Goal: Task Accomplishment & Management: Complete application form

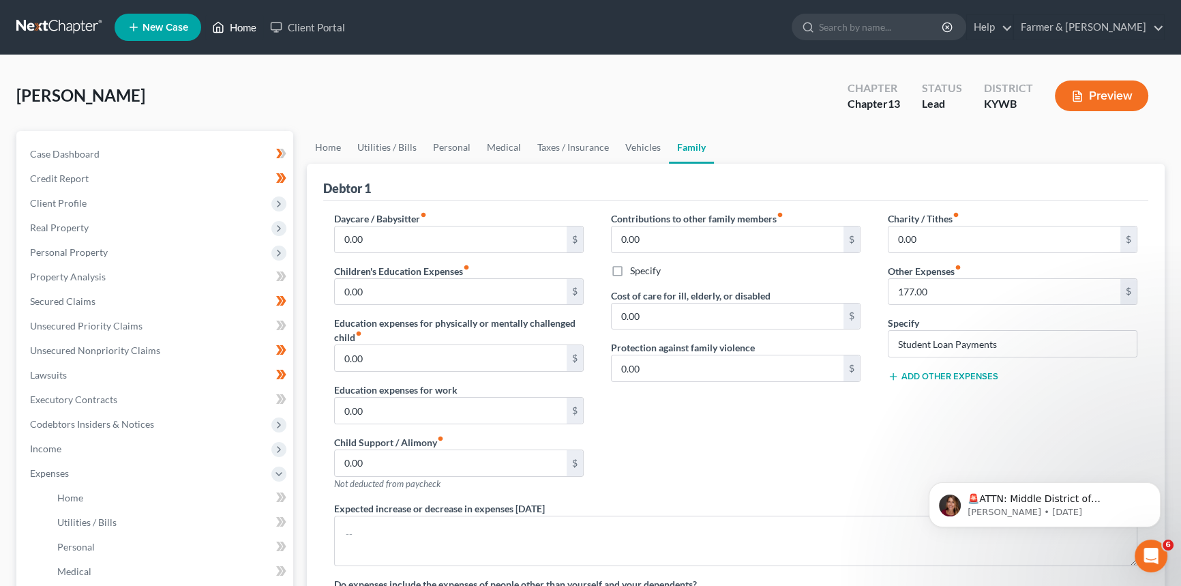
drag, startPoint x: 247, startPoint y: 18, endPoint x: 572, endPoint y: 106, distance: 337.1
click at [247, 18] on link "Home" at bounding box center [234, 27] width 58 height 25
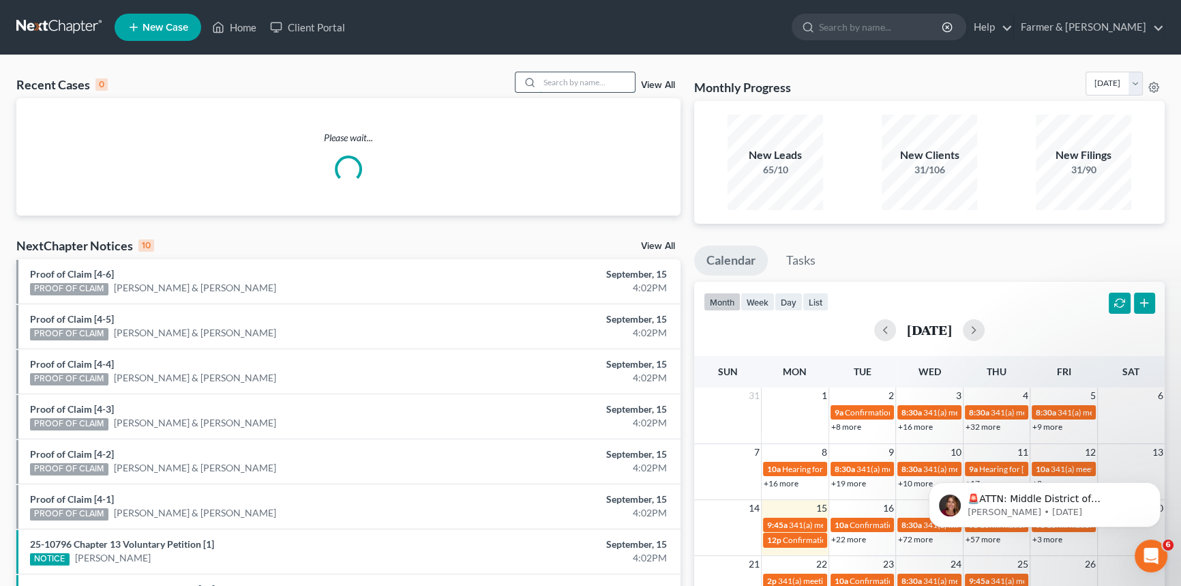
click at [571, 80] on input "search" at bounding box center [586, 82] width 95 height 20
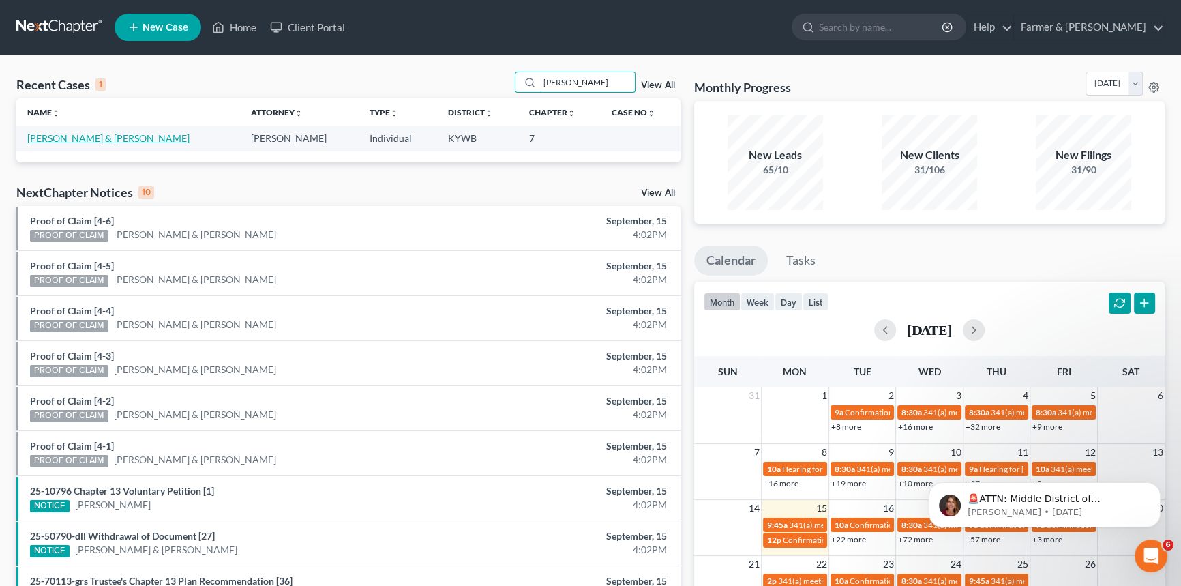
type input "[PERSON_NAME]"
click at [104, 135] on link "[PERSON_NAME] & [PERSON_NAME]" at bounding box center [108, 138] width 162 height 12
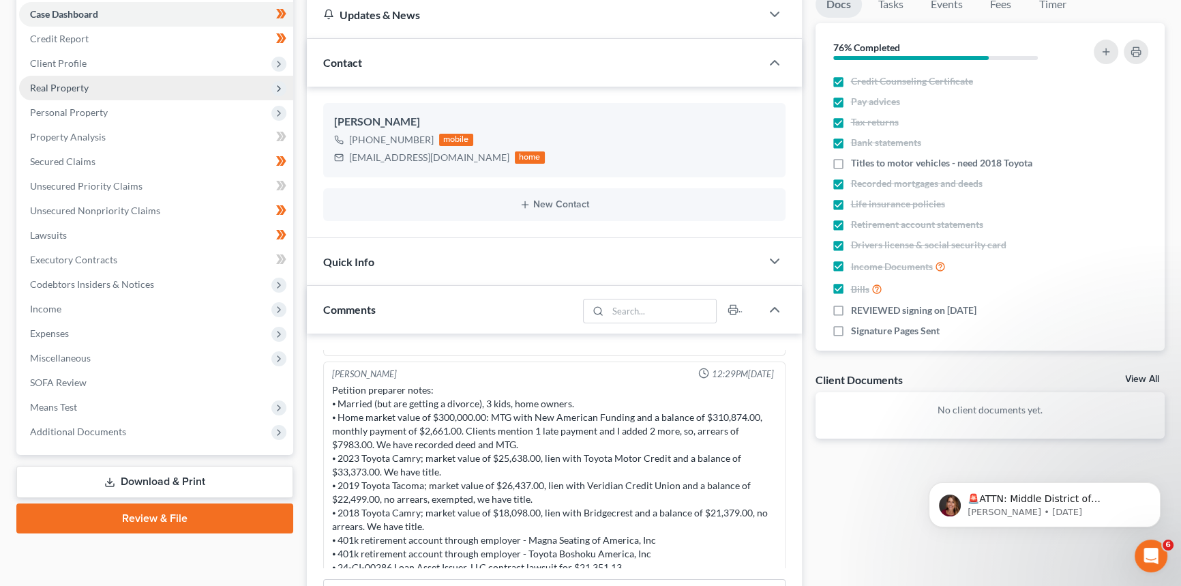
scroll to position [310, 0]
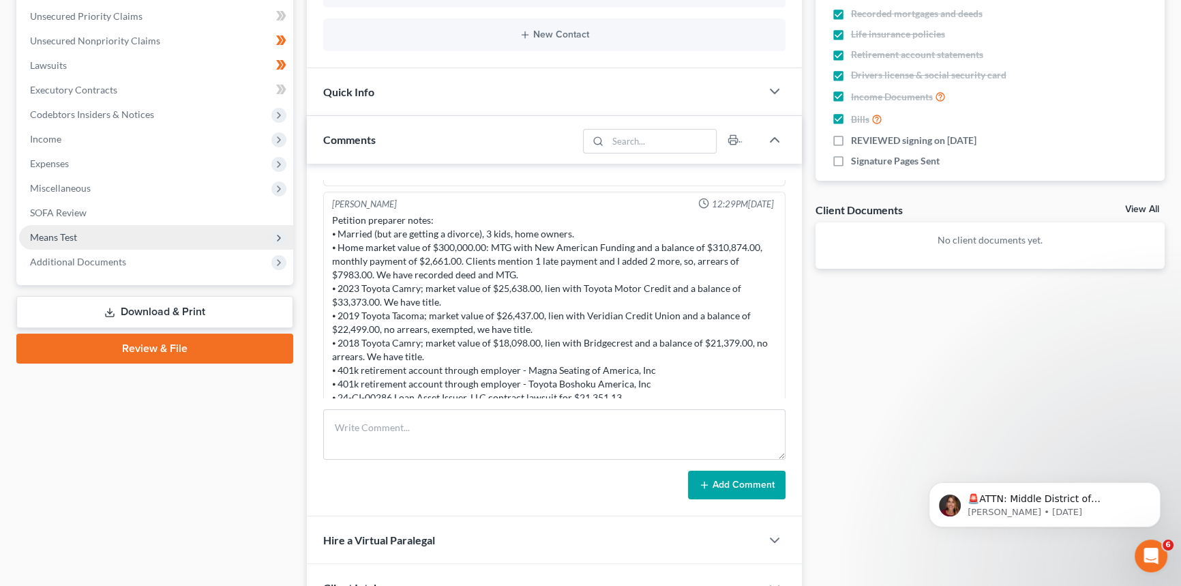
click at [63, 232] on span "Means Test" at bounding box center [53, 237] width 47 height 12
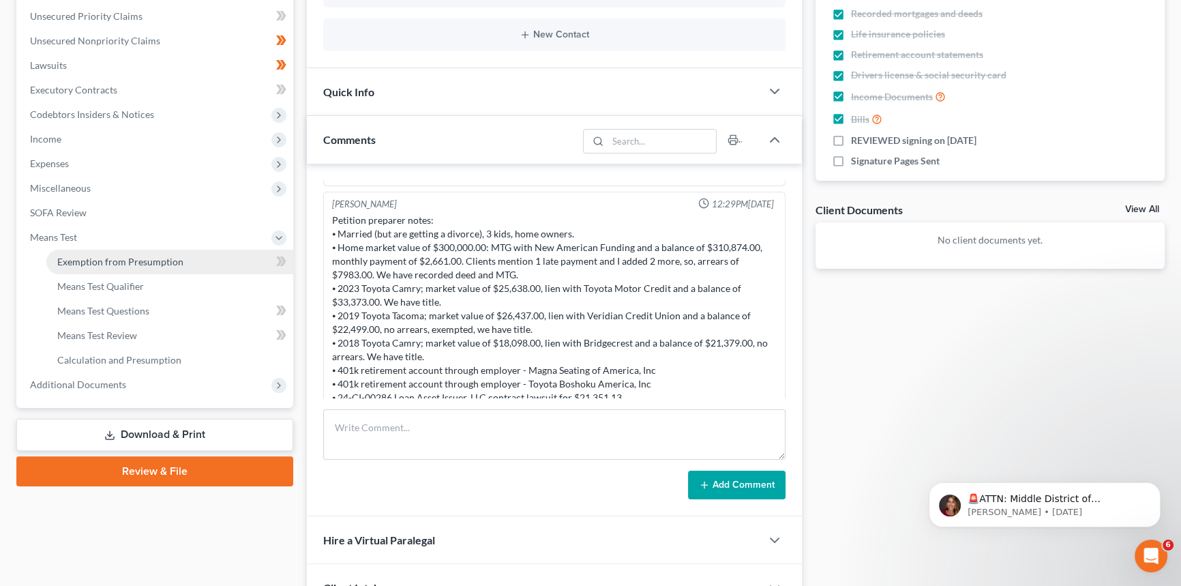
click at [95, 265] on span "Exemption from Presumption" at bounding box center [120, 262] width 126 height 12
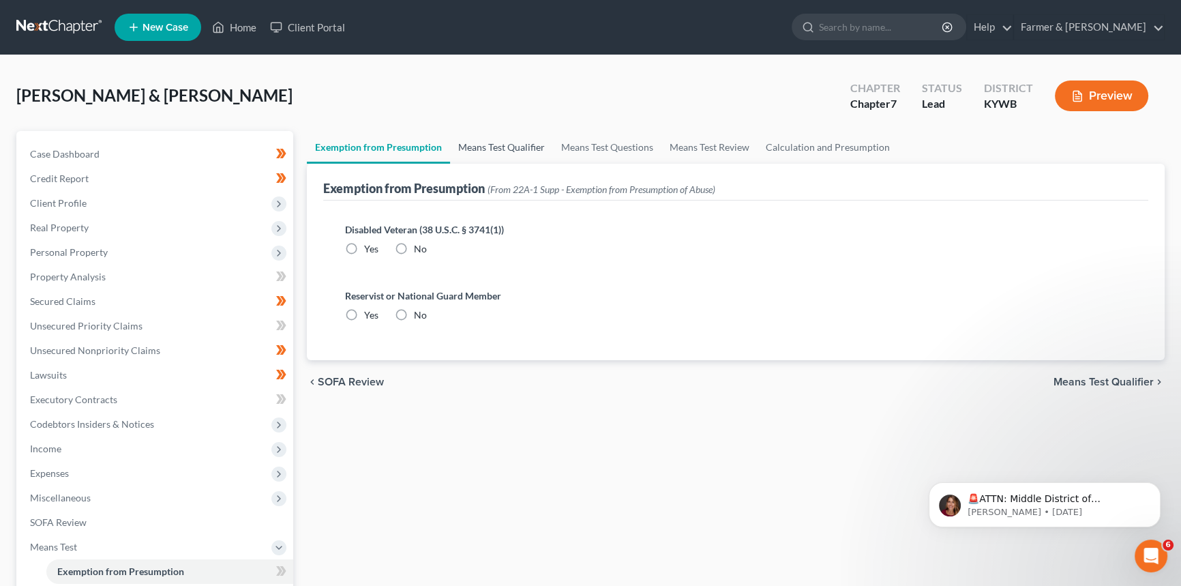
click at [494, 150] on link "Means Test Qualifier" at bounding box center [501, 147] width 103 height 33
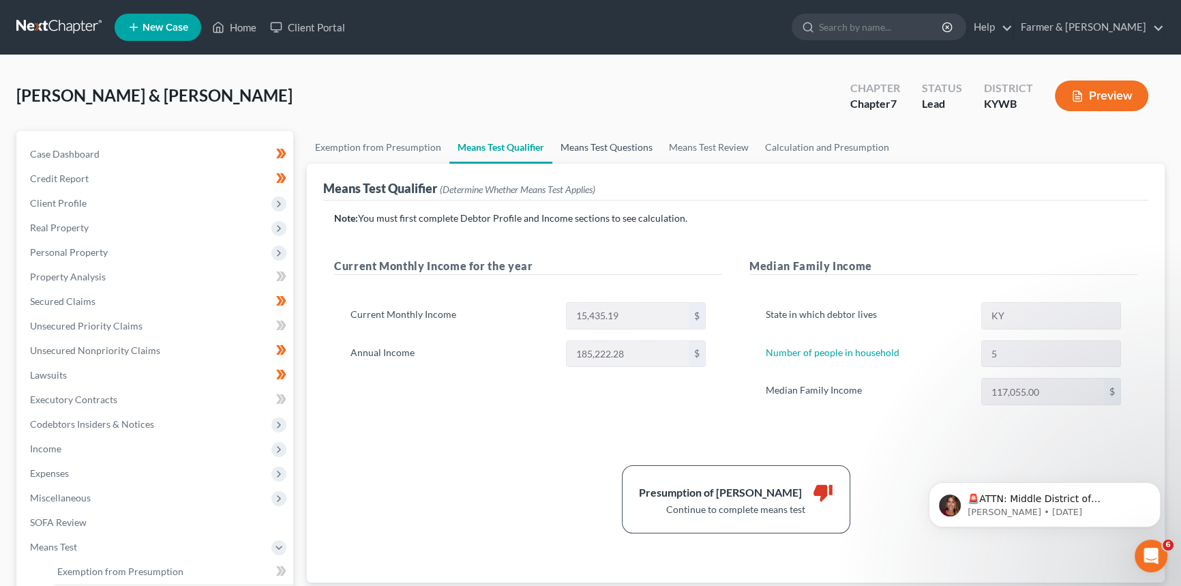
click at [613, 145] on link "Means Test Questions" at bounding box center [606, 147] width 108 height 33
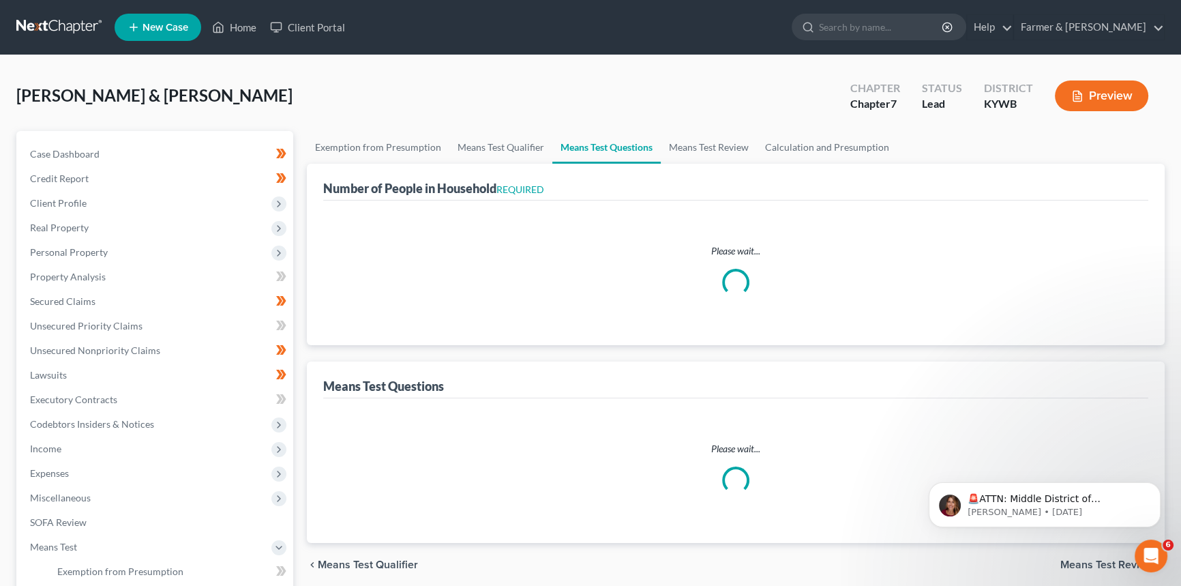
select select "0"
select select "60"
select select "1"
select select "60"
select select "1"
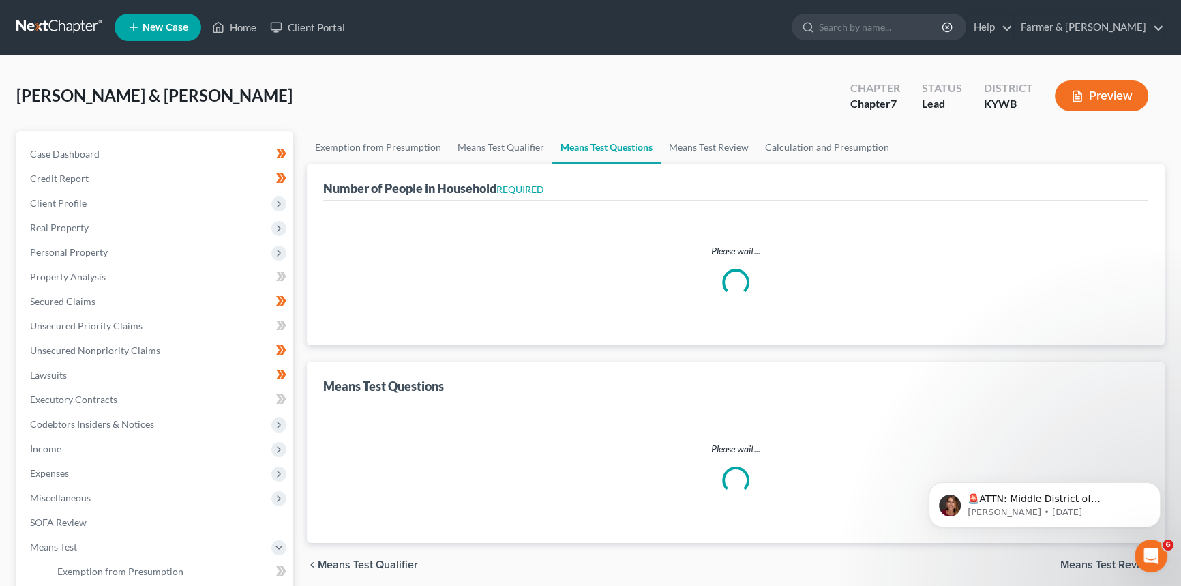
select select "60"
select select "1"
select select "60"
select select "5"
select select "3"
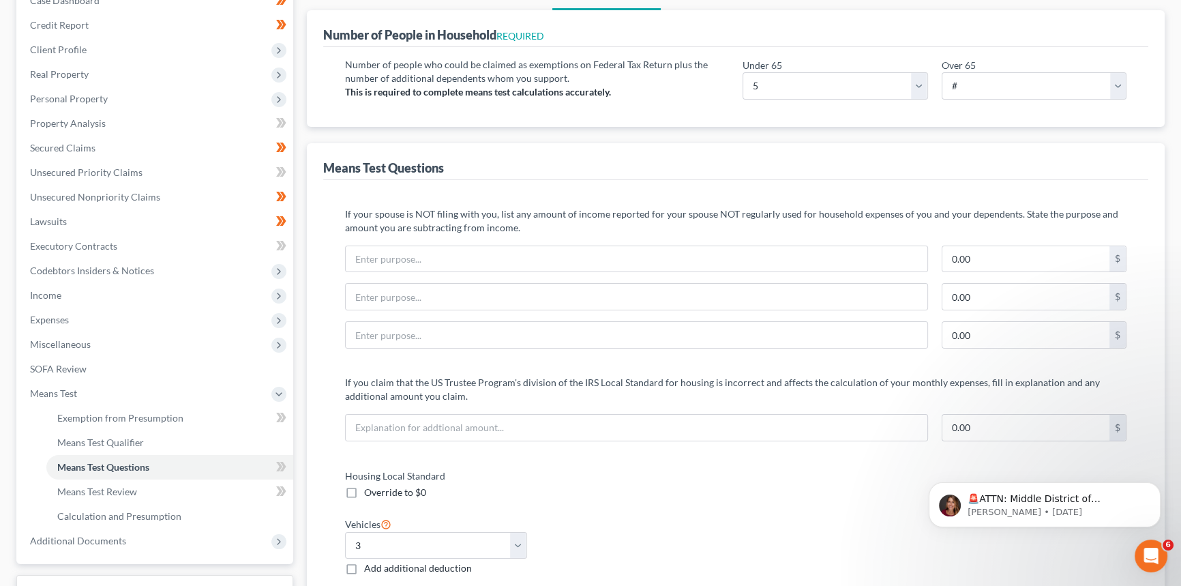
scroll to position [13, 0]
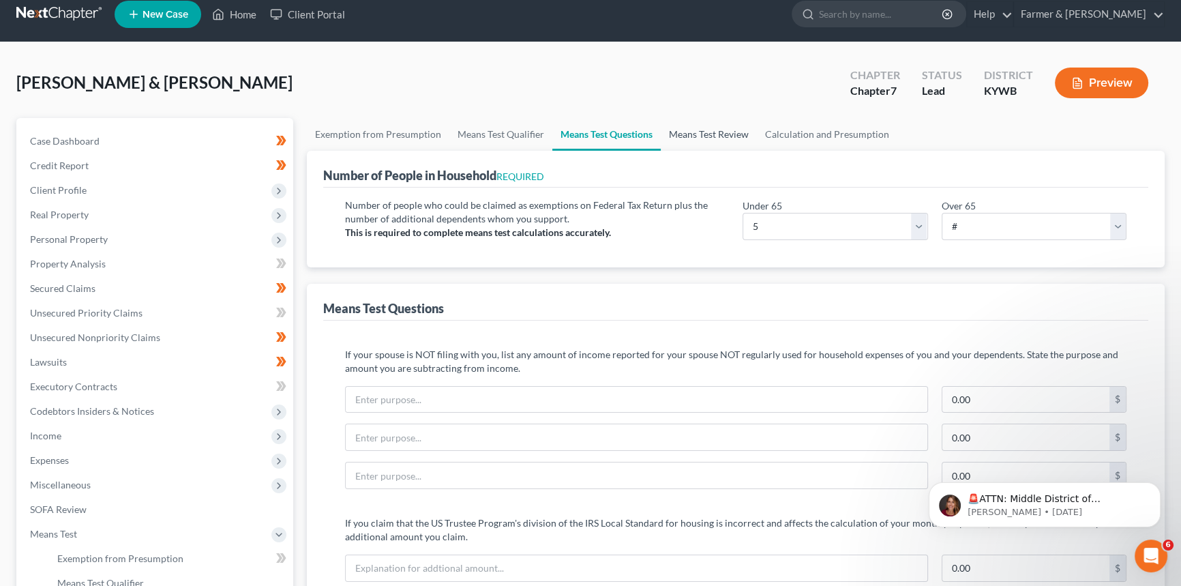
click at [701, 130] on link "Means Test Review" at bounding box center [709, 134] width 96 height 33
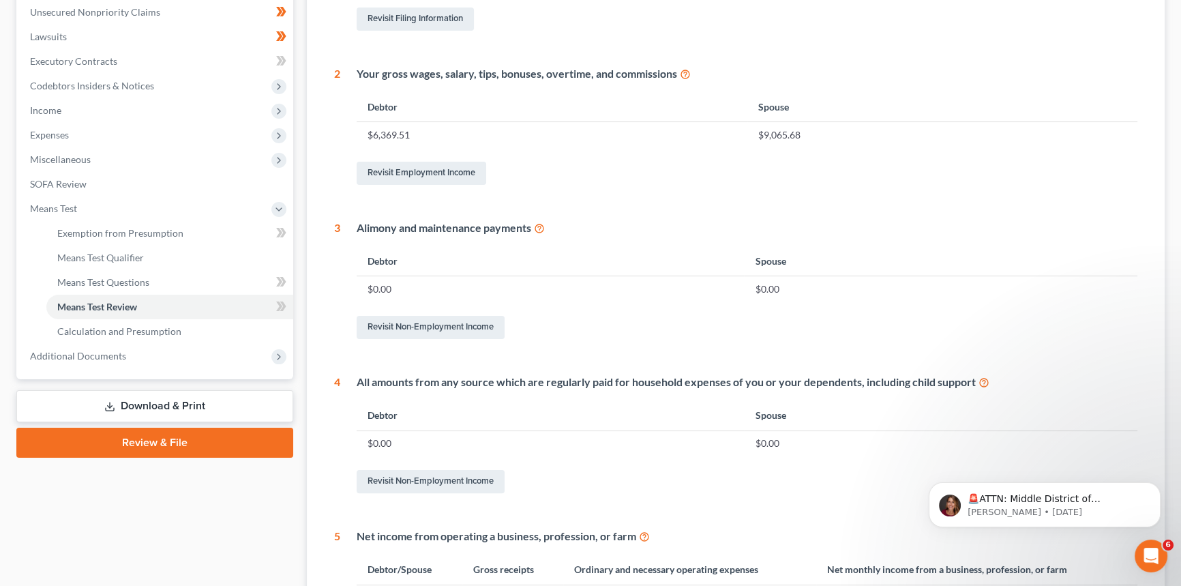
scroll to position [185, 0]
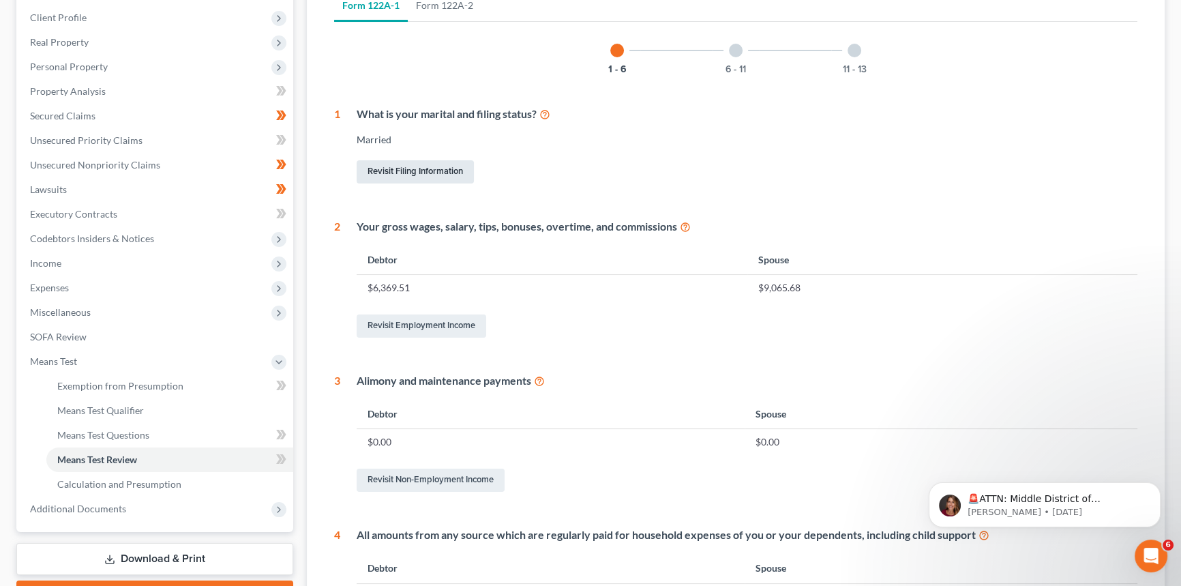
click at [440, 172] on link "Revisit Filing Information" at bounding box center [415, 171] width 117 height 23
select select "1"
select select "0"
select select "33"
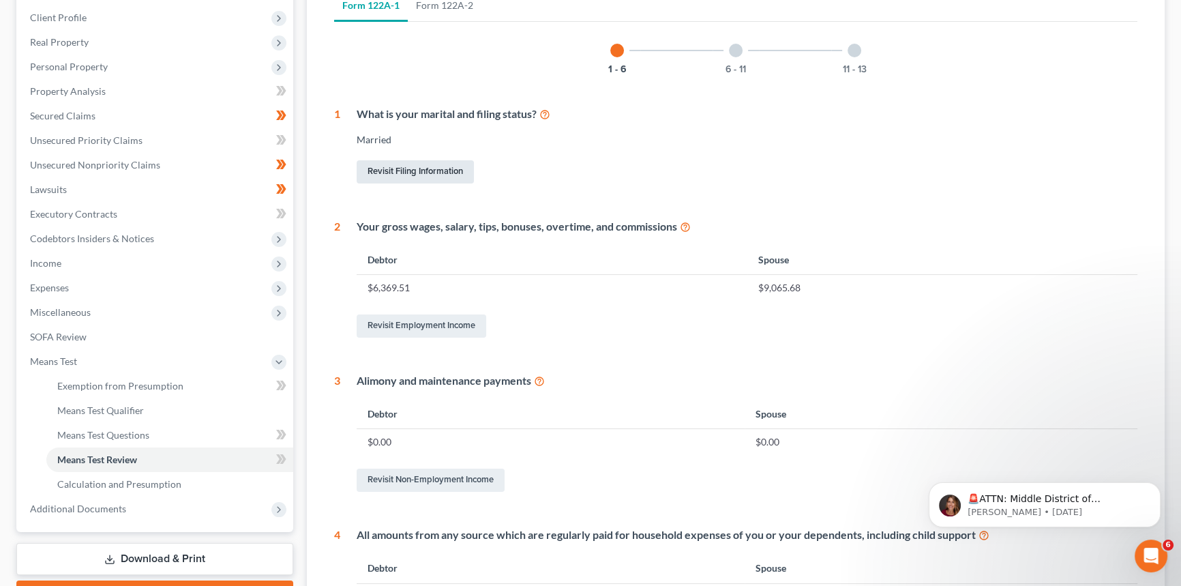
select select "0"
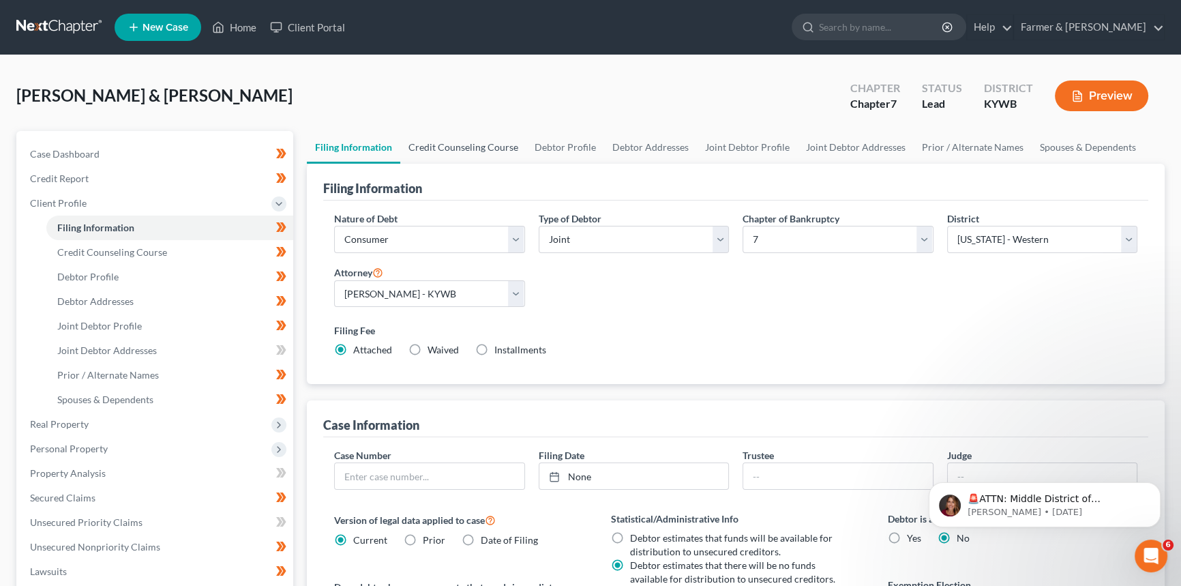
click at [476, 143] on link "Credit Counseling Course" at bounding box center [463, 147] width 126 height 33
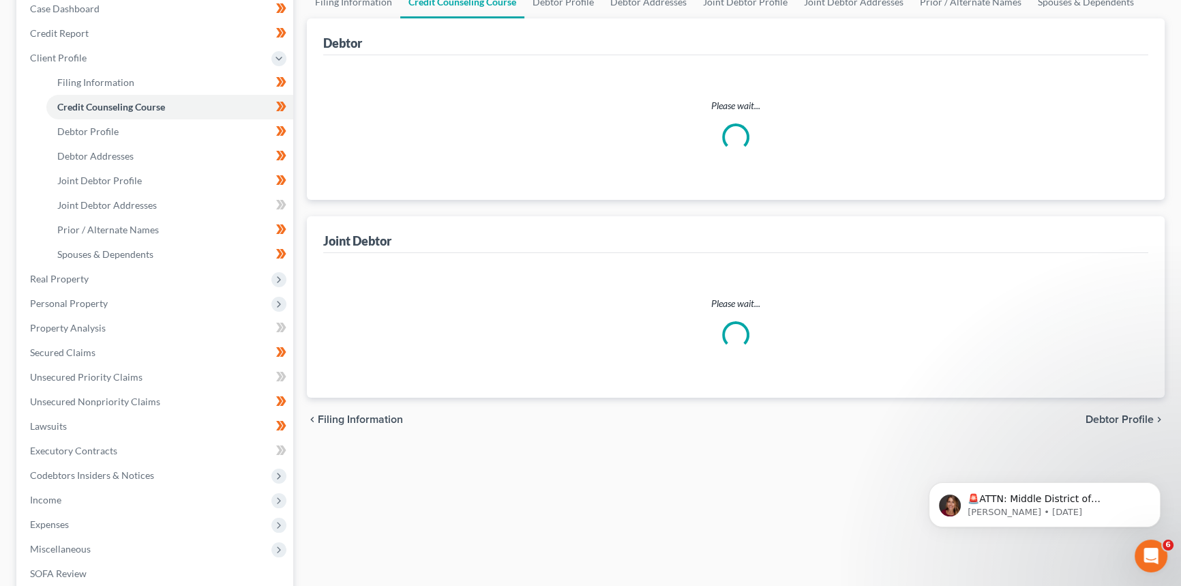
scroll to position [123, 0]
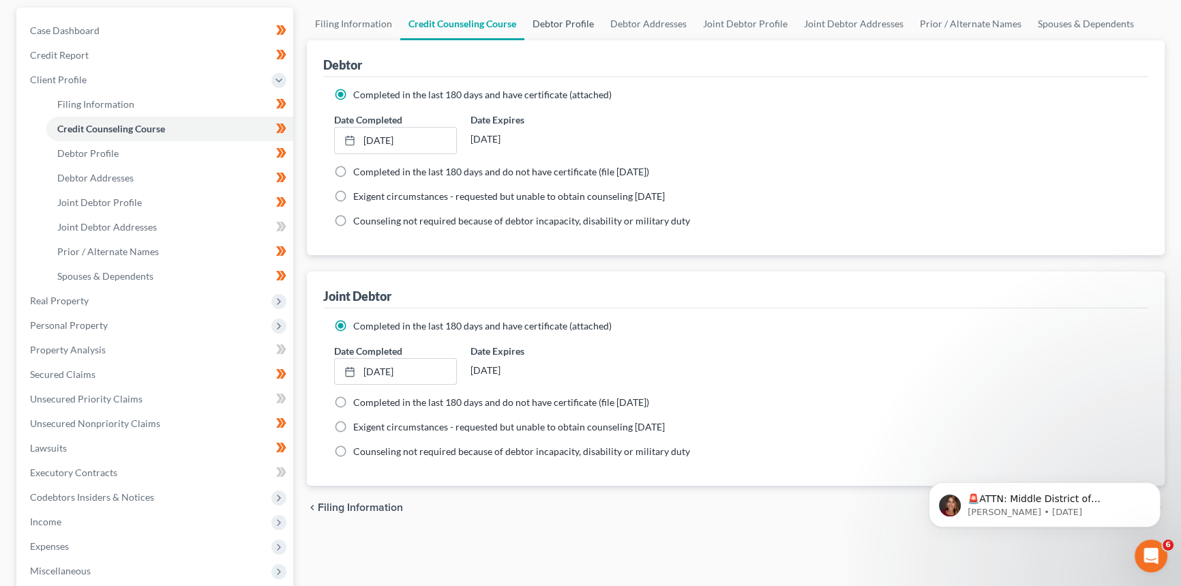
click at [545, 26] on link "Debtor Profile" at bounding box center [563, 24] width 78 height 33
select select "1"
select select "4"
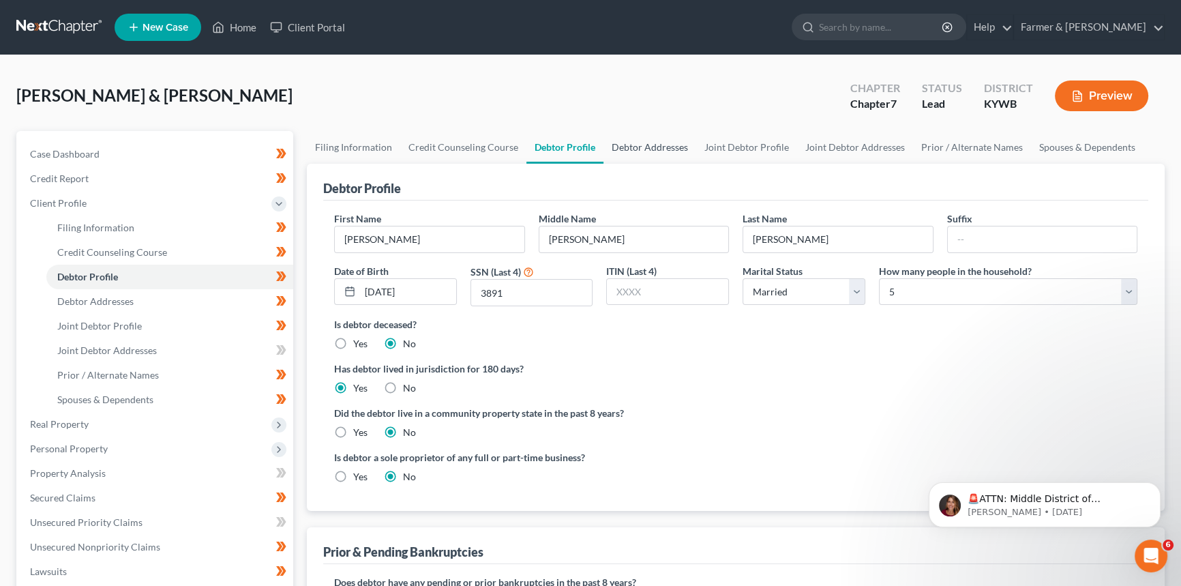
click at [652, 139] on link "Debtor Addresses" at bounding box center [649, 147] width 93 height 33
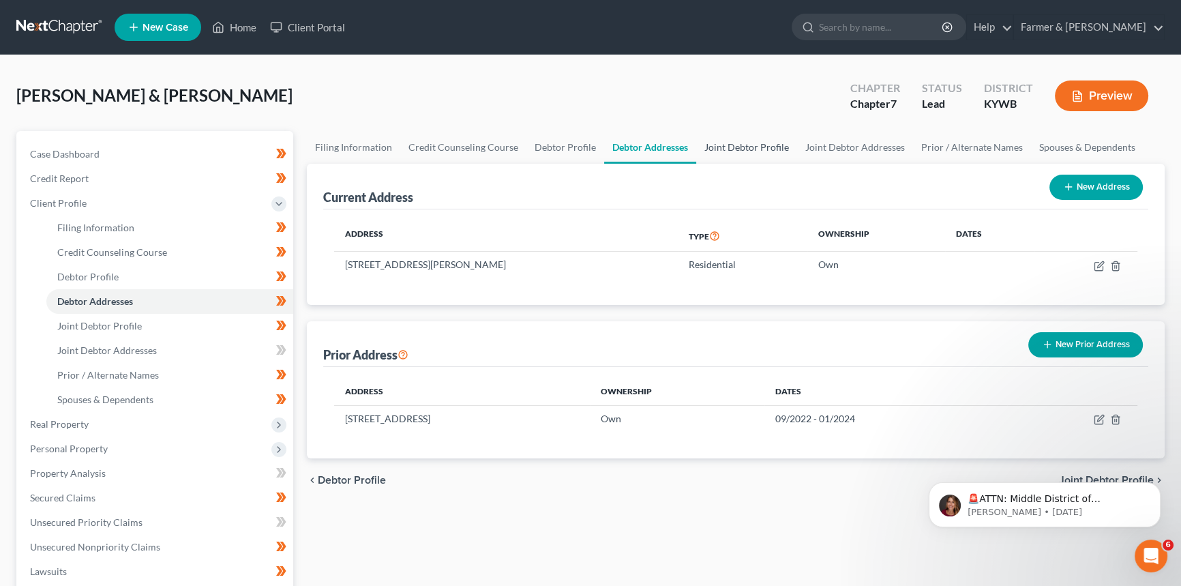
click at [731, 148] on link "Joint Debtor Profile" at bounding box center [746, 147] width 101 height 33
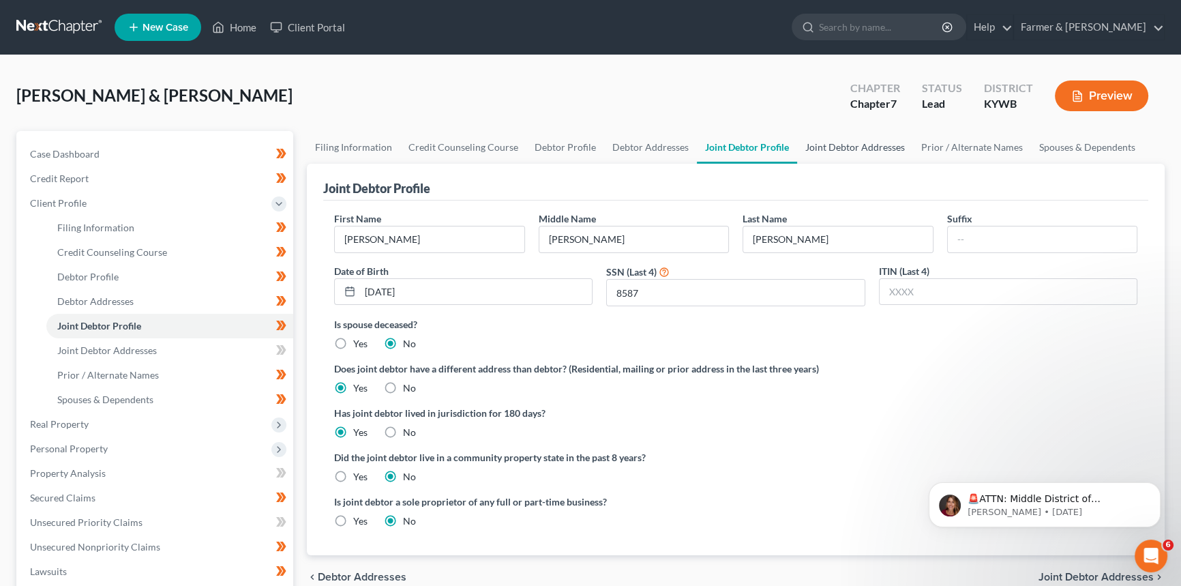
click at [851, 142] on link "Joint Debtor Addresses" at bounding box center [855, 147] width 116 height 33
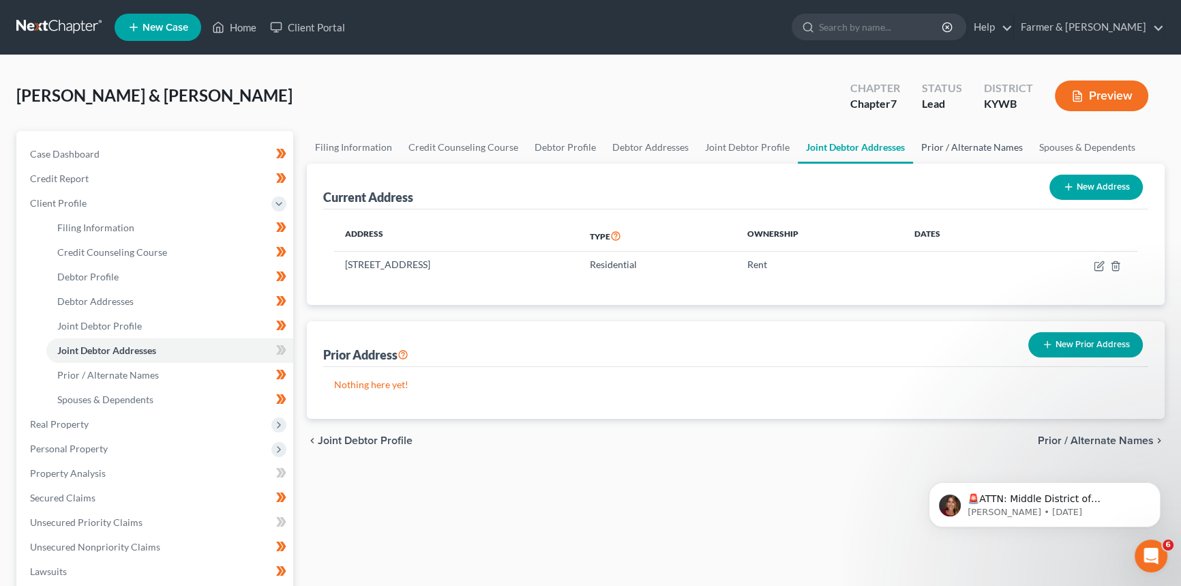
click at [927, 153] on link "Prior / Alternate Names" at bounding box center [972, 147] width 118 height 33
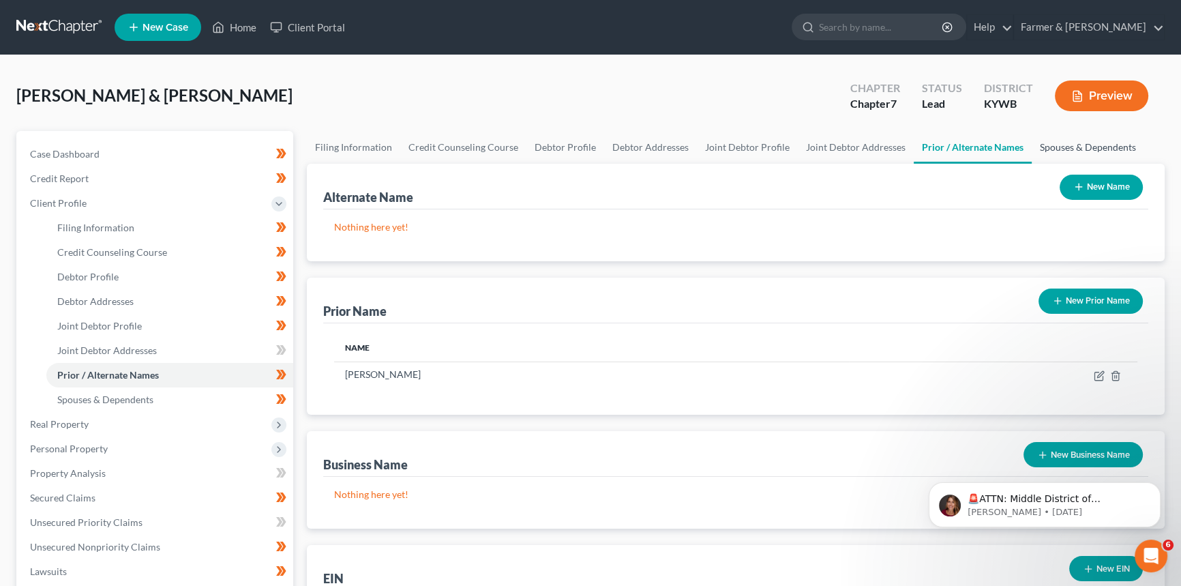
click at [1055, 151] on link "Spouses & Dependents" at bounding box center [1088, 147] width 113 height 33
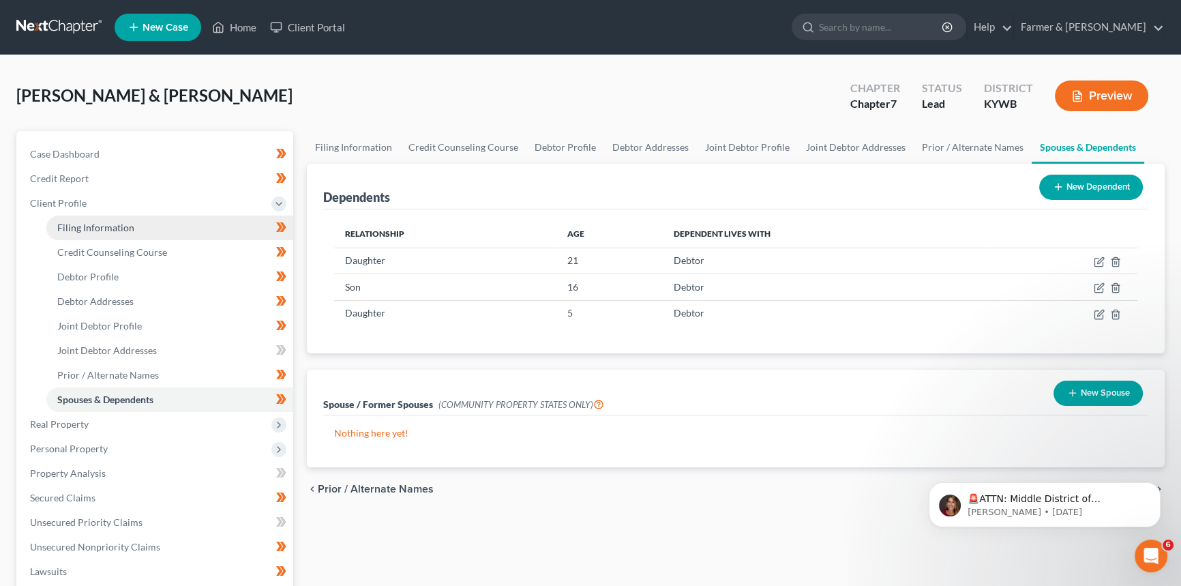
click at [71, 223] on span "Filing Information" at bounding box center [95, 228] width 77 height 12
select select "1"
select select "0"
select select "33"
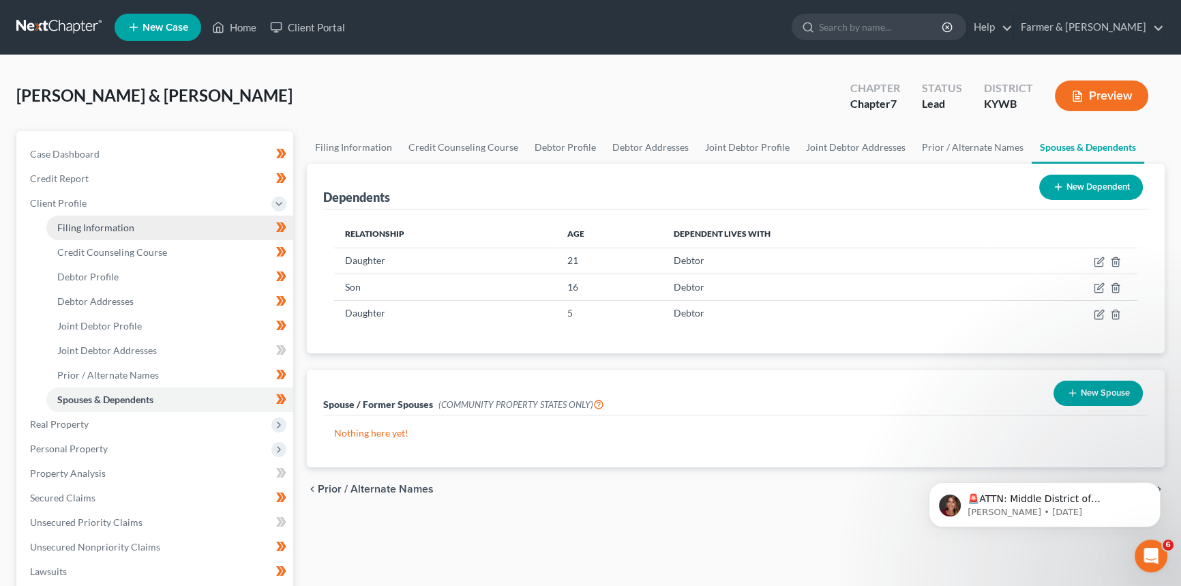
select select "0"
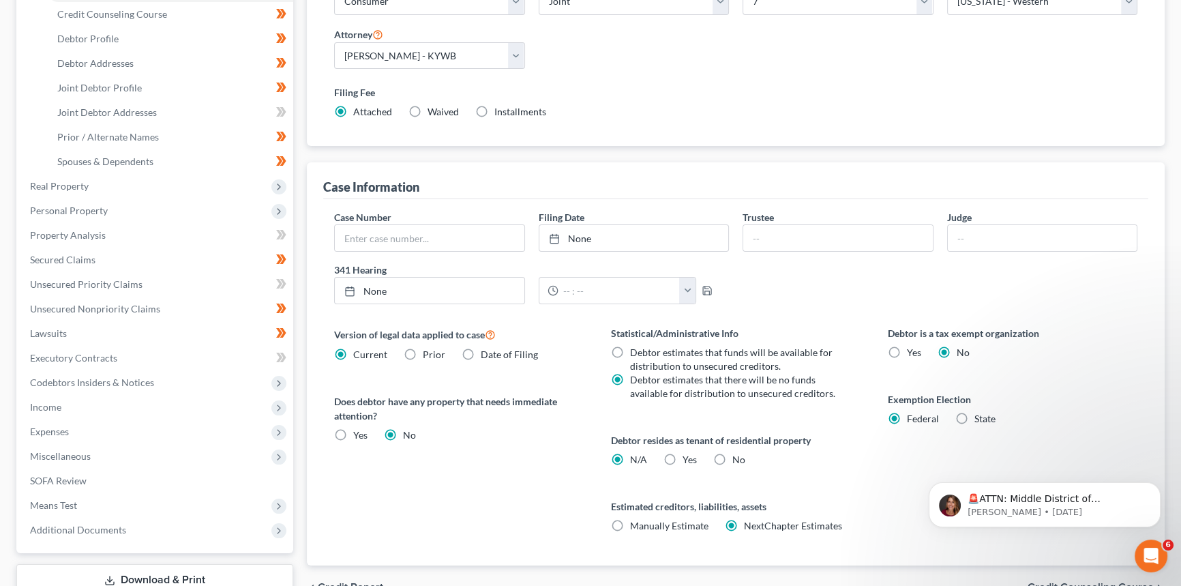
scroll to position [24, 0]
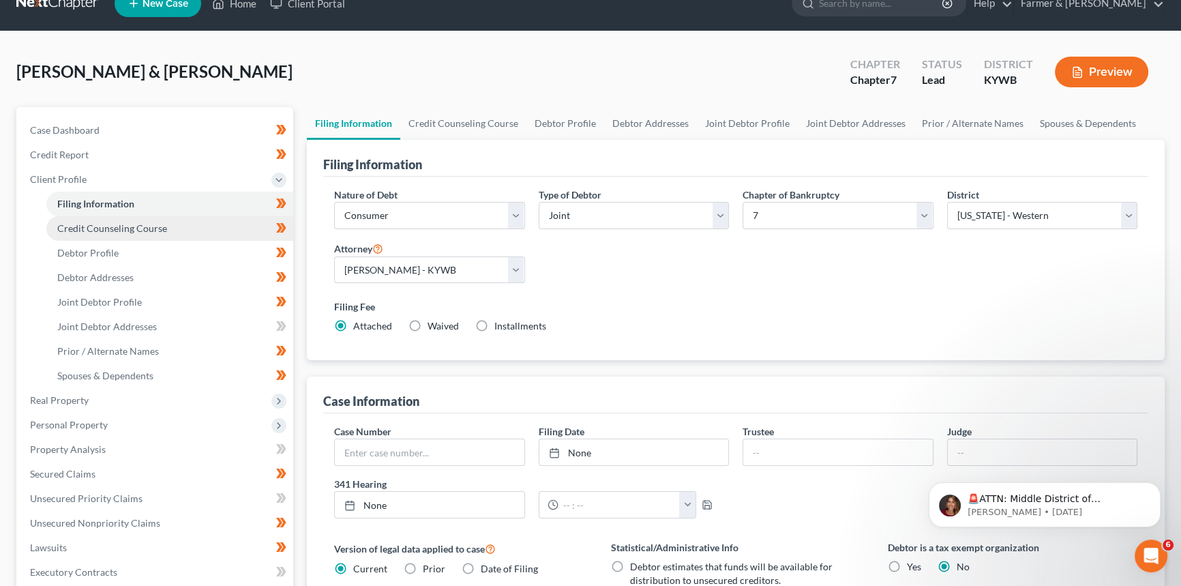
click at [128, 231] on span "Credit Counseling Course" at bounding box center [112, 228] width 110 height 12
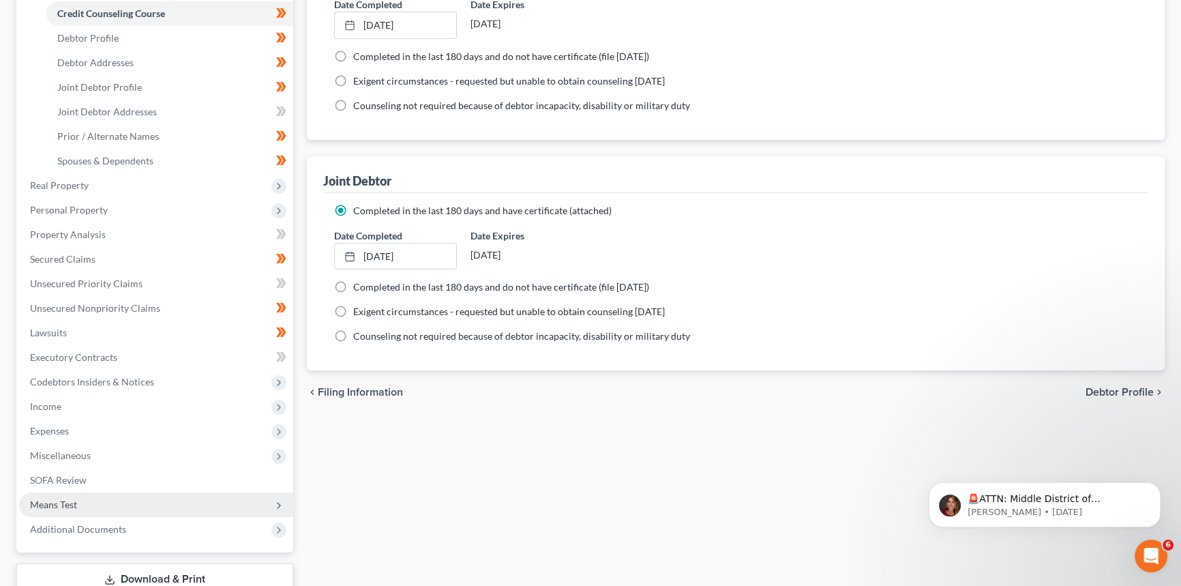
scroll to position [310, 0]
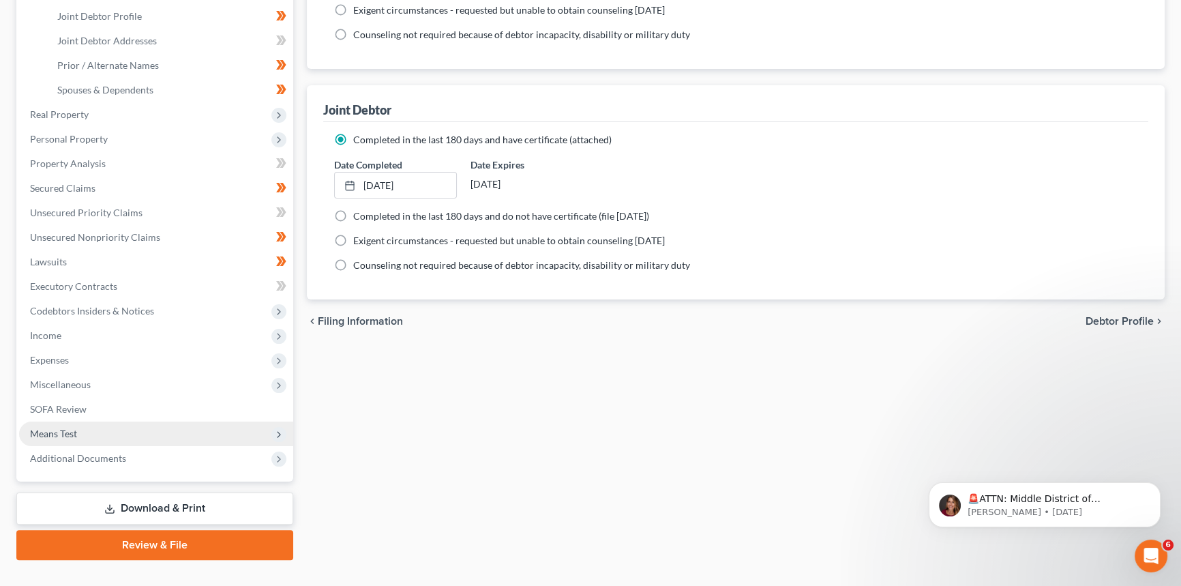
click at [90, 430] on span "Means Test" at bounding box center [156, 433] width 274 height 25
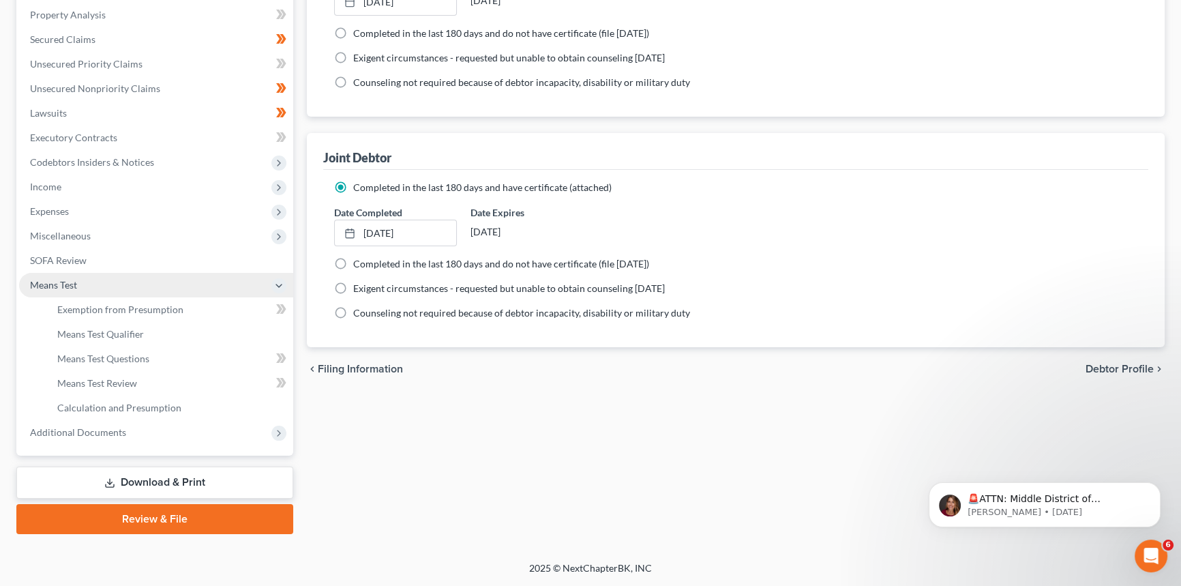
scroll to position [260, 0]
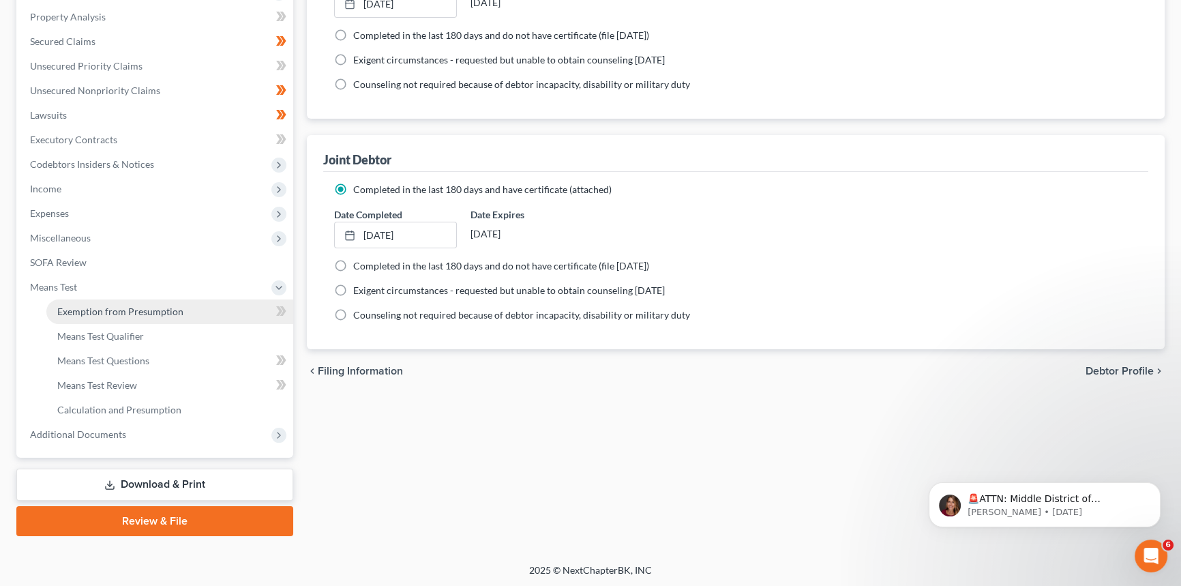
click at [151, 311] on span "Exemption from Presumption" at bounding box center [120, 311] width 126 height 12
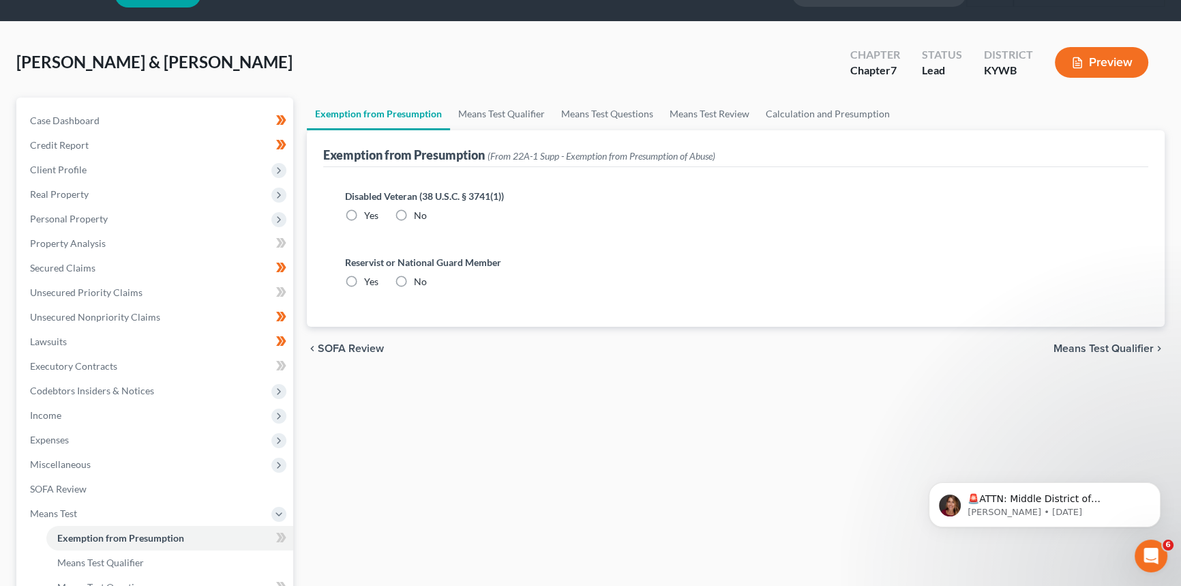
scroll to position [61, 0]
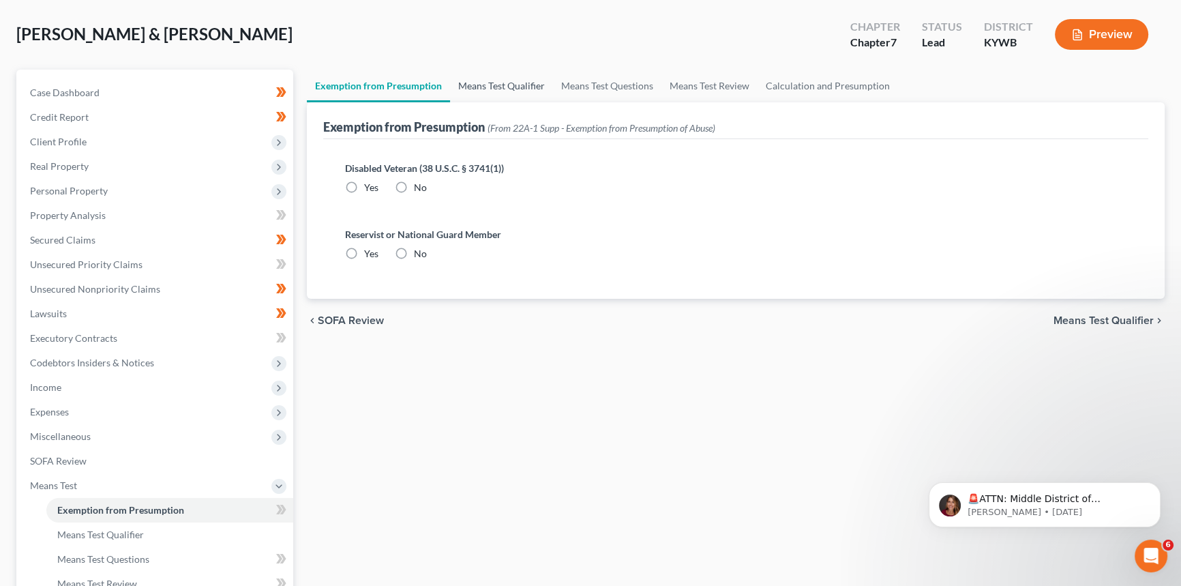
click at [517, 86] on link "Means Test Qualifier" at bounding box center [501, 86] width 103 height 33
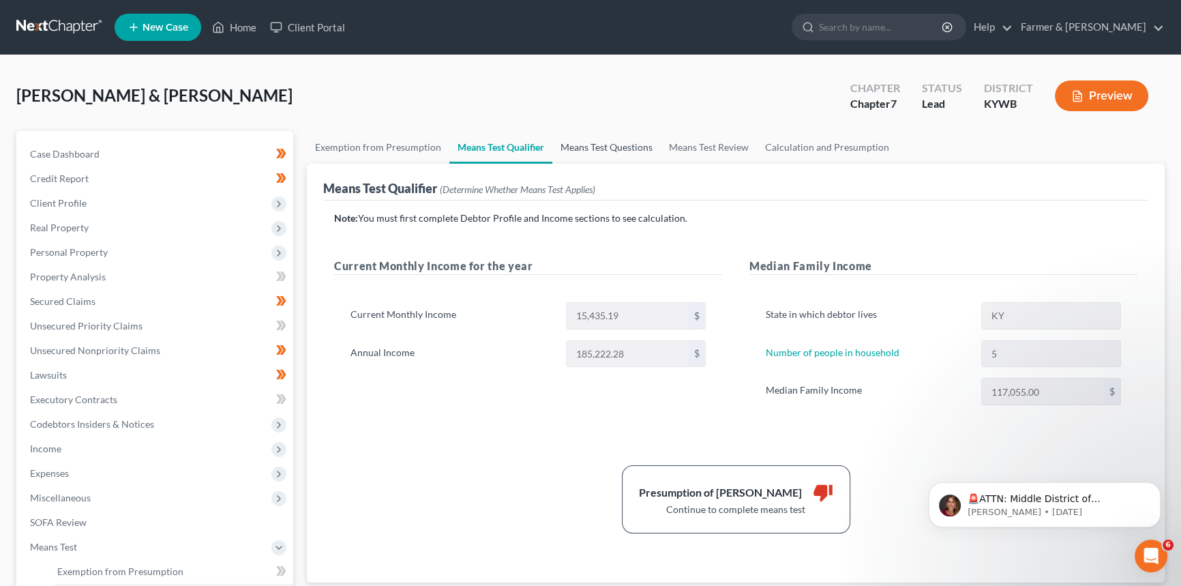
click at [628, 146] on link "Means Test Questions" at bounding box center [606, 147] width 108 height 33
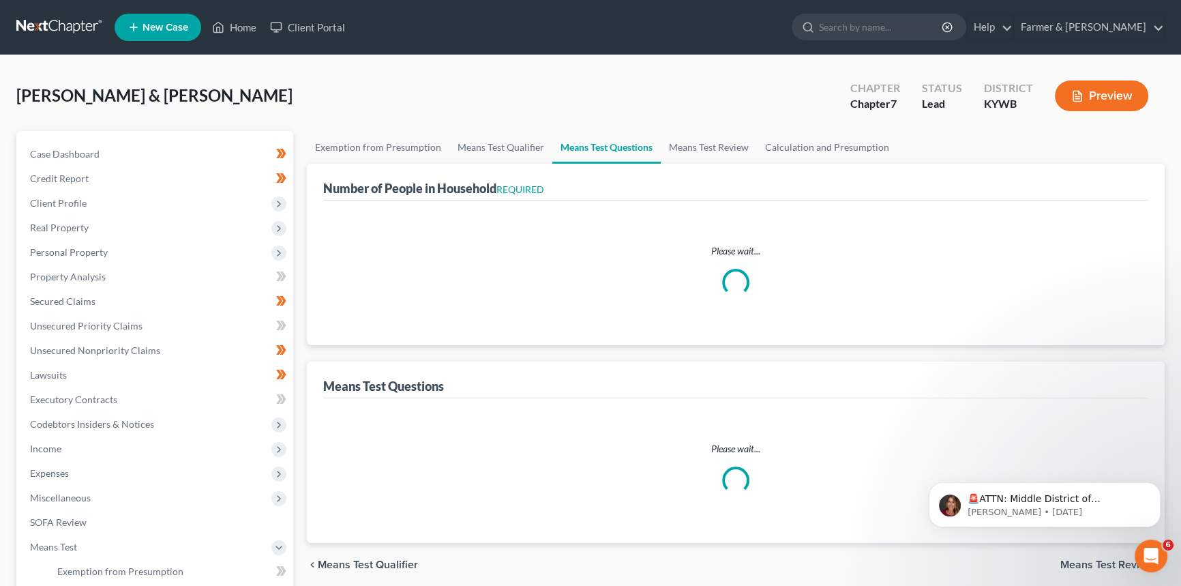
select select "0"
select select "60"
select select "1"
select select "60"
select select "1"
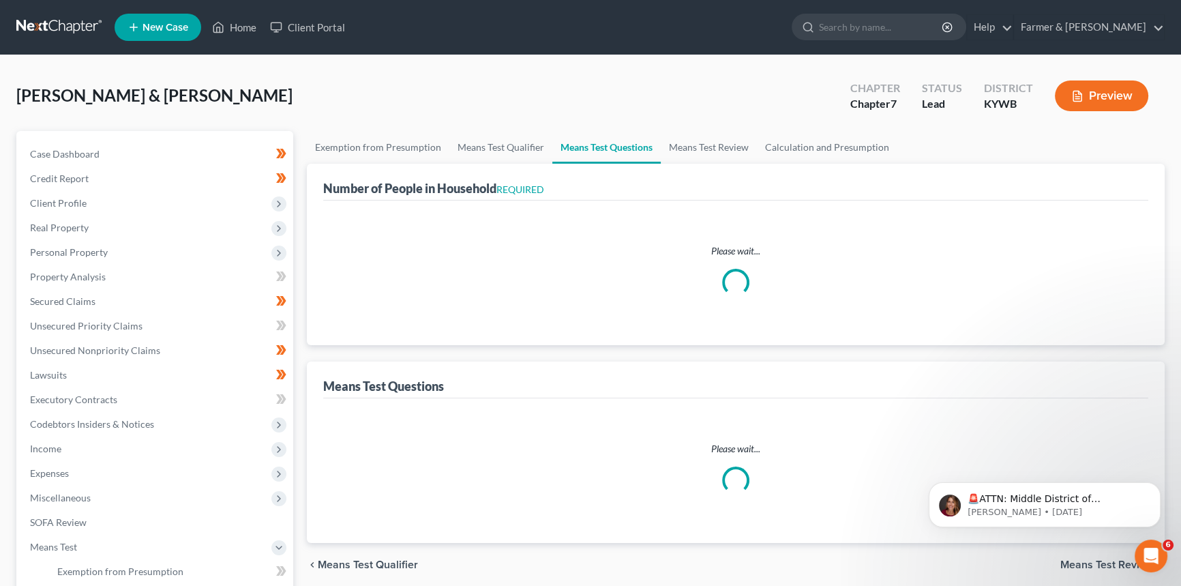
select select "60"
select select "1"
select select "60"
select select "5"
select select "3"
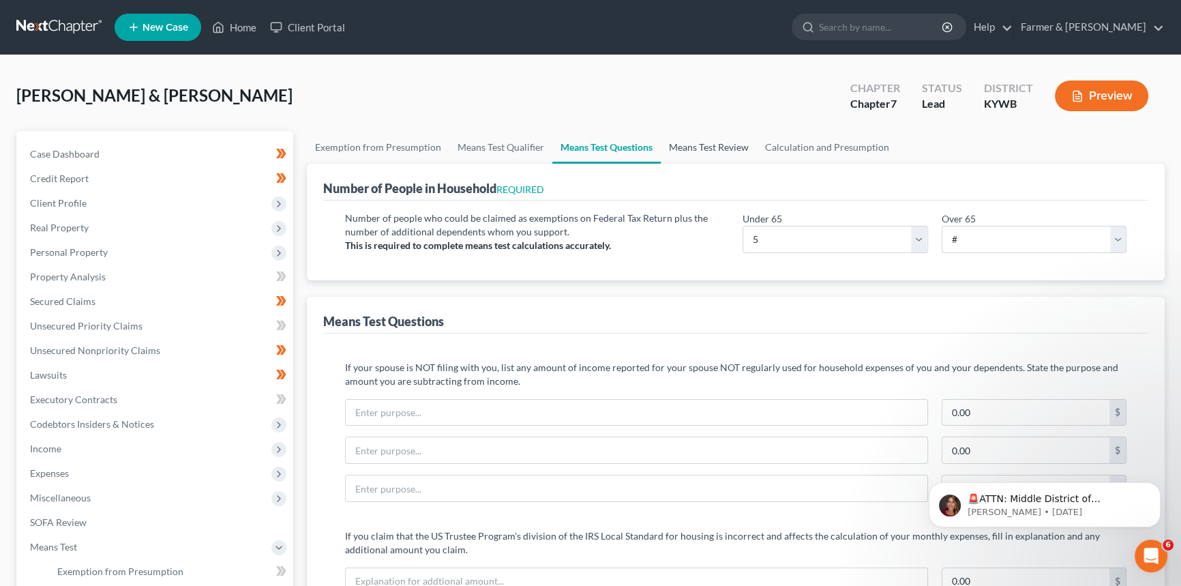
click at [689, 146] on link "Means Test Review" at bounding box center [709, 147] width 96 height 33
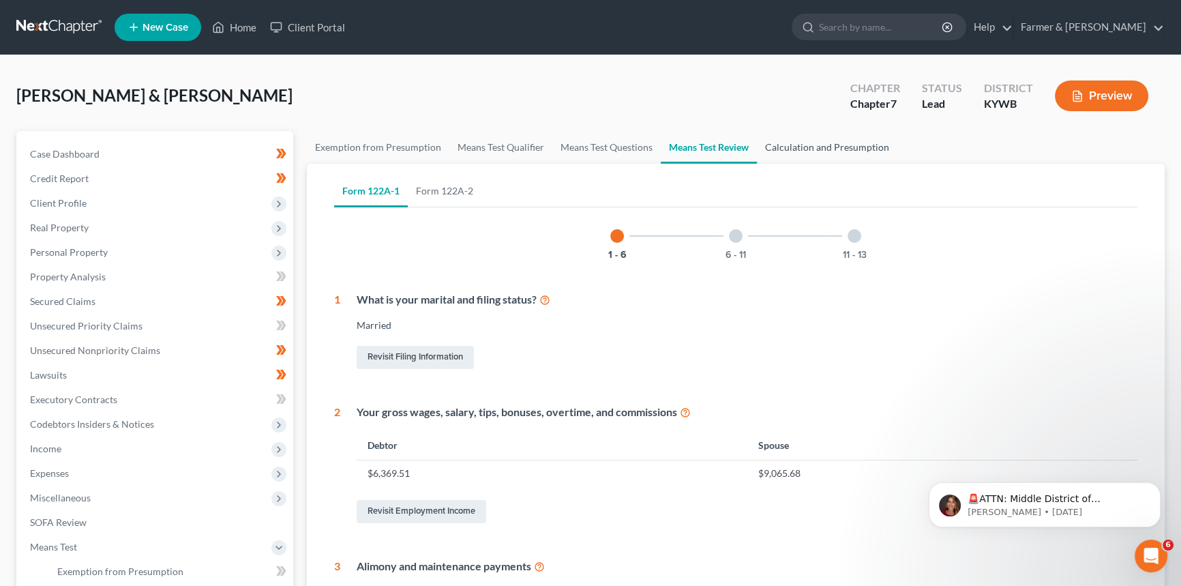
click at [837, 141] on link "Calculation and Presumption" at bounding box center [827, 147] width 140 height 33
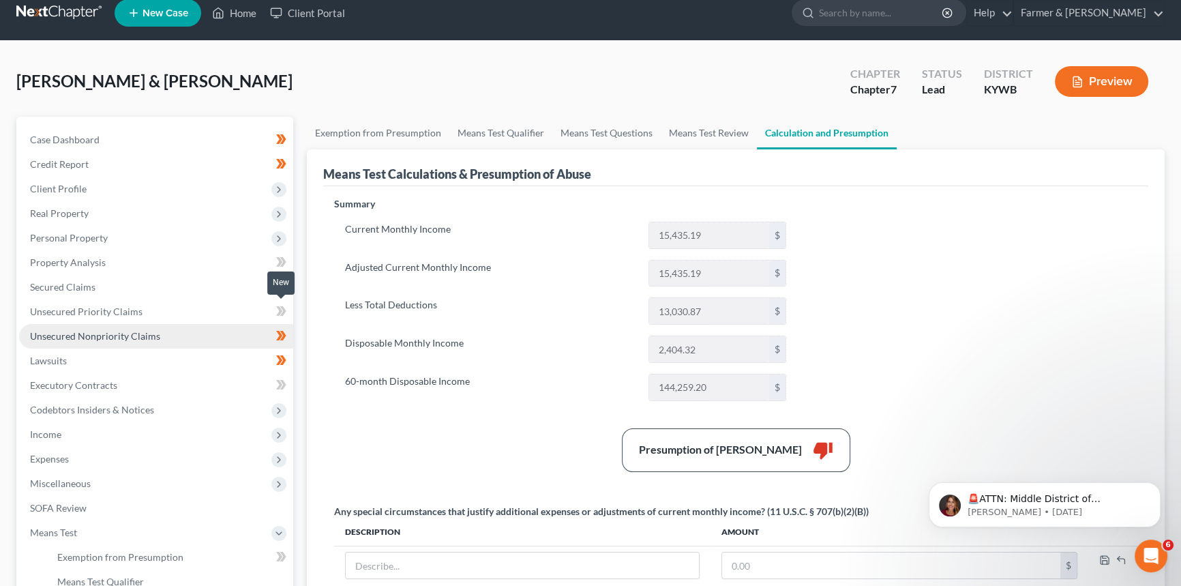
scroll to position [123, 0]
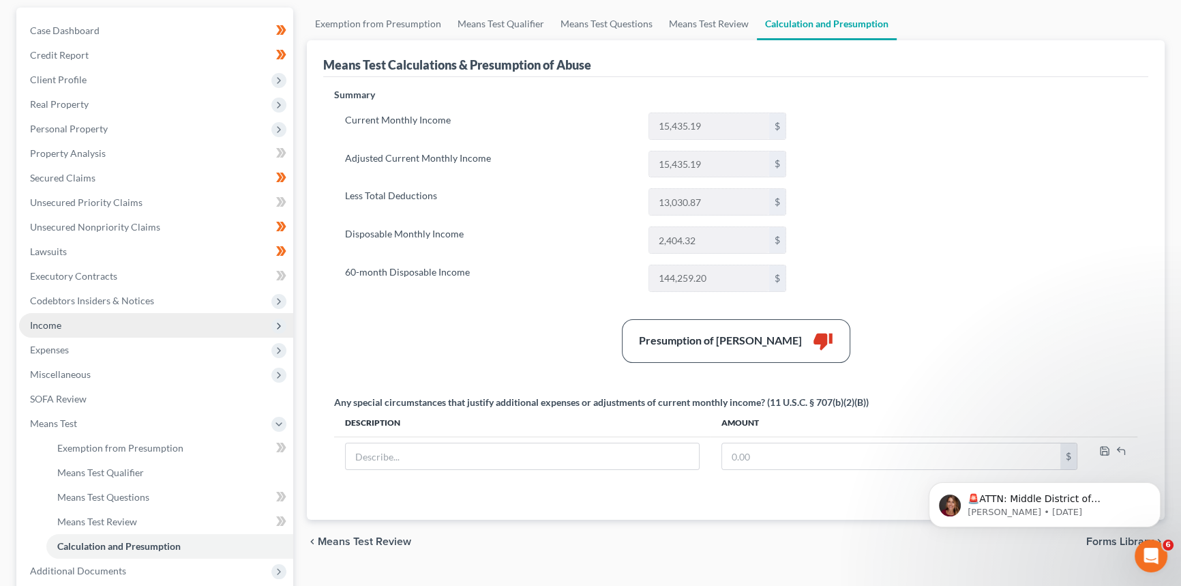
click at [76, 327] on span "Income" at bounding box center [156, 325] width 274 height 25
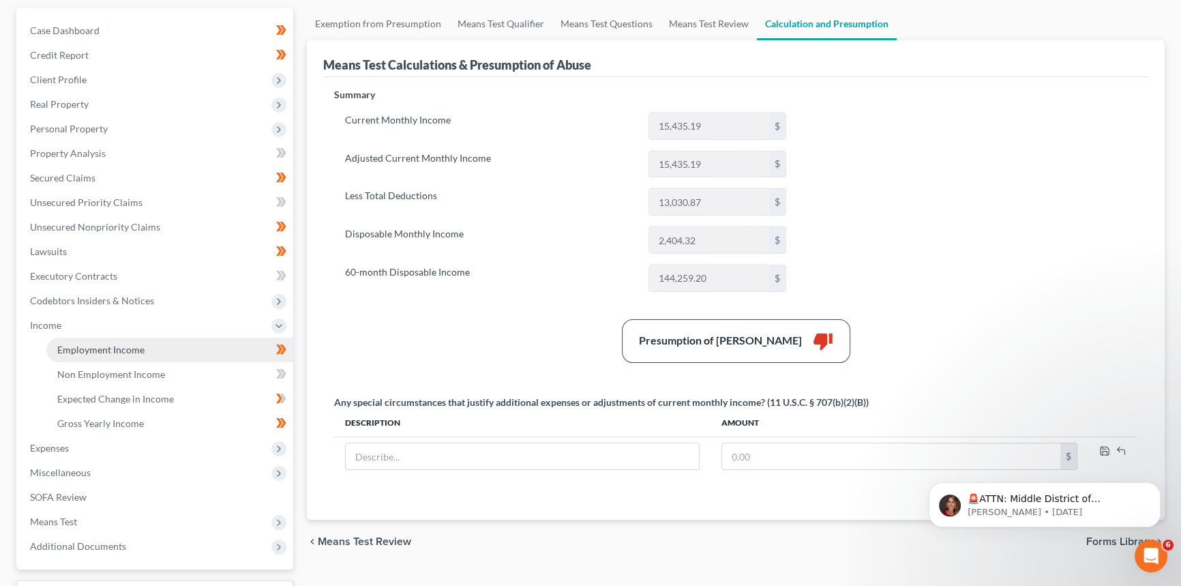
click at [74, 346] on span "Employment Income" at bounding box center [100, 350] width 87 height 12
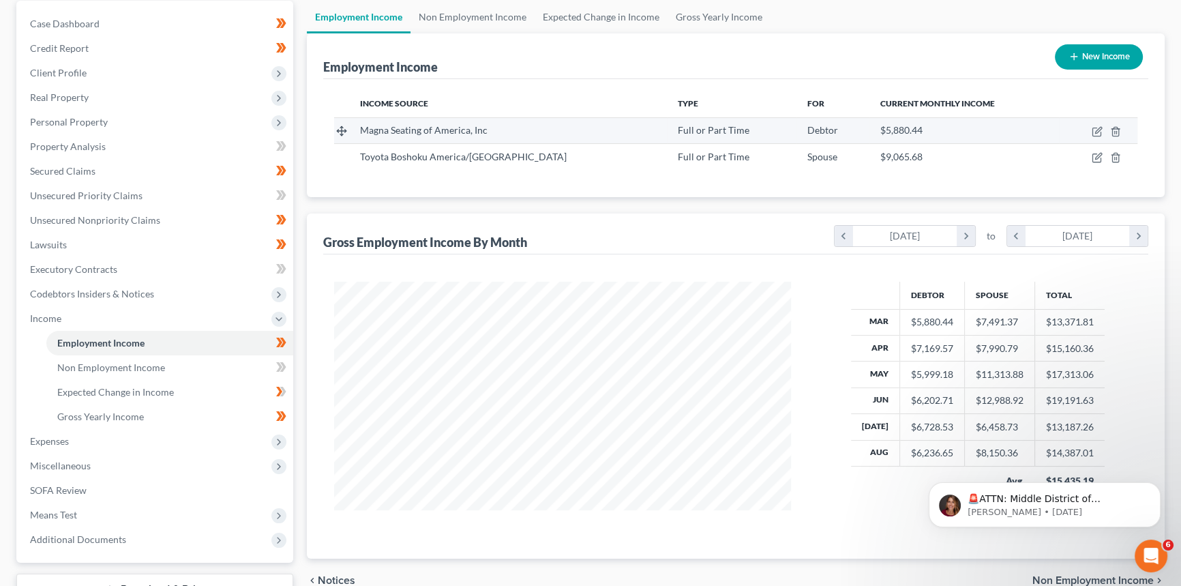
scroll to position [61, 0]
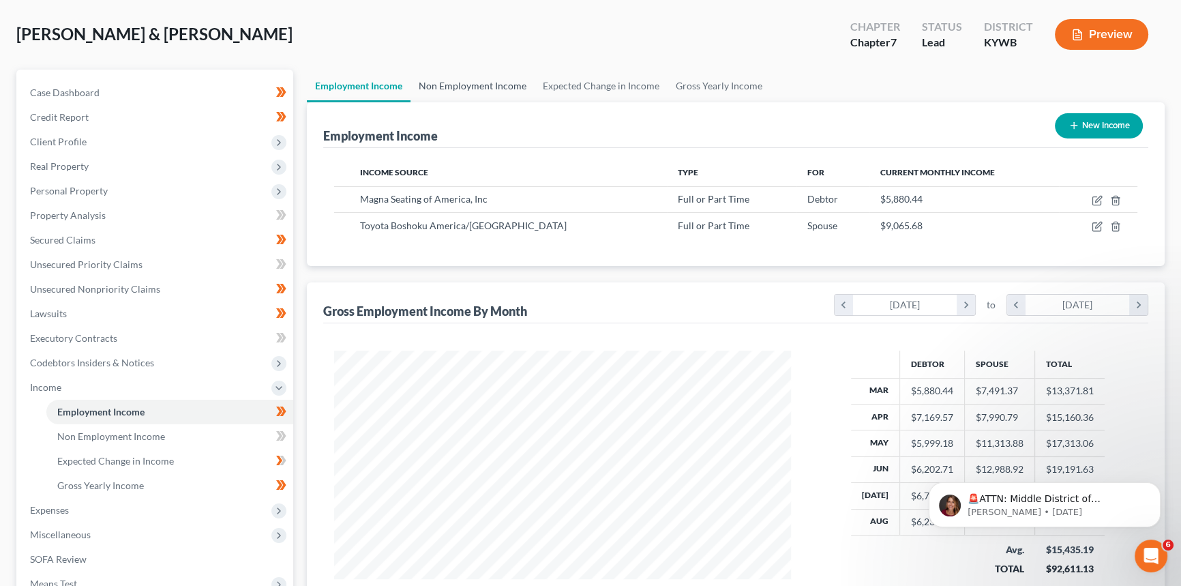
click at [491, 89] on link "Non Employment Income" at bounding box center [472, 86] width 124 height 33
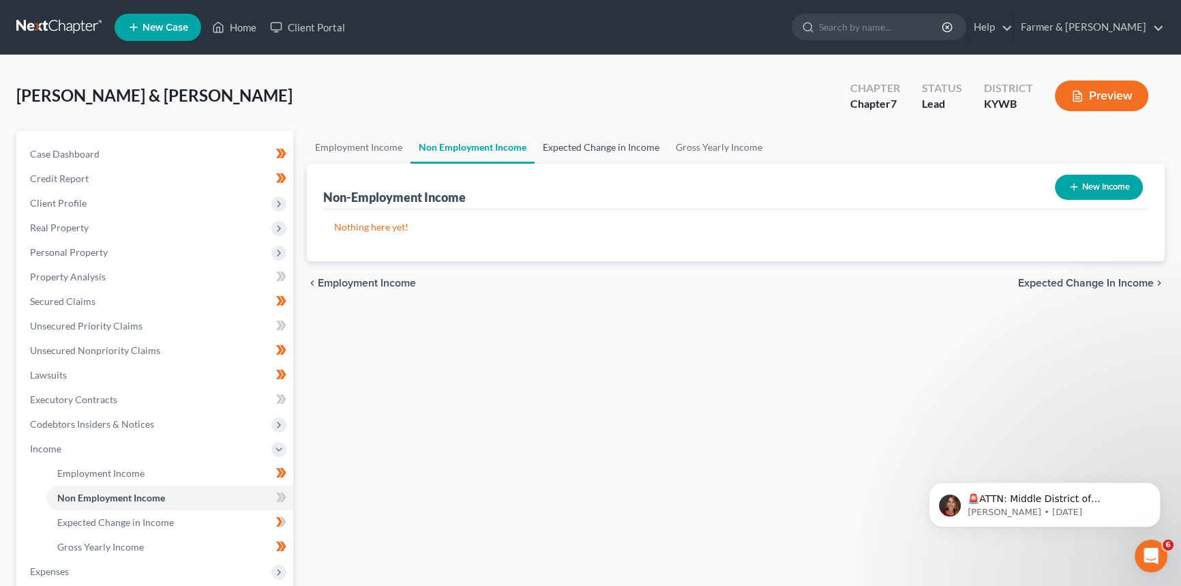
click at [602, 139] on link "Expected Change in Income" at bounding box center [601, 147] width 133 height 33
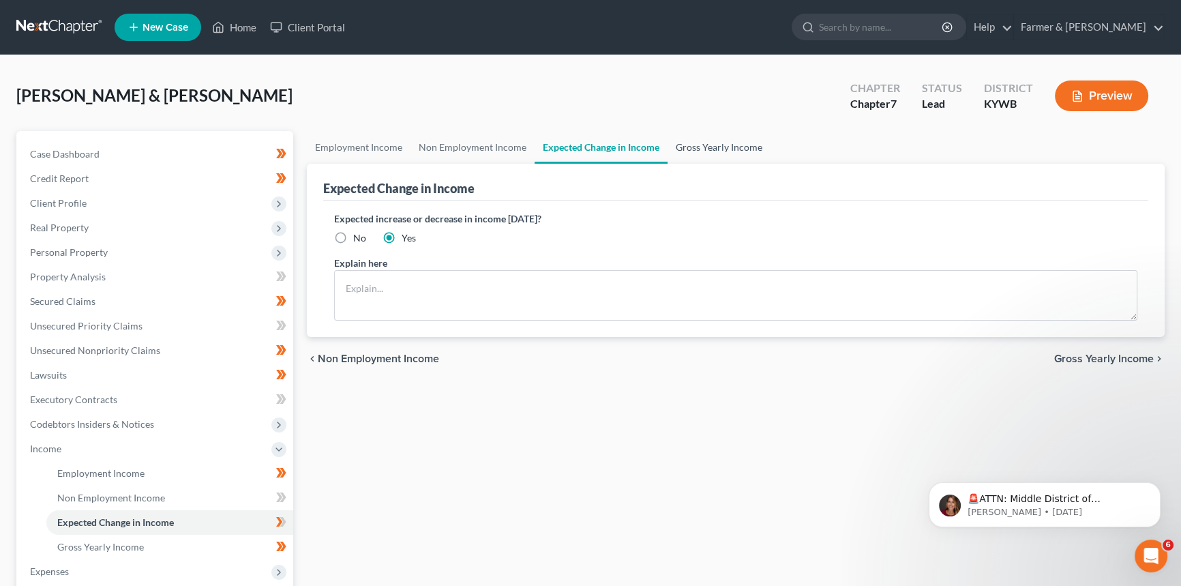
click at [716, 140] on link "Gross Yearly Income" at bounding box center [719, 147] width 103 height 33
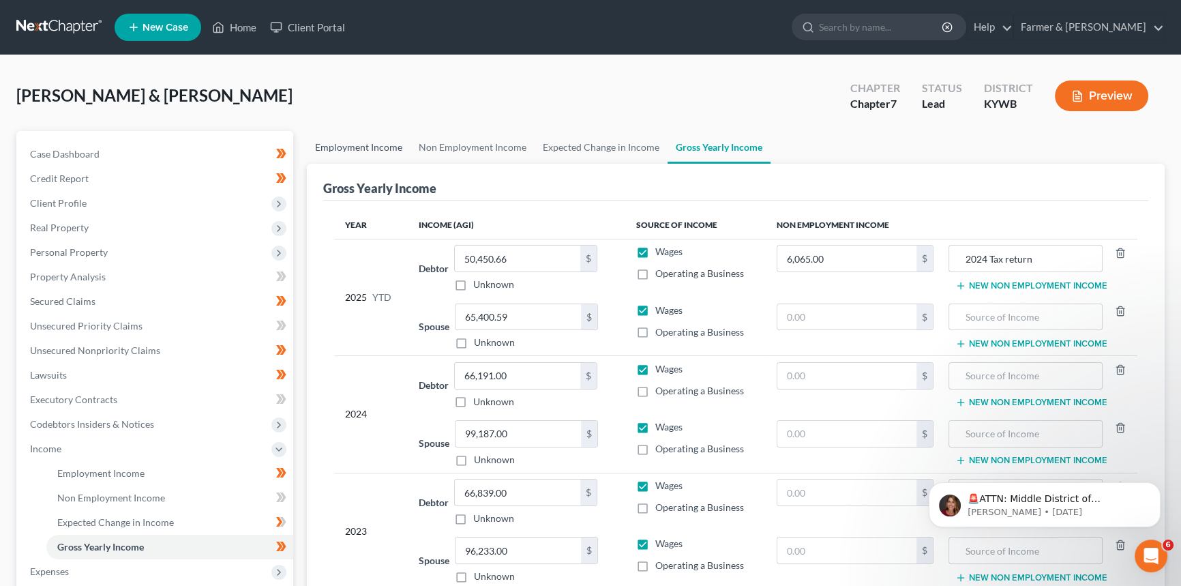
click at [369, 157] on link "Employment Income" at bounding box center [359, 147] width 104 height 33
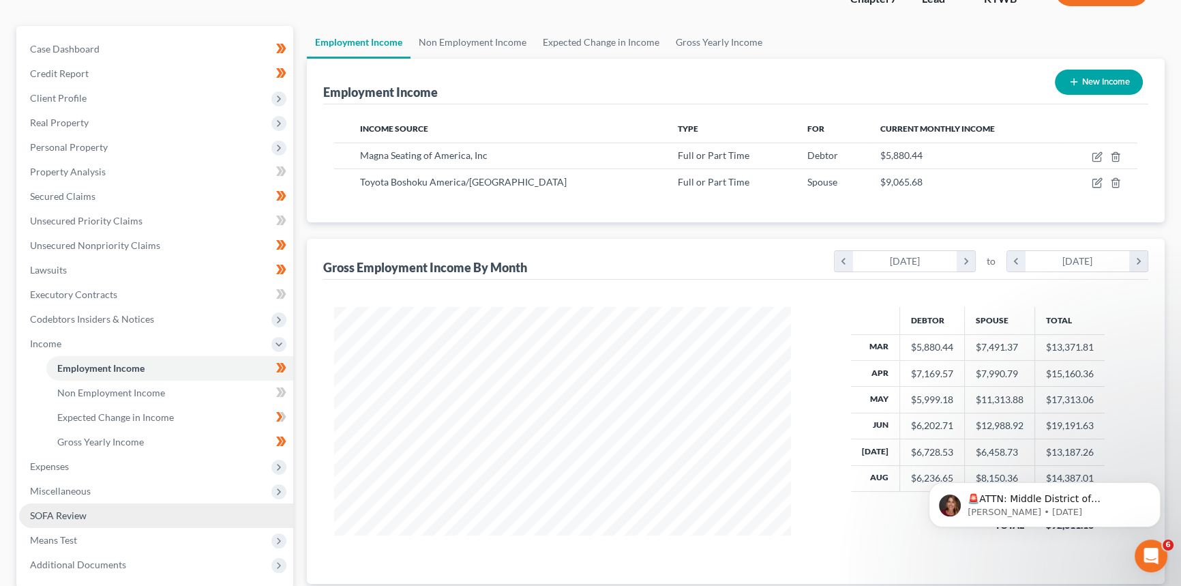
scroll to position [235, 0]
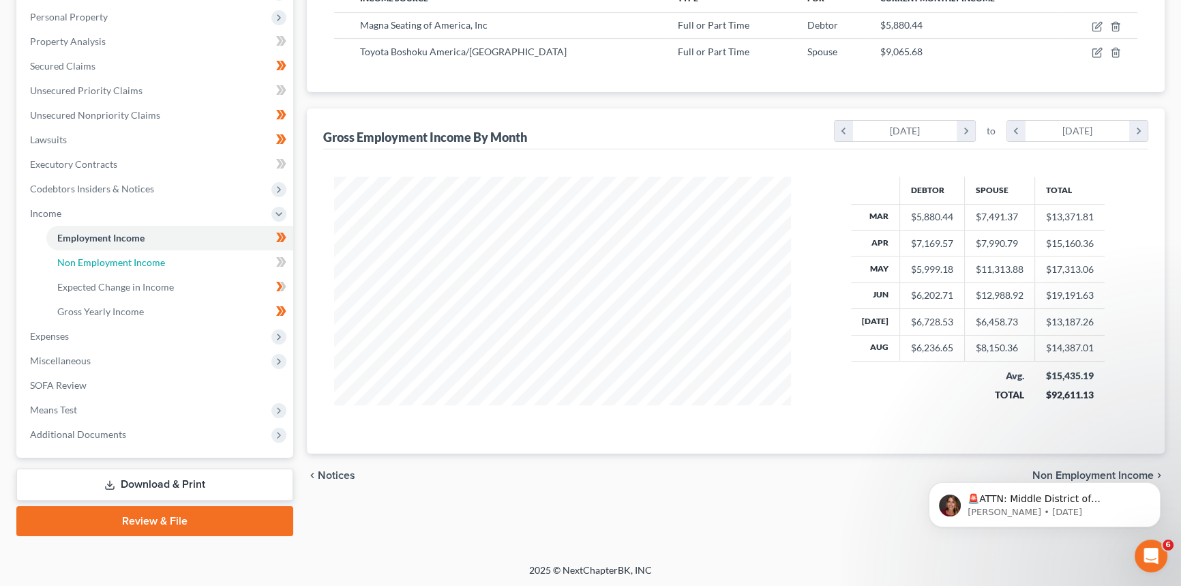
drag, startPoint x: 116, startPoint y: 263, endPoint x: 1130, endPoint y: 185, distance: 1017.6
click at [116, 263] on span "Non Employment Income" at bounding box center [111, 262] width 108 height 12
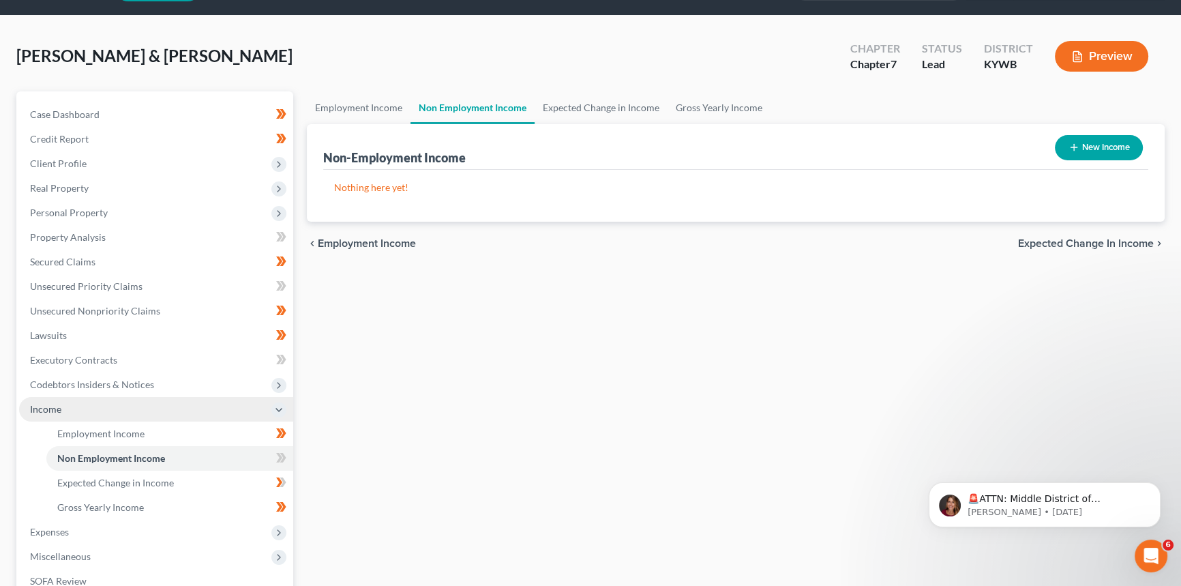
scroll to position [123, 0]
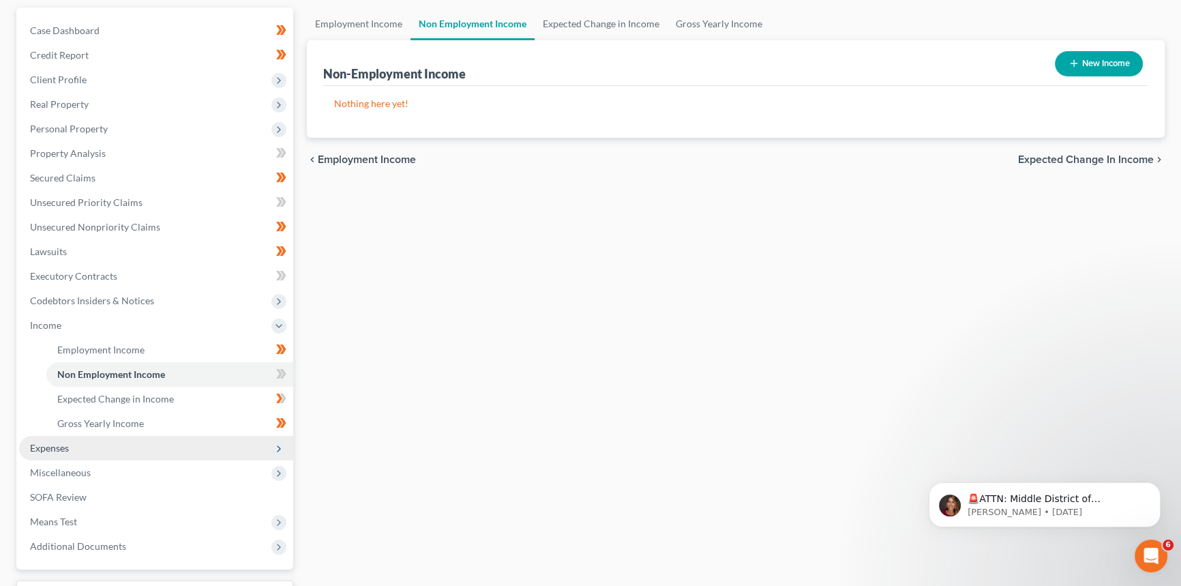
click at [87, 453] on span "Expenses" at bounding box center [156, 448] width 274 height 25
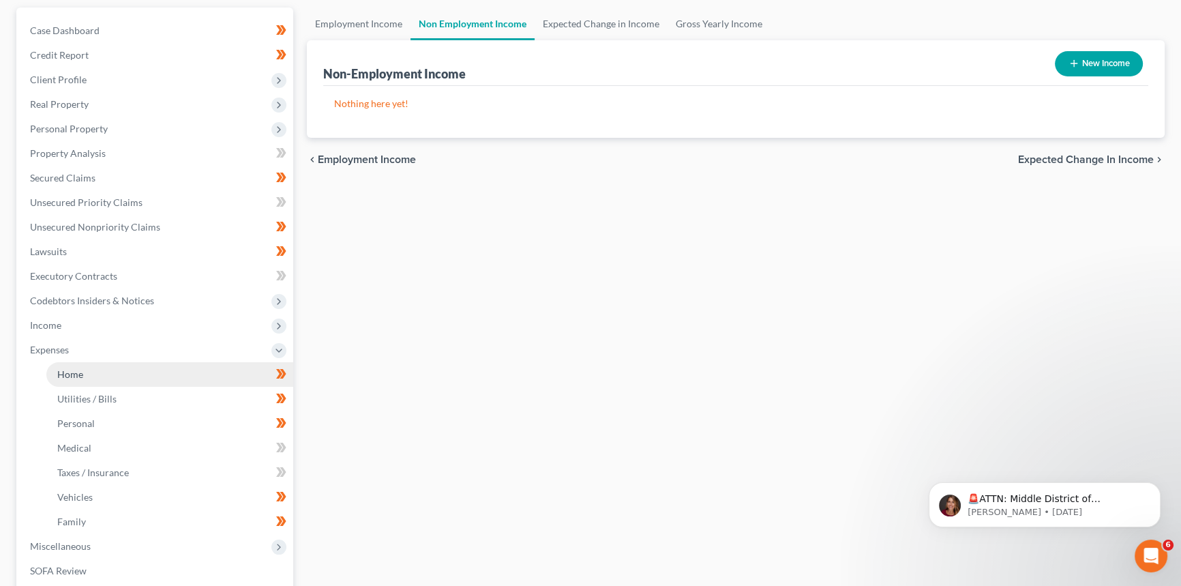
click at [113, 368] on link "Home" at bounding box center [169, 374] width 247 height 25
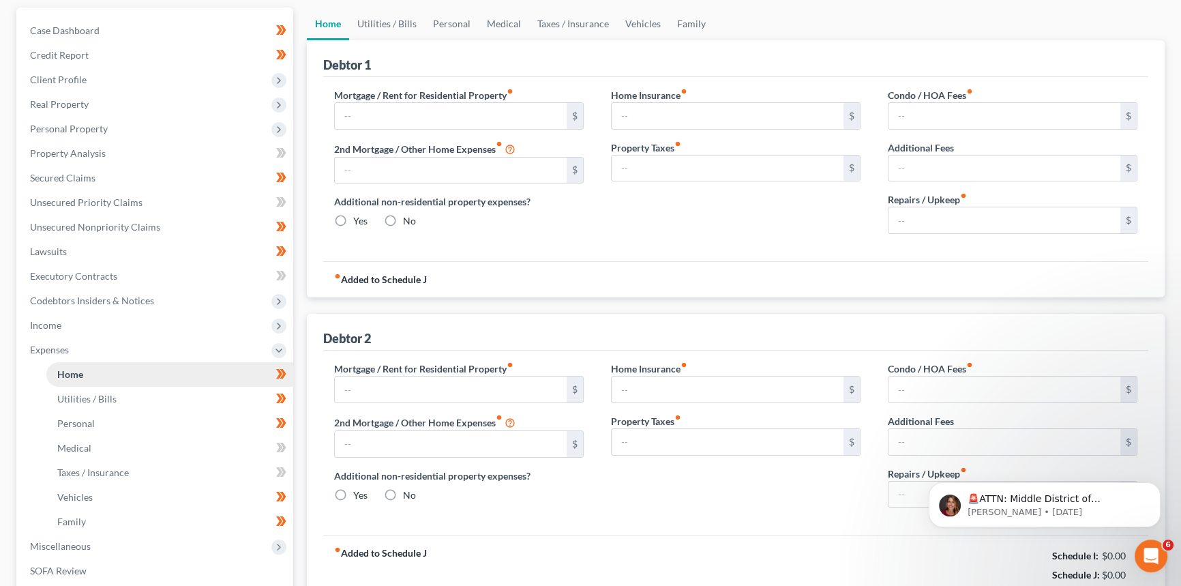
scroll to position [4, 0]
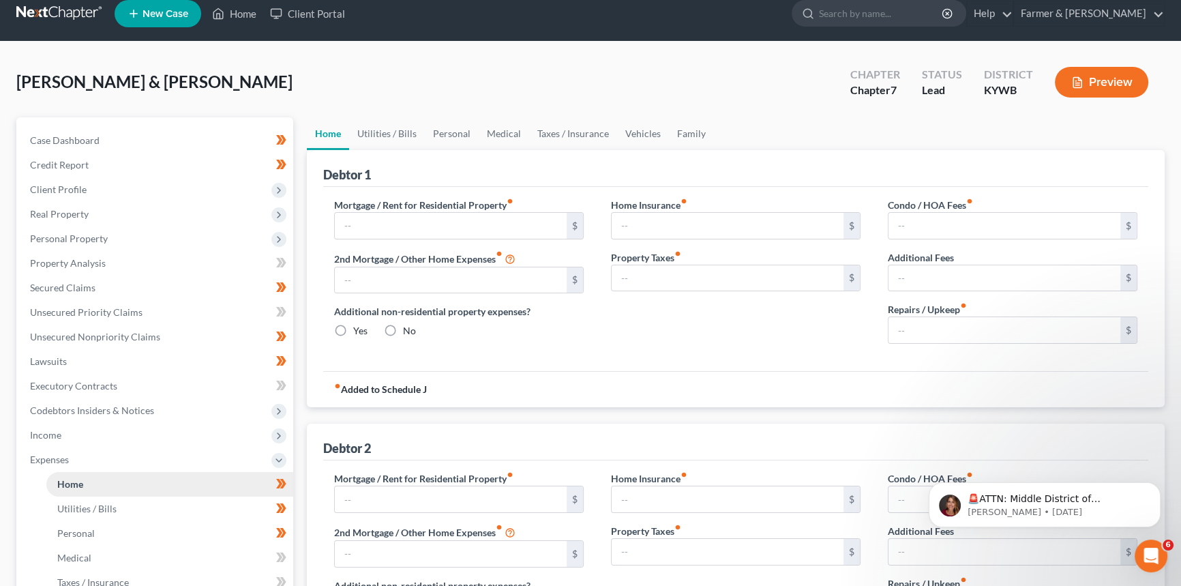
type input "2,661.00"
type input "0.00"
radio input "true"
type input "0.00"
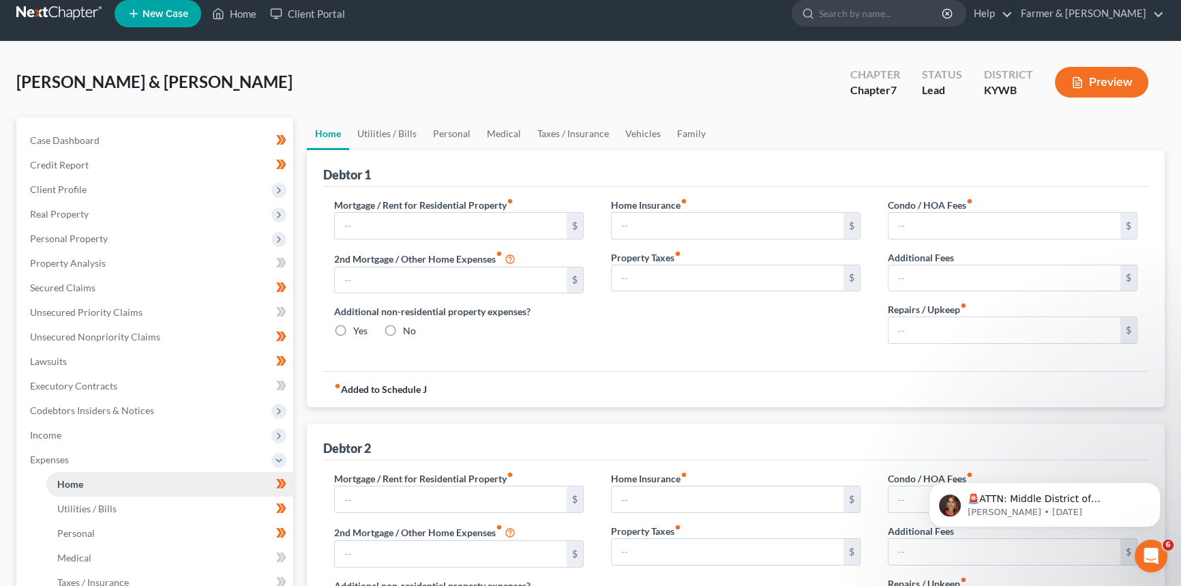
type input "0.00"
type input "100.00"
type input "1,400.00"
type input "0.00"
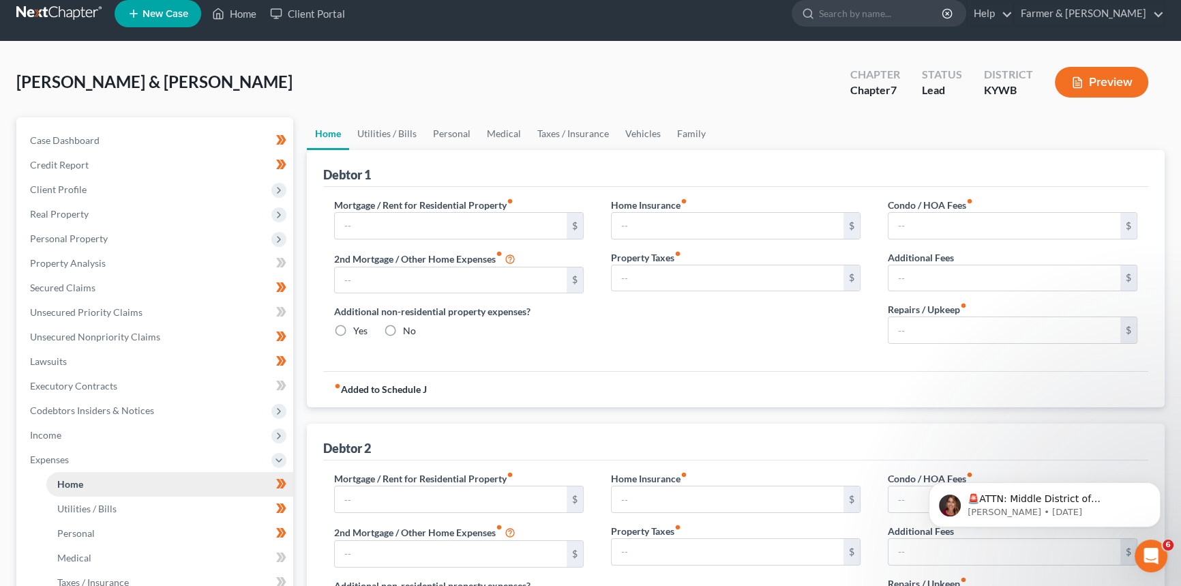
radio input "true"
type input "0.00"
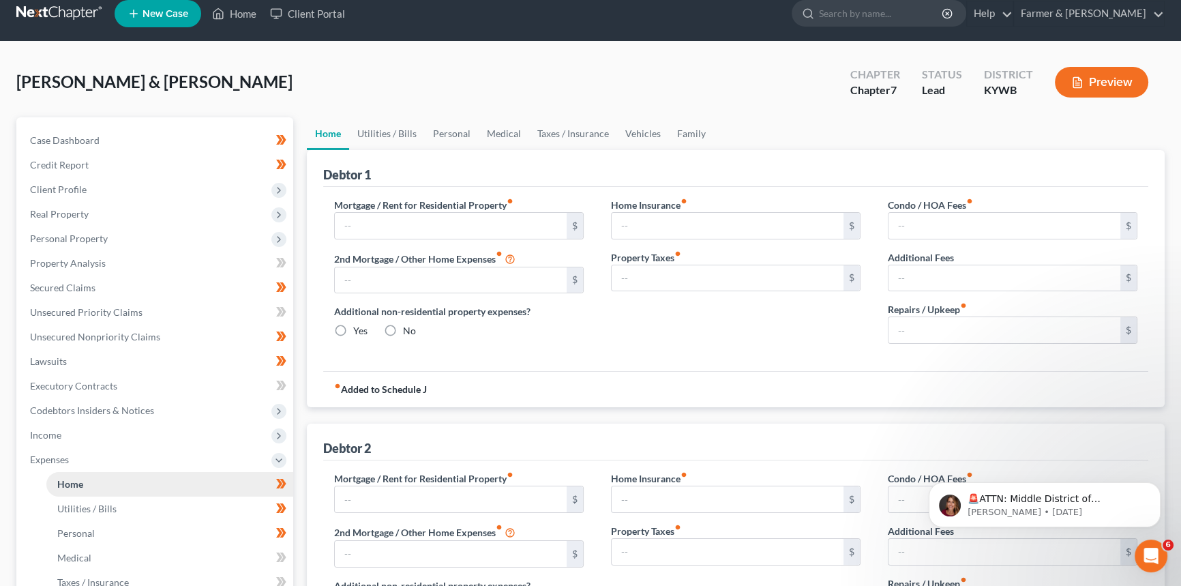
type input "0.00"
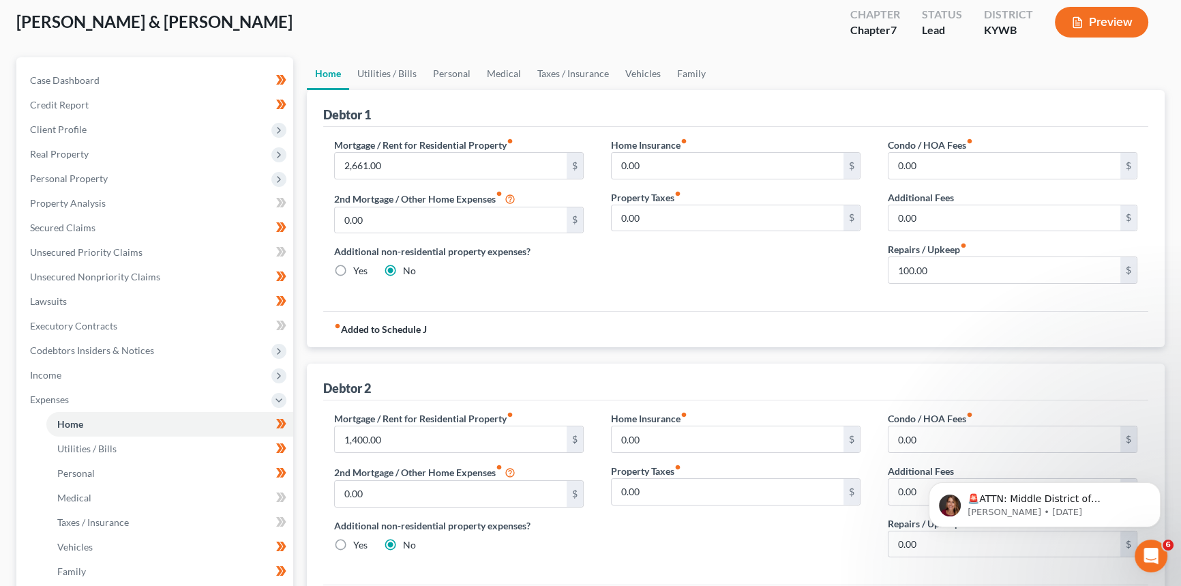
scroll to position [0, 0]
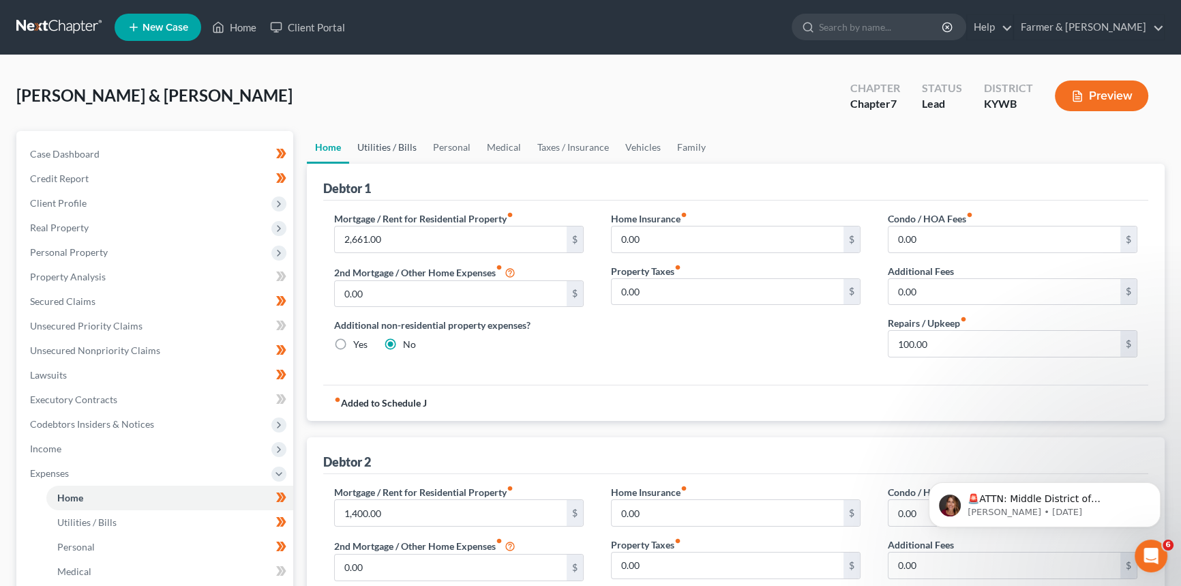
click at [415, 154] on link "Utilities / Bills" at bounding box center [387, 147] width 76 height 33
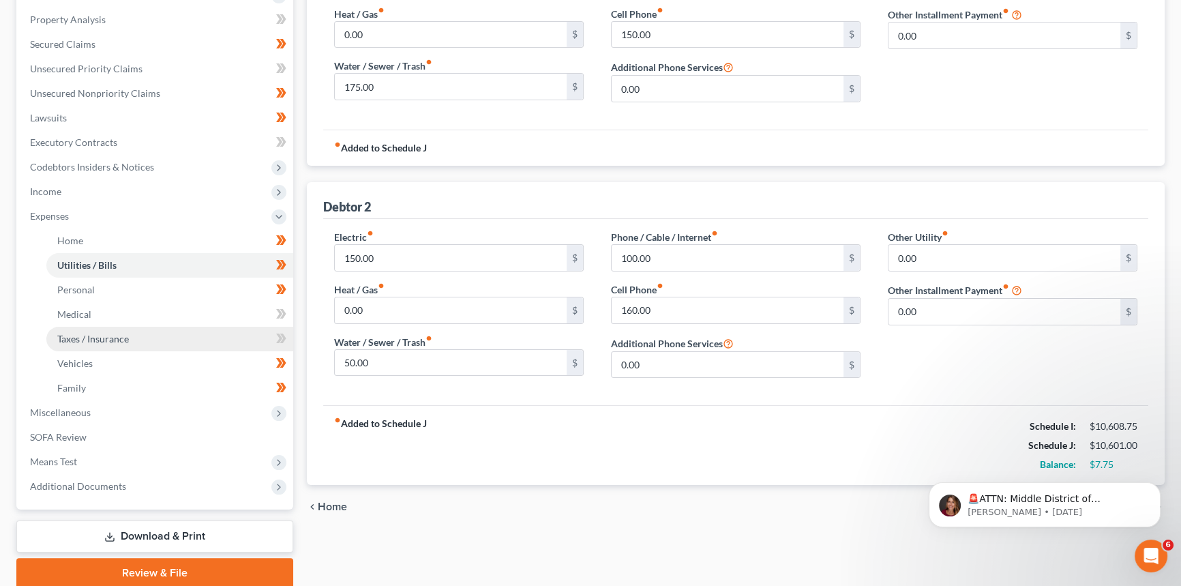
scroll to position [309, 0]
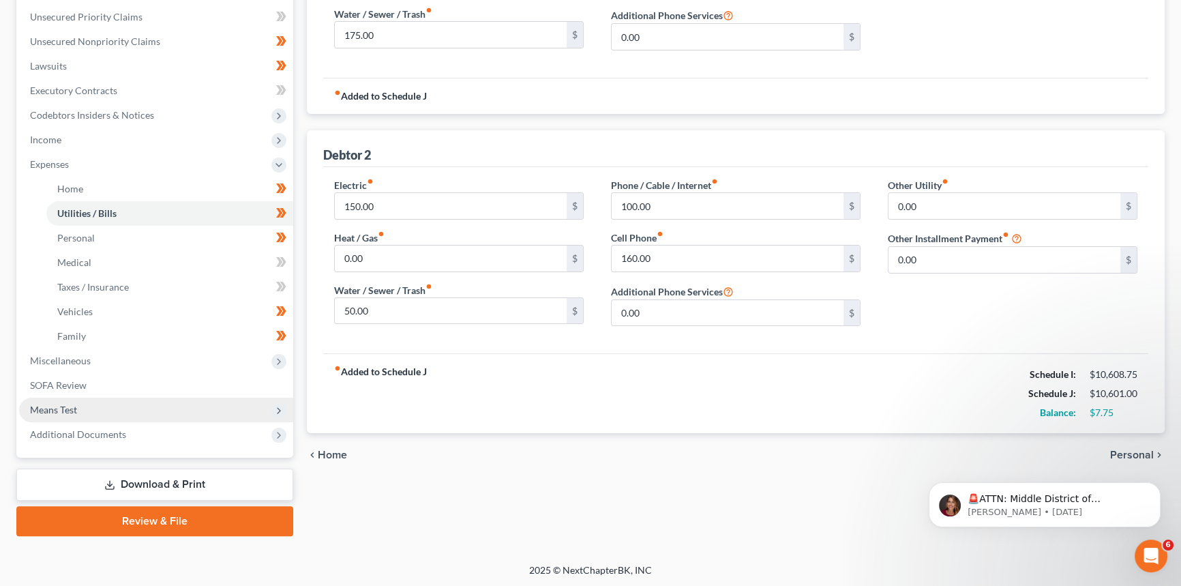
click at [73, 413] on span "Means Test" at bounding box center [53, 410] width 47 height 12
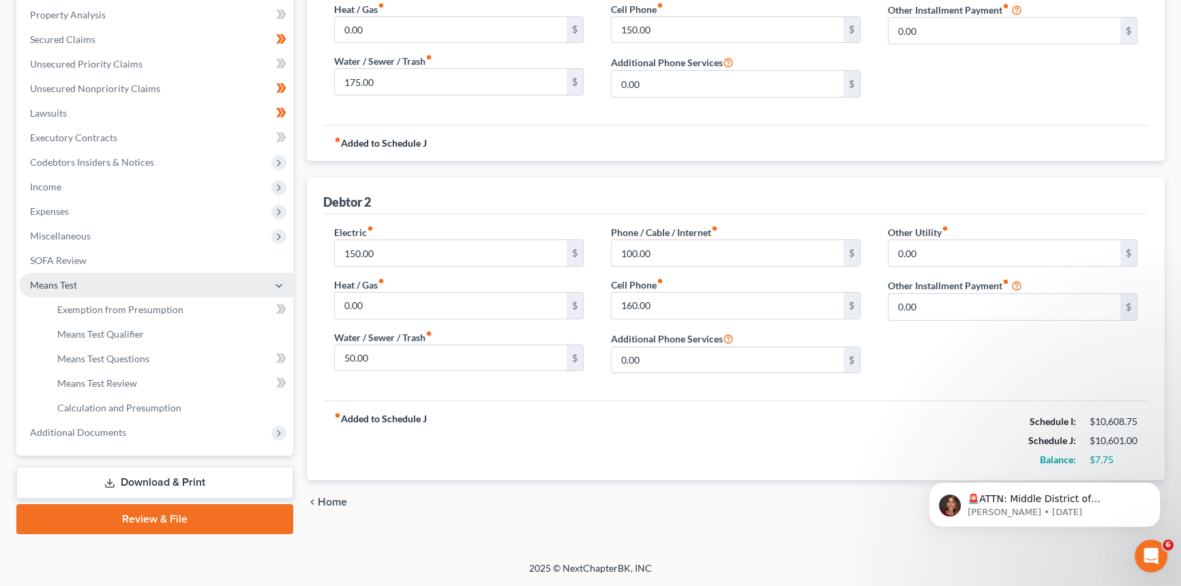
scroll to position [260, 0]
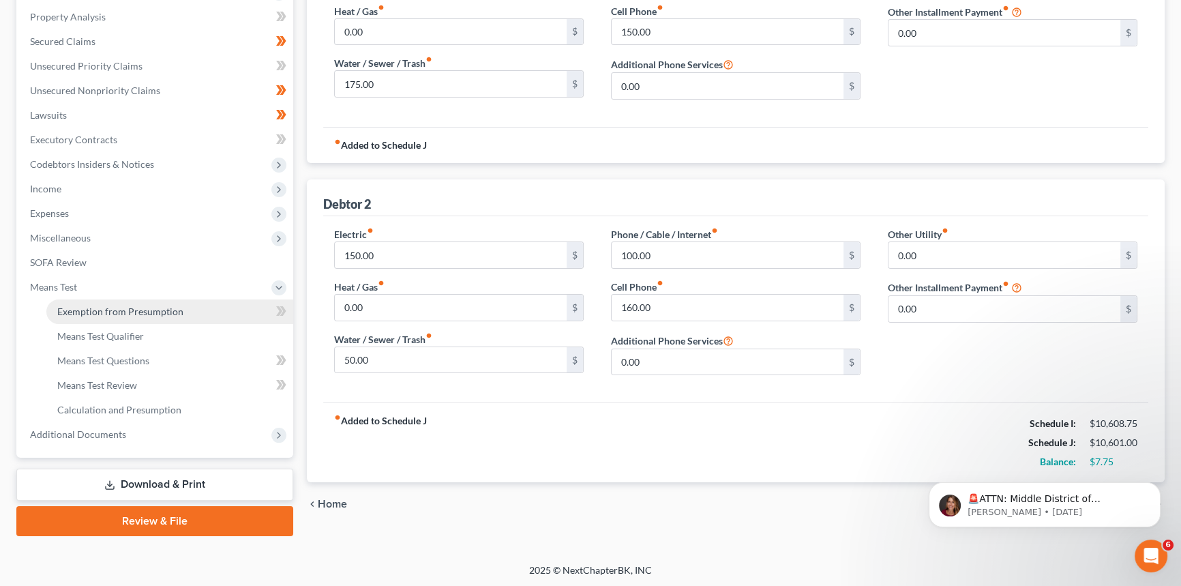
click at [89, 314] on span "Exemption from Presumption" at bounding box center [120, 311] width 126 height 12
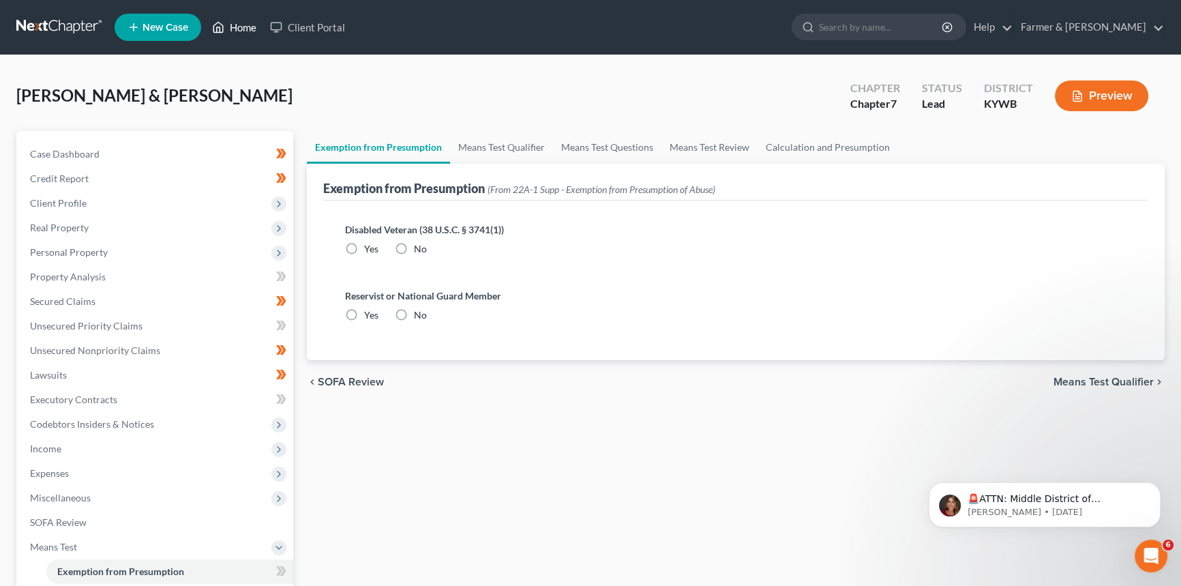
click at [241, 27] on link "Home" at bounding box center [234, 27] width 58 height 25
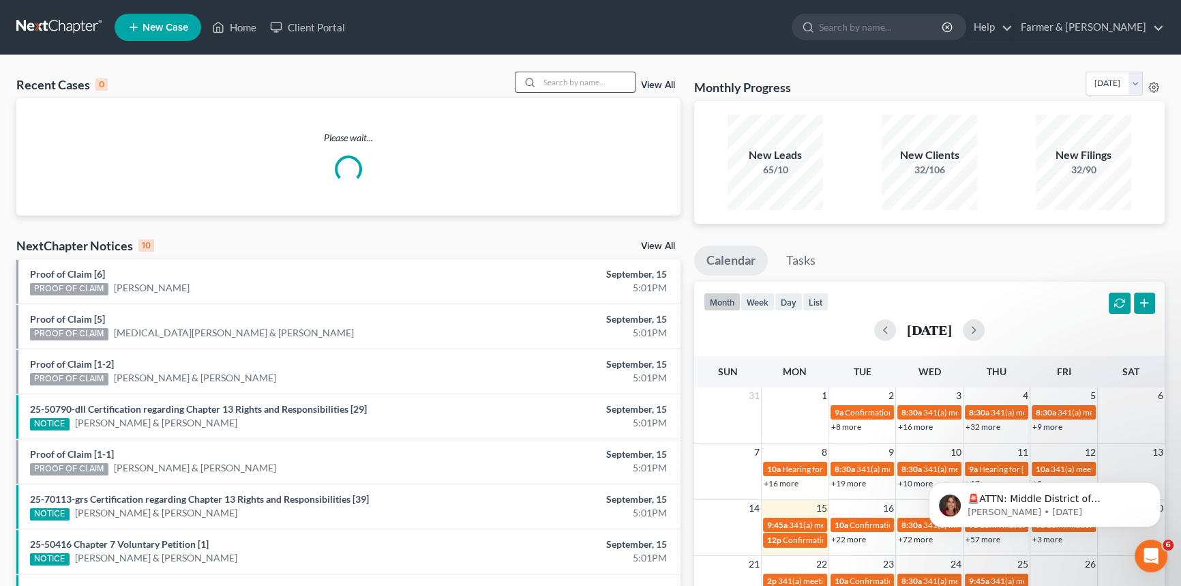
click at [571, 85] on input "search" at bounding box center [586, 82] width 95 height 20
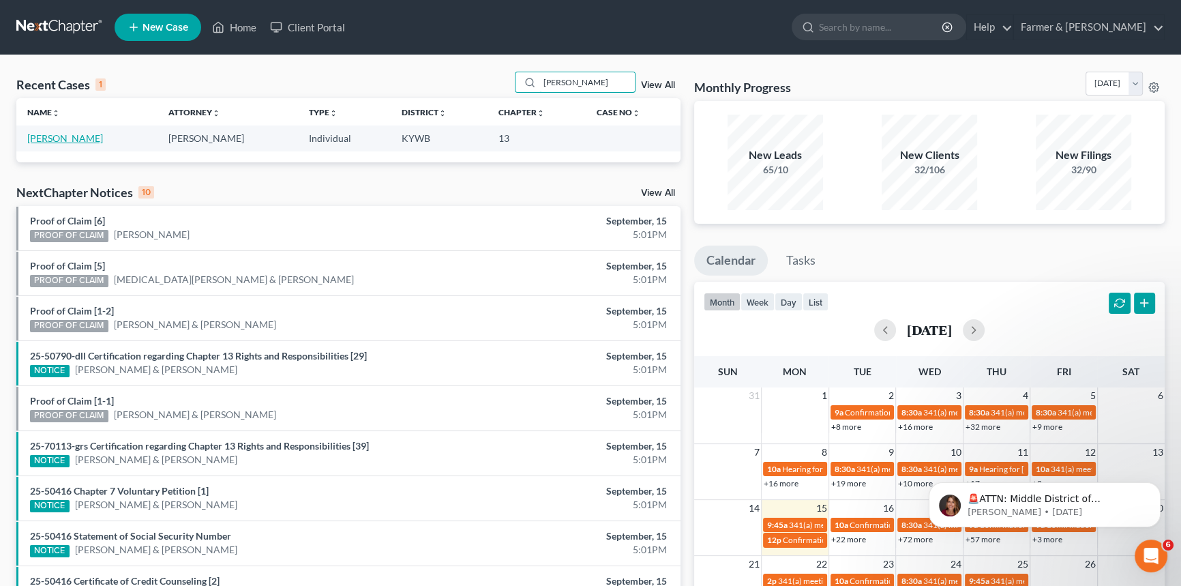
type input "[PERSON_NAME]"
click at [57, 143] on link "[PERSON_NAME]" at bounding box center [65, 138] width 76 height 12
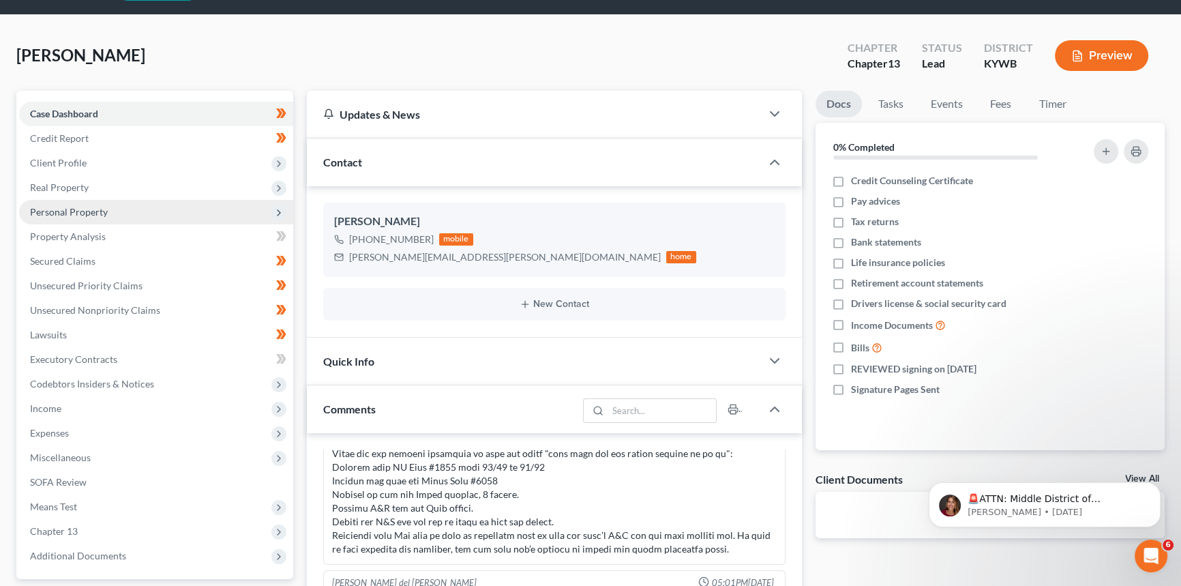
scroll to position [61, 0]
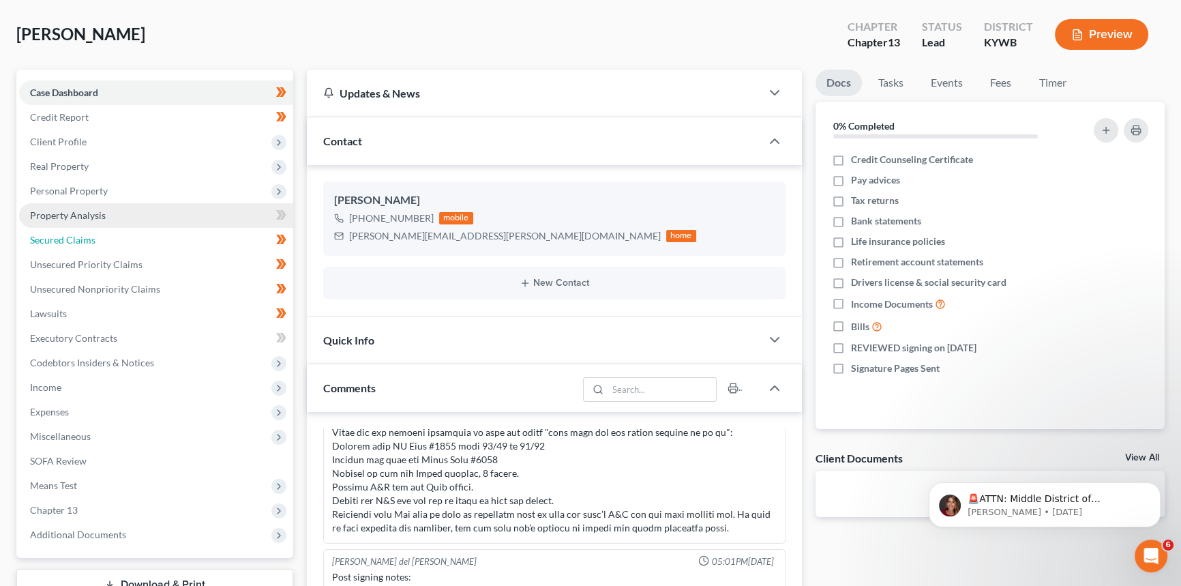
drag, startPoint x: 110, startPoint y: 243, endPoint x: 211, endPoint y: 205, distance: 108.8
click at [110, 243] on link "Secured Claims" at bounding box center [156, 240] width 274 height 25
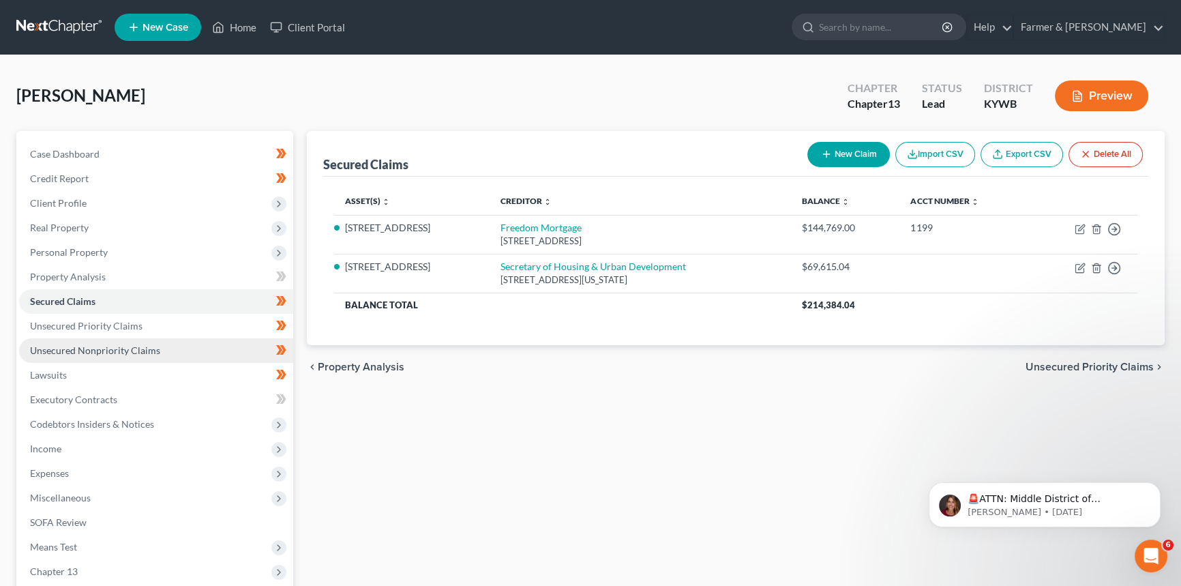
click at [74, 355] on span "Unsecured Nonpriority Claims" at bounding box center [95, 350] width 130 height 12
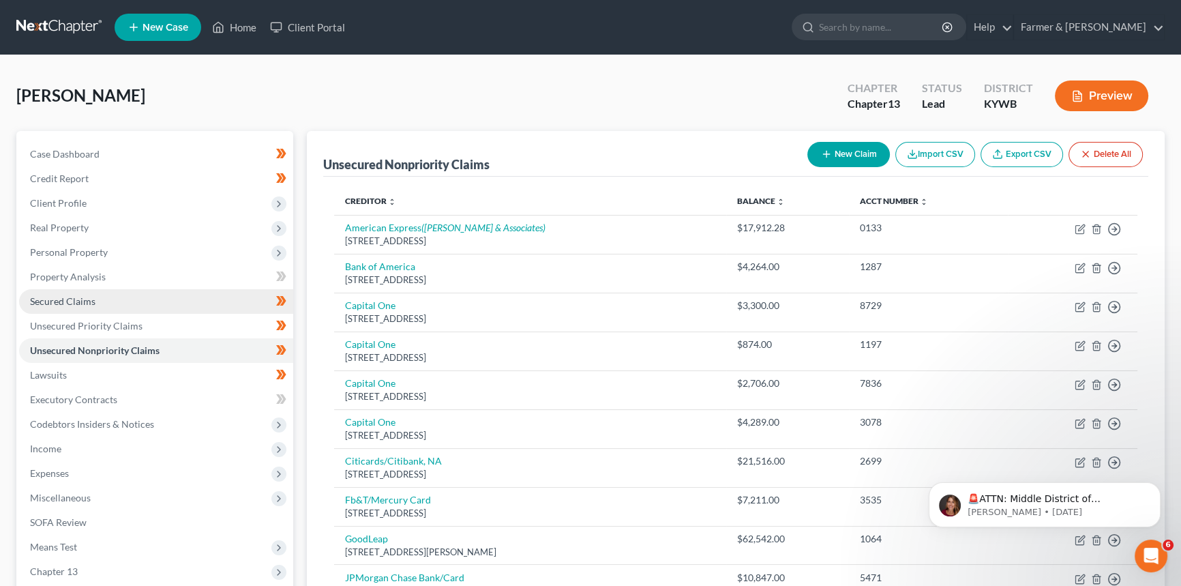
click at [61, 295] on span "Secured Claims" at bounding box center [62, 301] width 65 height 12
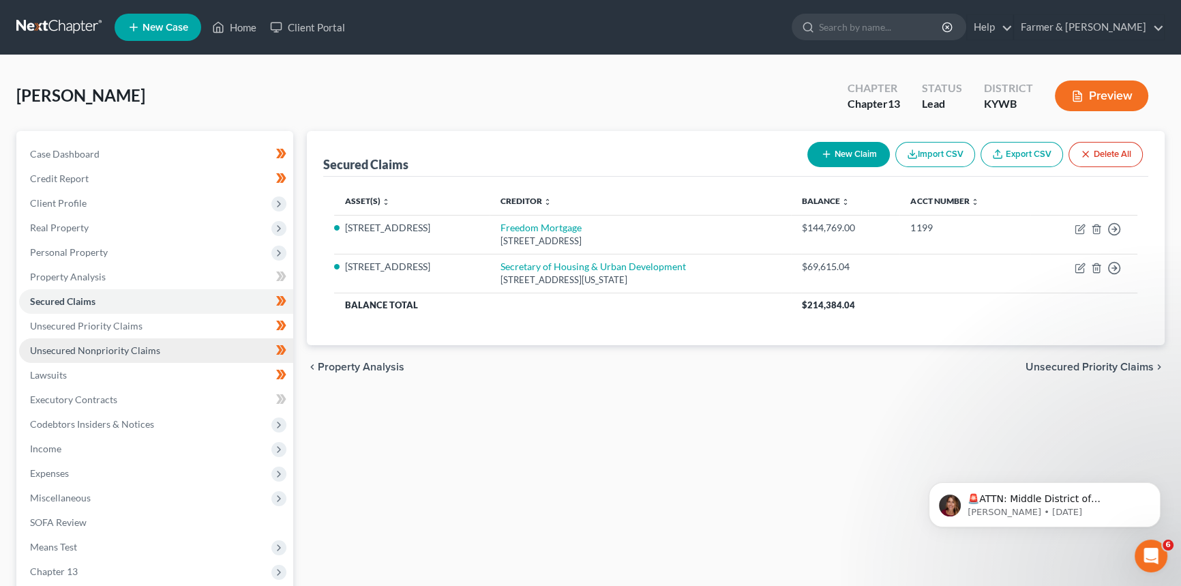
click at [43, 353] on span "Unsecured Nonpriority Claims" at bounding box center [95, 350] width 130 height 12
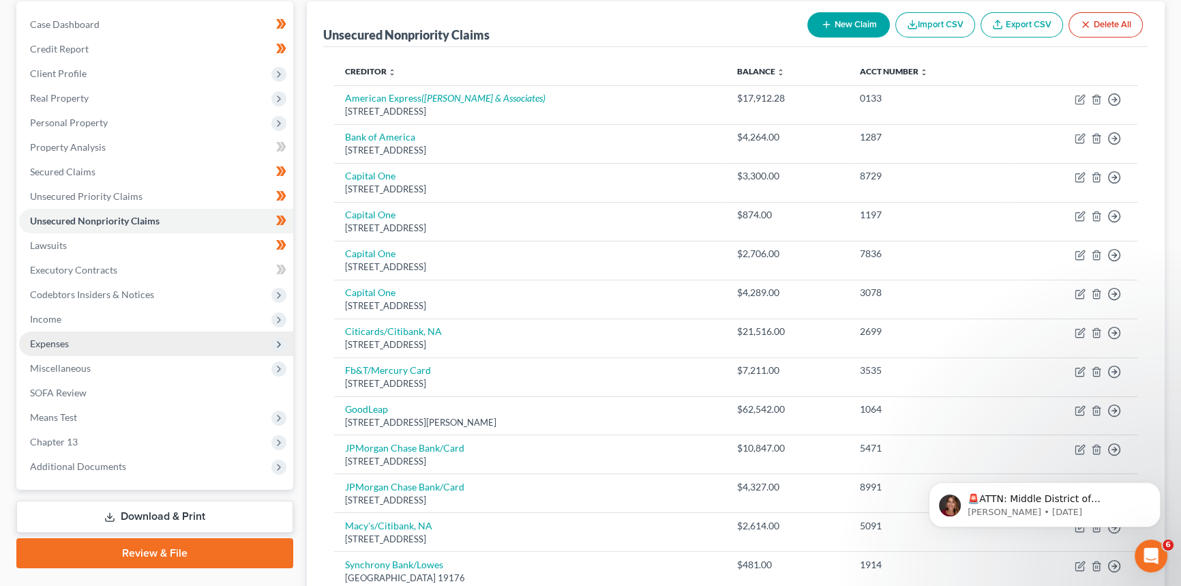
scroll to position [86, 0]
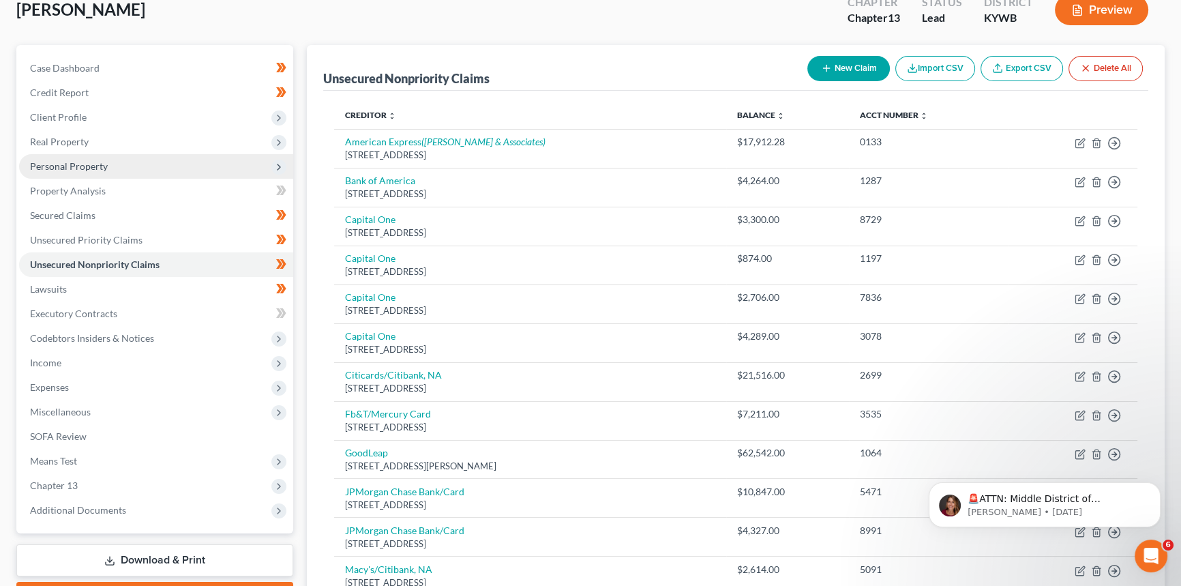
click at [89, 142] on span "Real Property" at bounding box center [156, 142] width 274 height 25
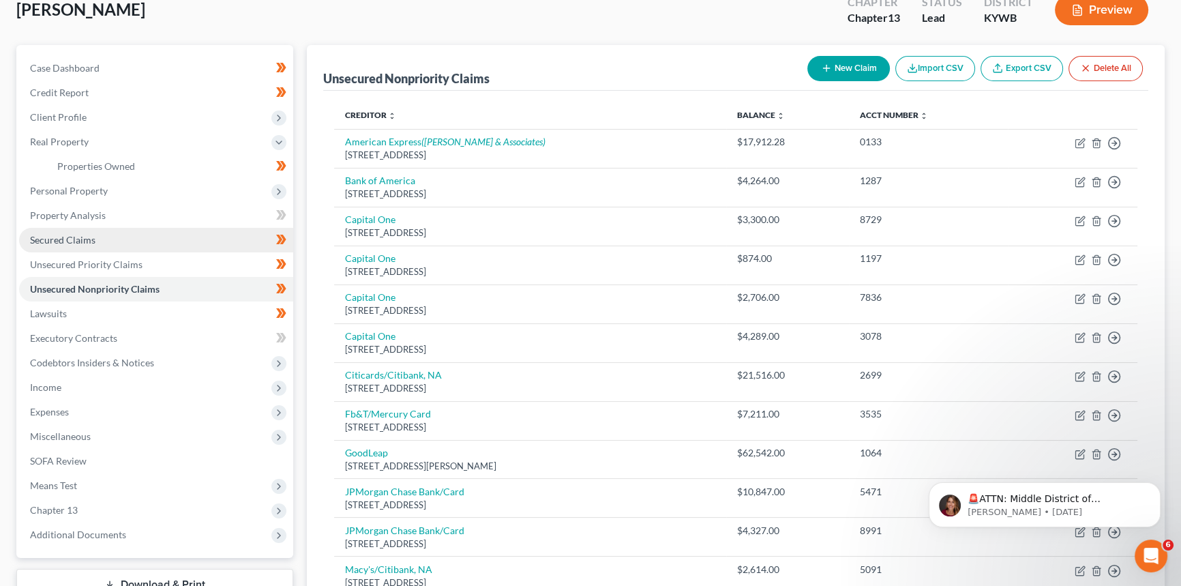
click at [94, 245] on link "Secured Claims" at bounding box center [156, 240] width 274 height 25
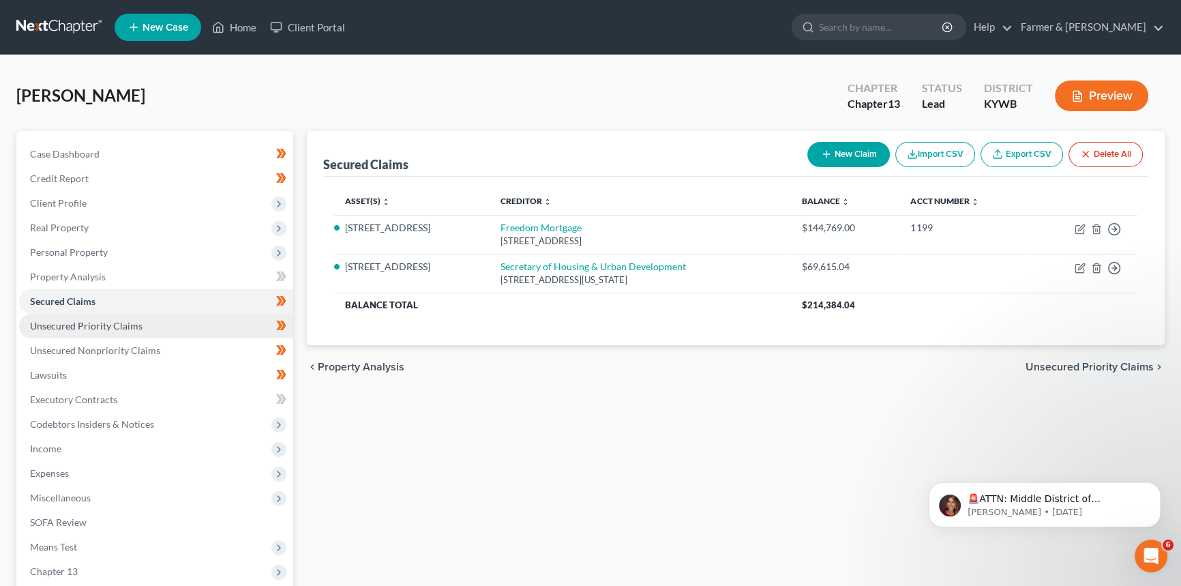
click at [59, 325] on span "Unsecured Priority Claims" at bounding box center [86, 326] width 113 height 12
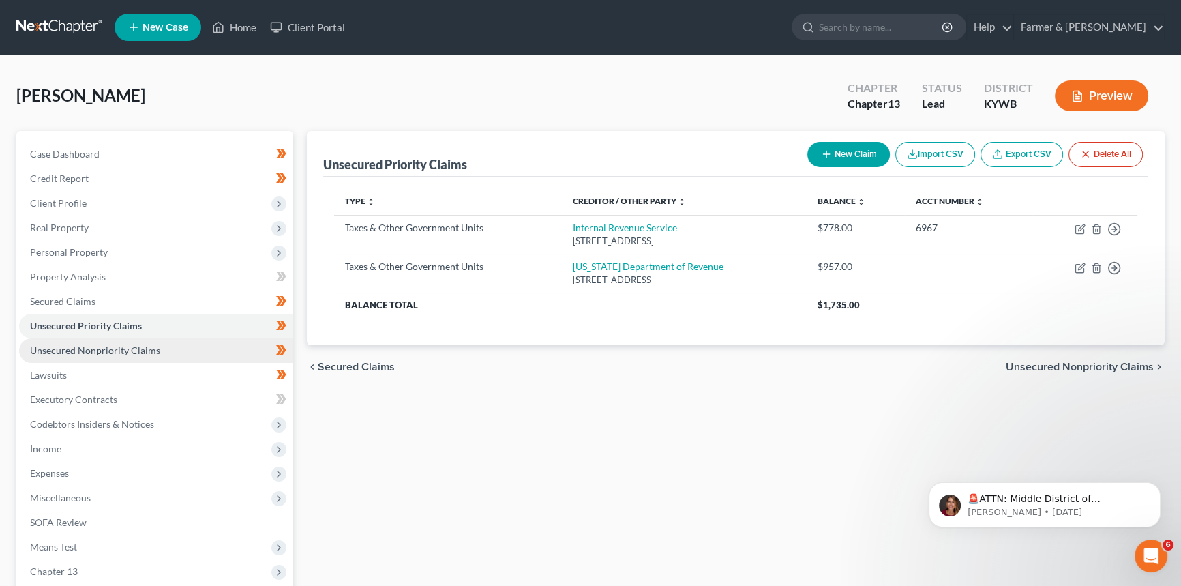
click at [77, 351] on span "Unsecured Nonpriority Claims" at bounding box center [95, 350] width 130 height 12
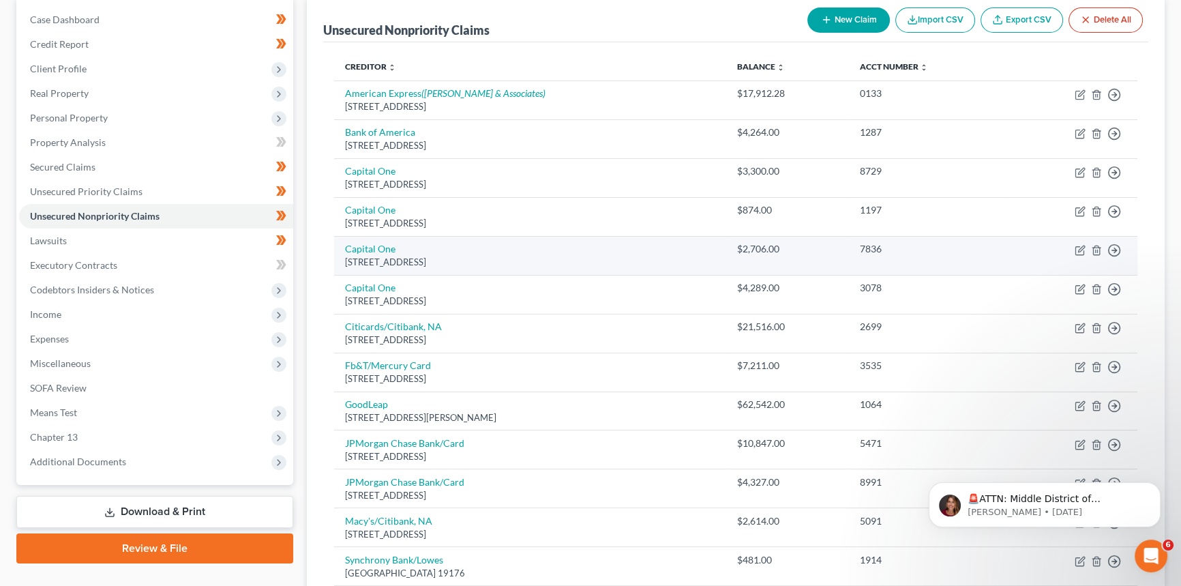
scroll to position [123, 0]
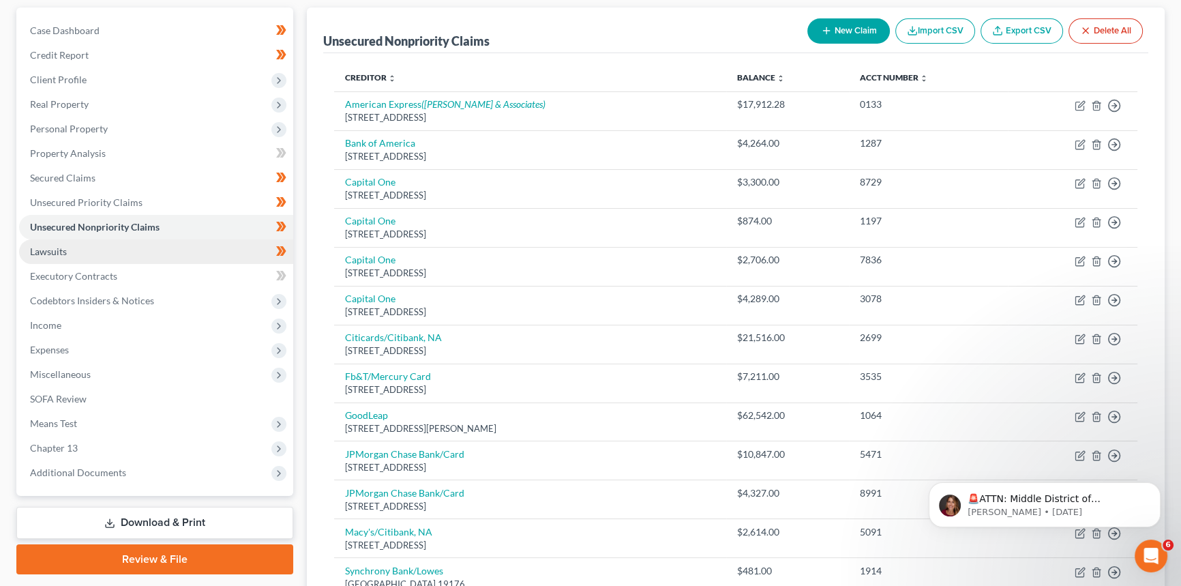
click at [39, 250] on span "Lawsuits" at bounding box center [48, 251] width 37 height 12
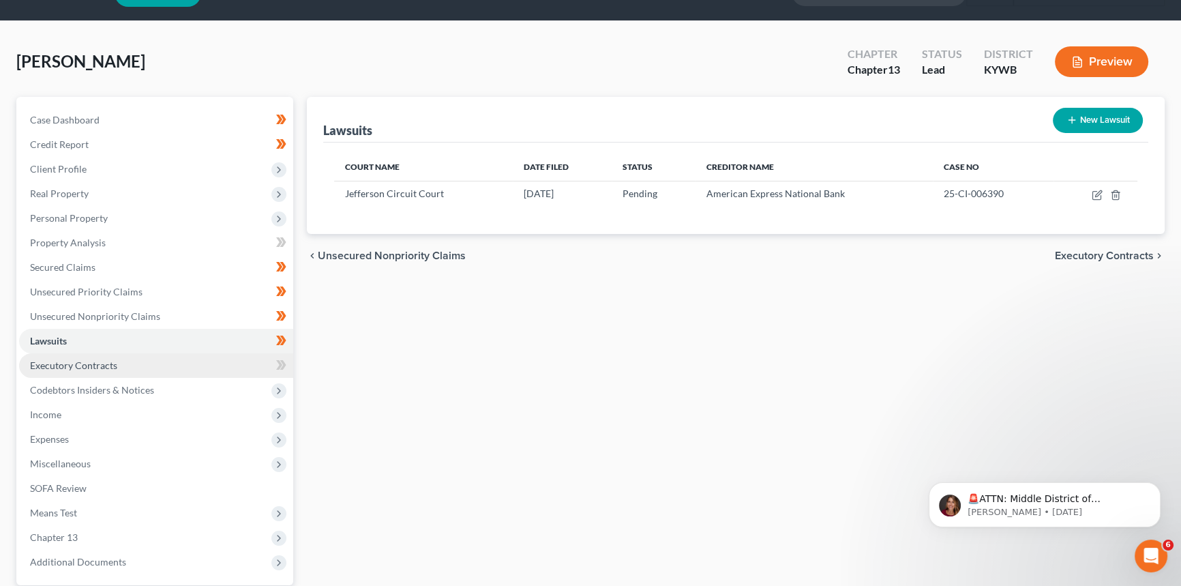
scroll to position [61, 0]
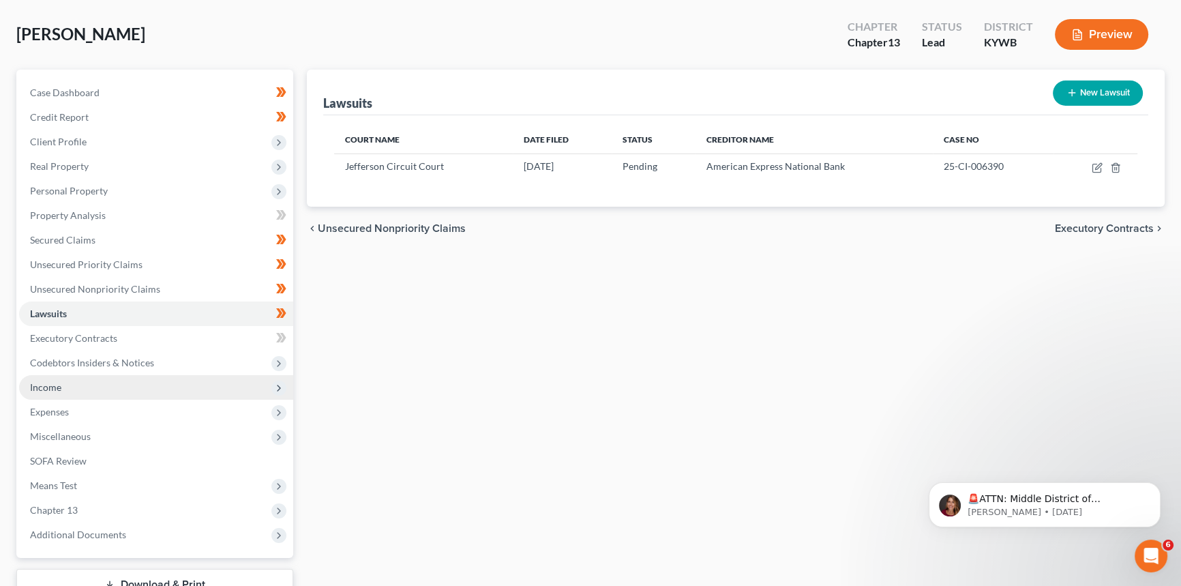
click at [44, 386] on span "Income" at bounding box center [45, 387] width 31 height 12
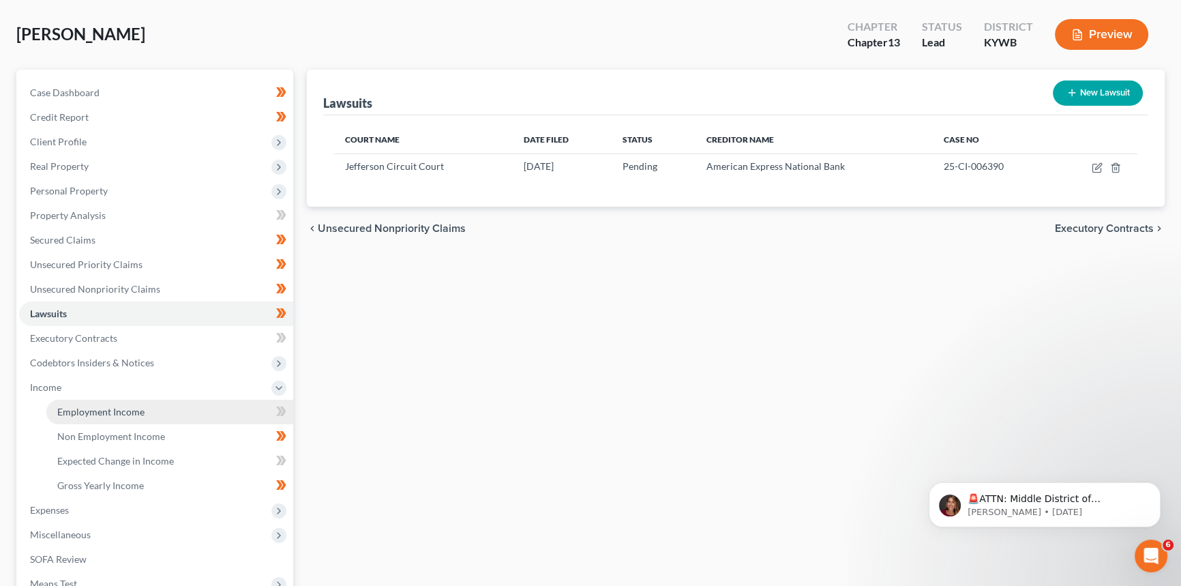
click at [80, 413] on span "Employment Income" at bounding box center [100, 412] width 87 height 12
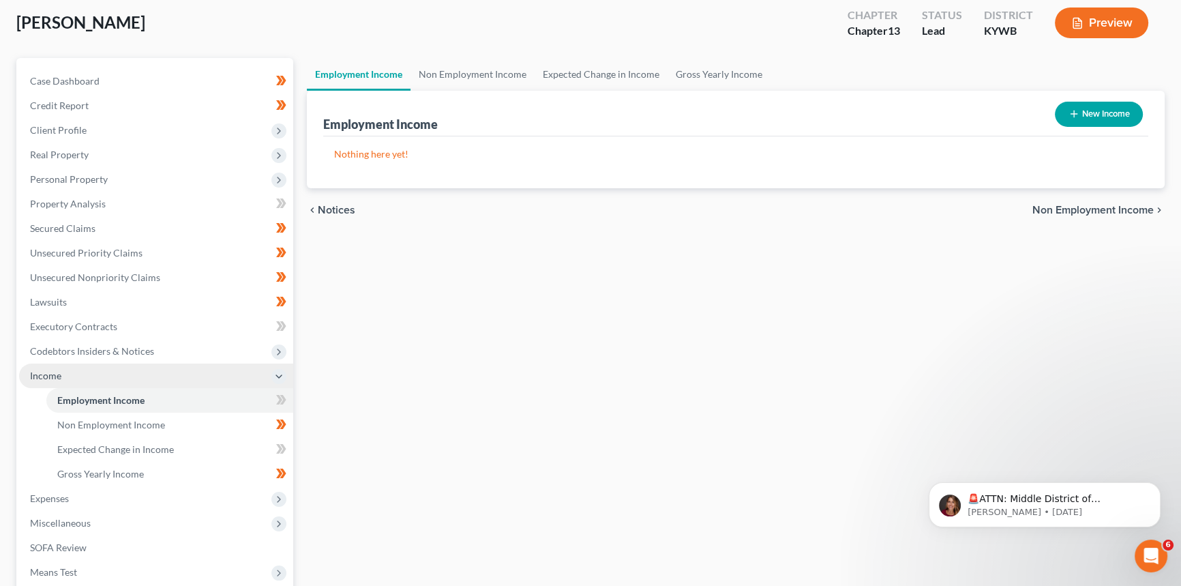
scroll to position [248, 0]
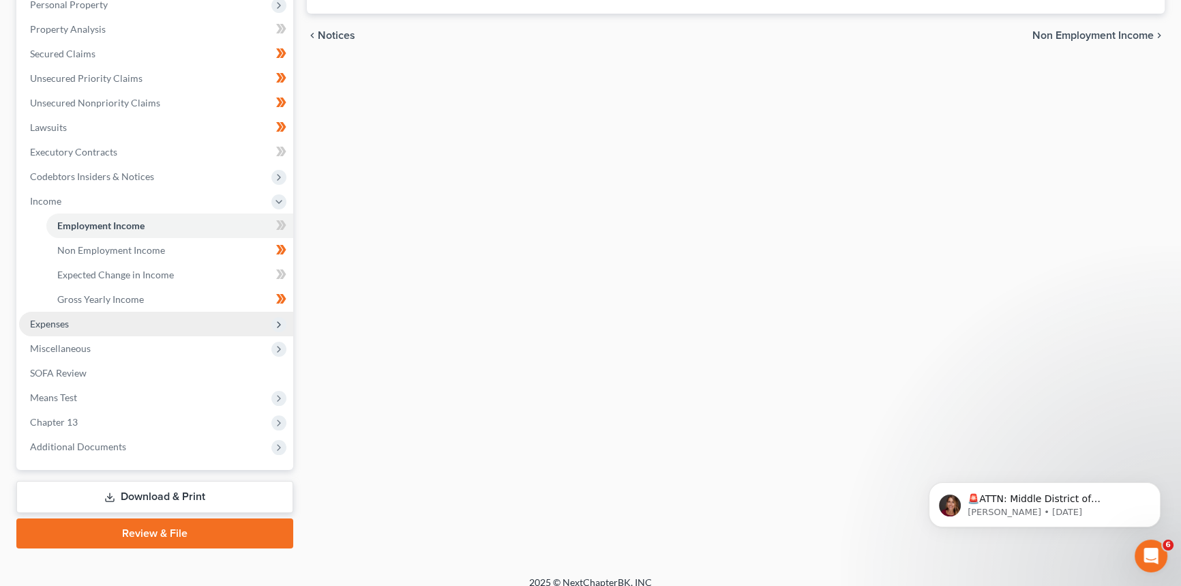
click at [51, 325] on span "Expenses" at bounding box center [49, 324] width 39 height 12
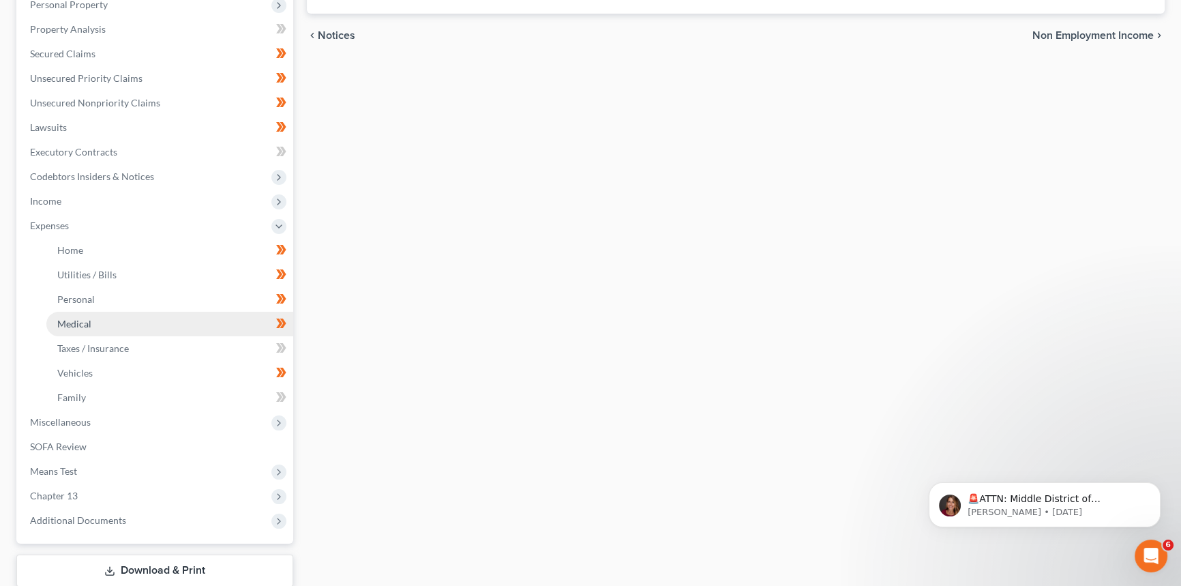
click at [78, 320] on span "Medical" at bounding box center [74, 324] width 34 height 12
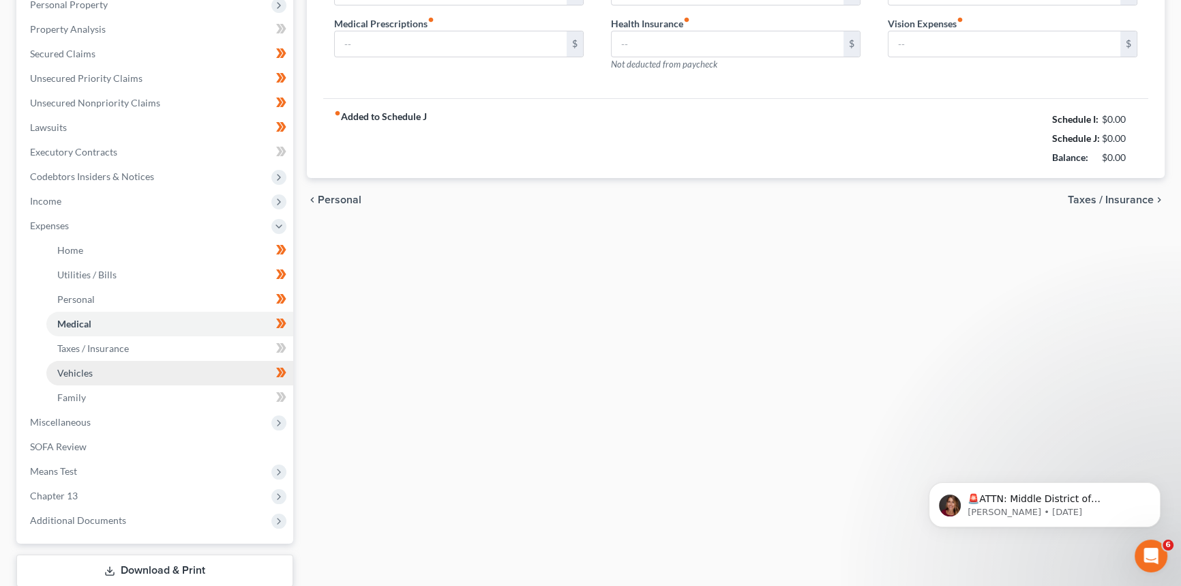
scroll to position [45, 0]
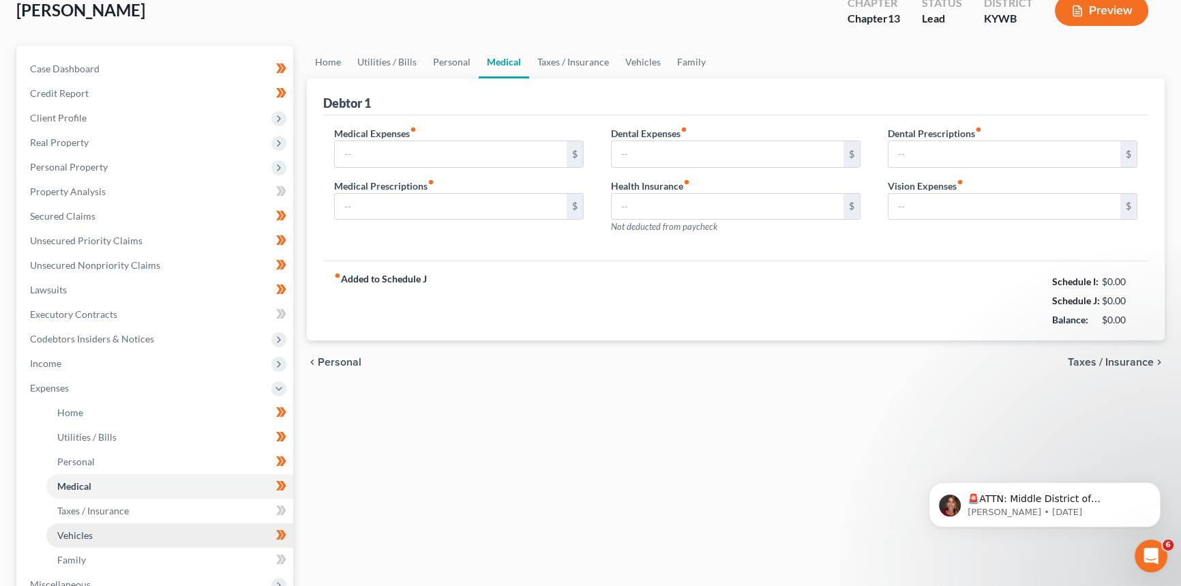
type input "100.00"
type input "50.00"
type input "0.00"
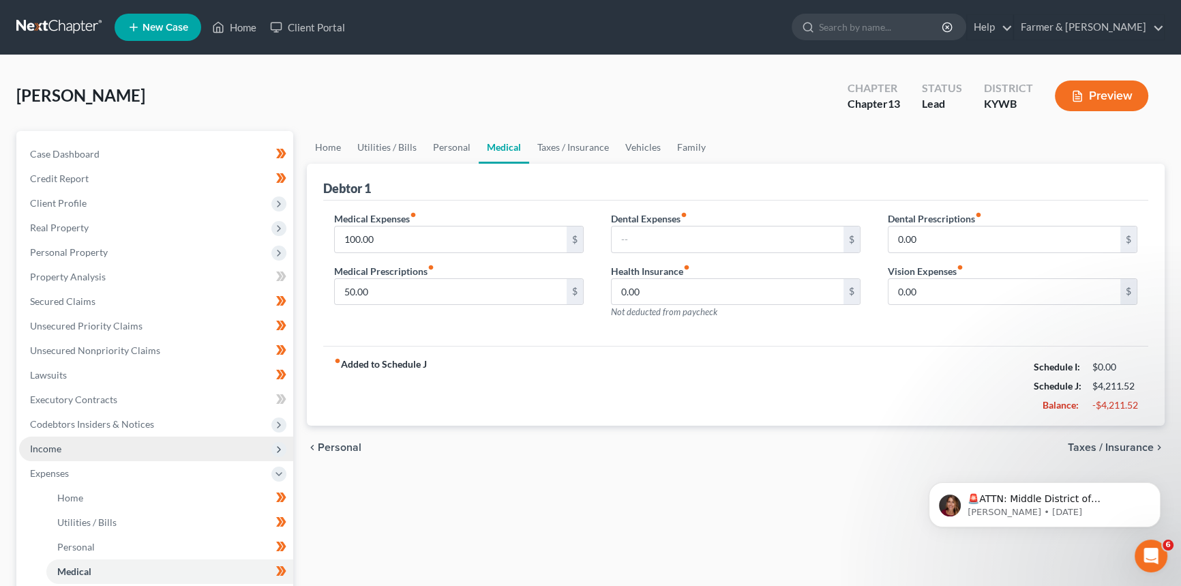
scroll to position [0, 0]
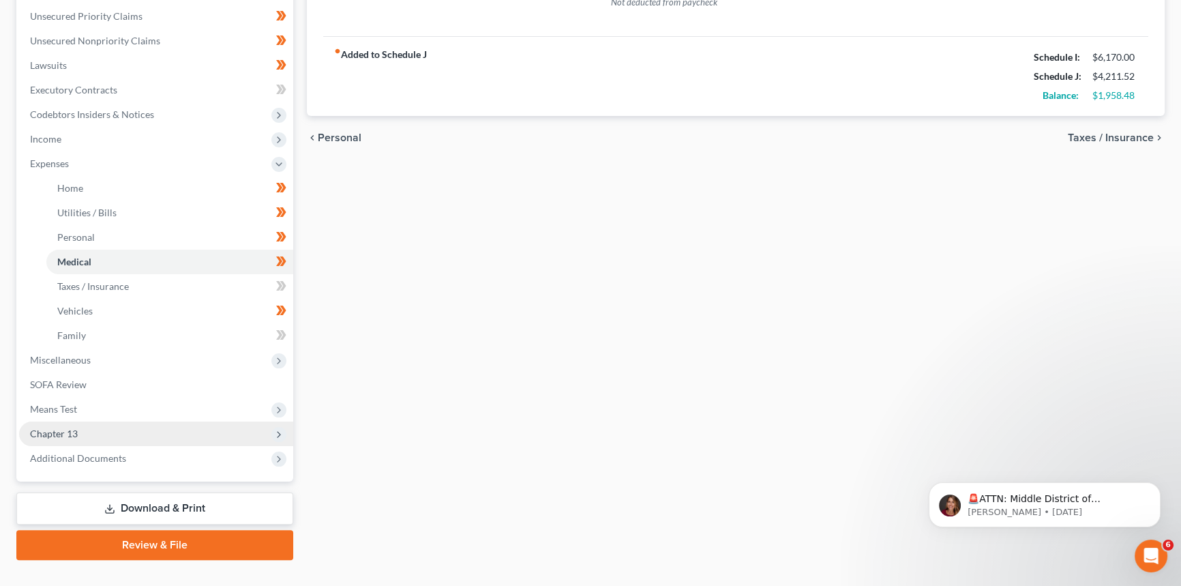
click at [74, 440] on span "Chapter 13" at bounding box center [156, 433] width 274 height 25
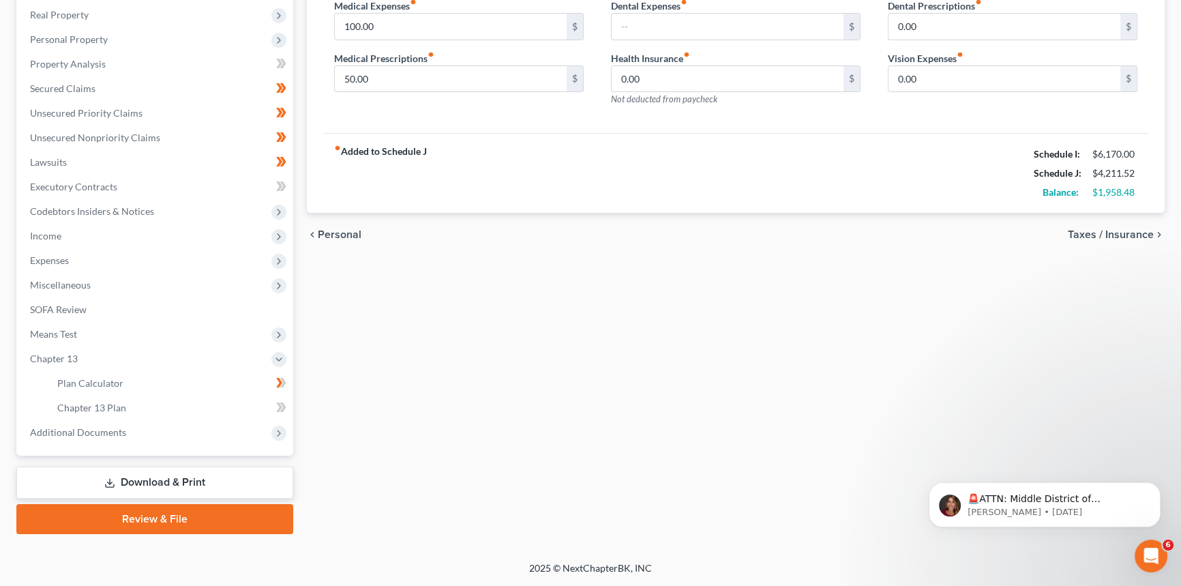
scroll to position [211, 0]
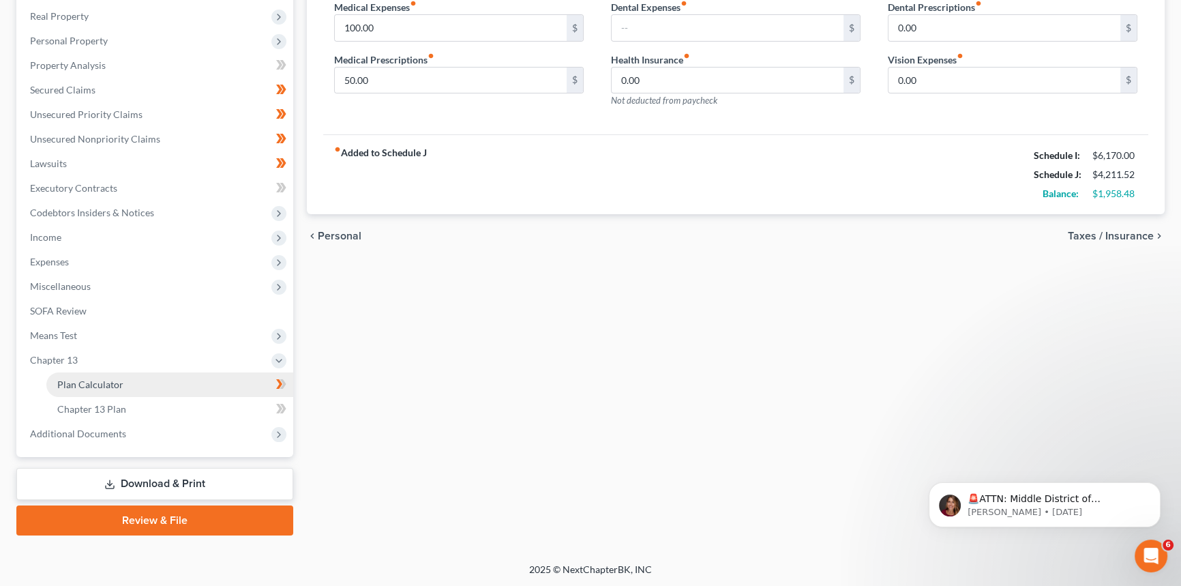
click at [98, 381] on span "Plan Calculator" at bounding box center [90, 384] width 66 height 12
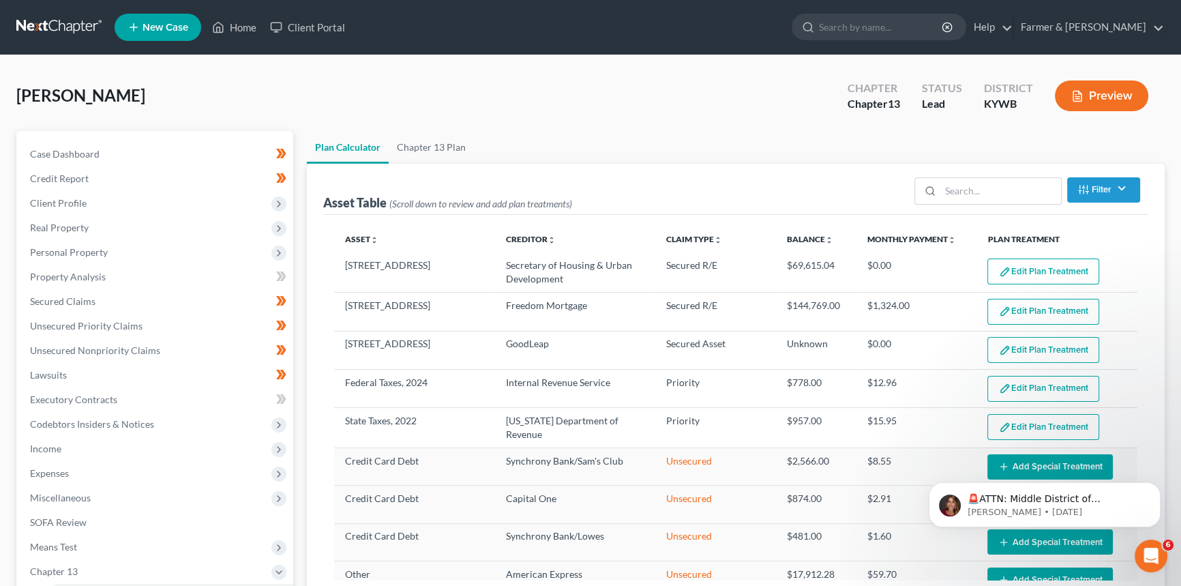
select select "59"
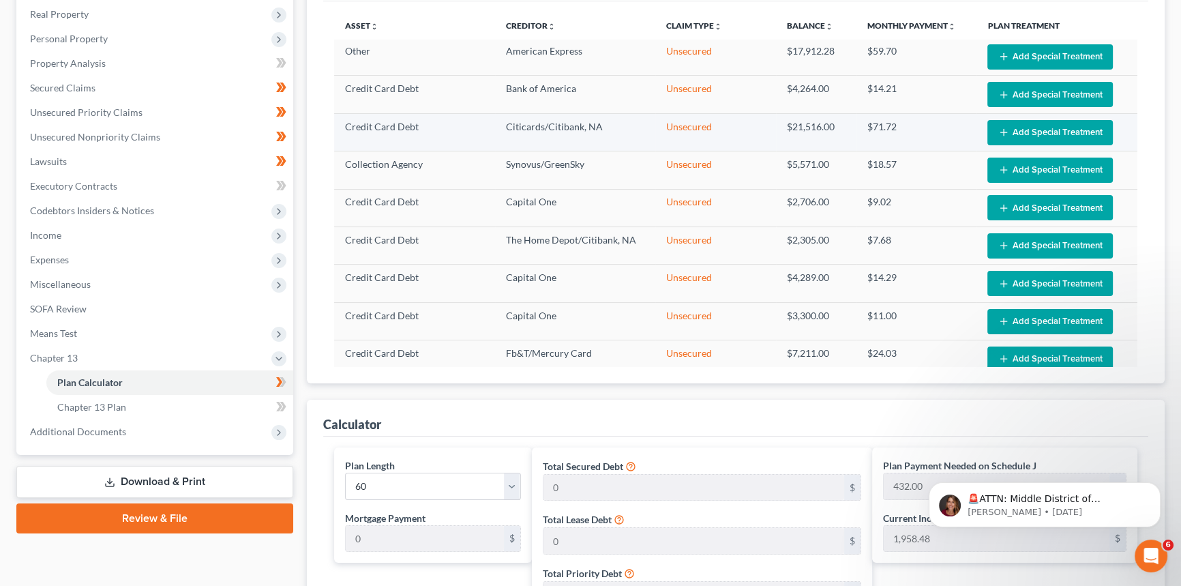
scroll to position [123, 0]
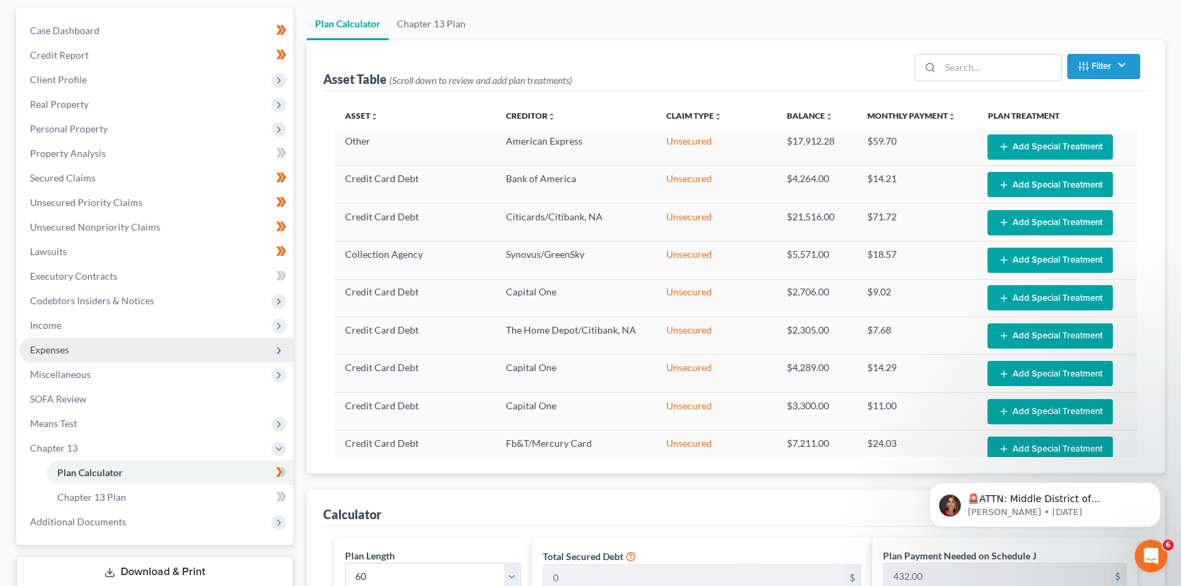
click at [95, 340] on span "Expenses" at bounding box center [156, 350] width 274 height 25
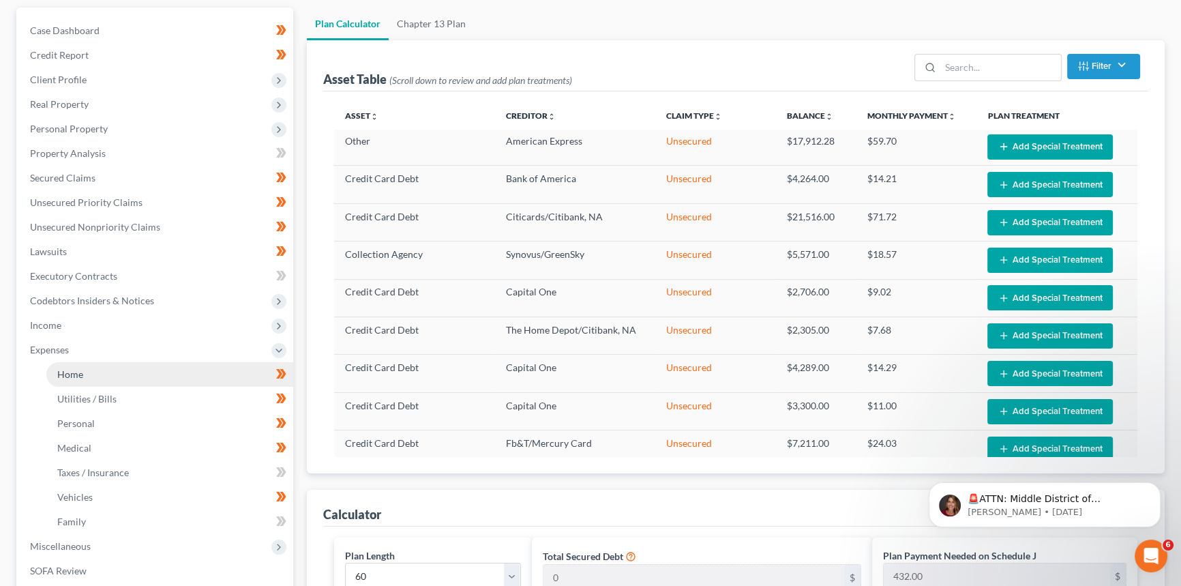
click at [104, 375] on link "Home" at bounding box center [169, 374] width 247 height 25
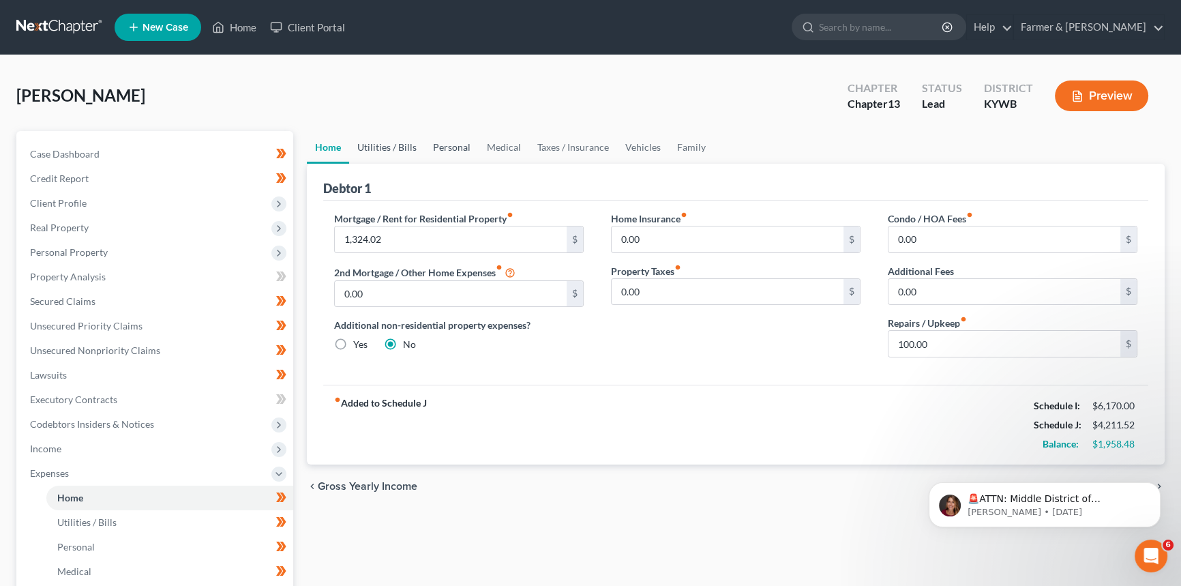
drag, startPoint x: 410, startPoint y: 143, endPoint x: 474, endPoint y: 139, distance: 64.2
click at [411, 143] on link "Utilities / Bills" at bounding box center [387, 147] width 76 height 33
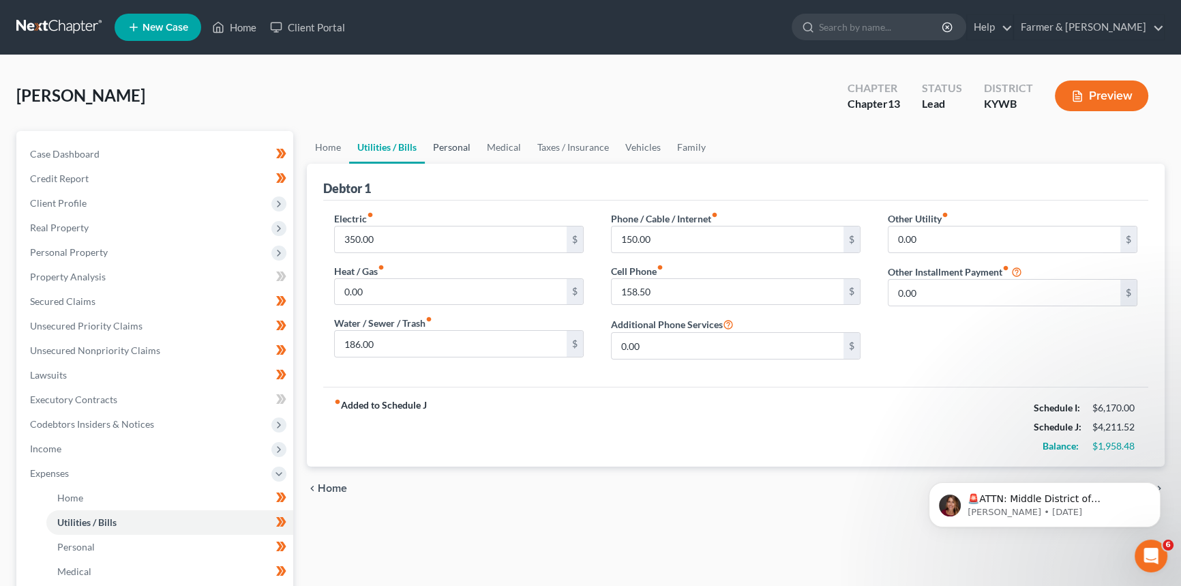
click at [458, 148] on link "Personal" at bounding box center [452, 147] width 54 height 33
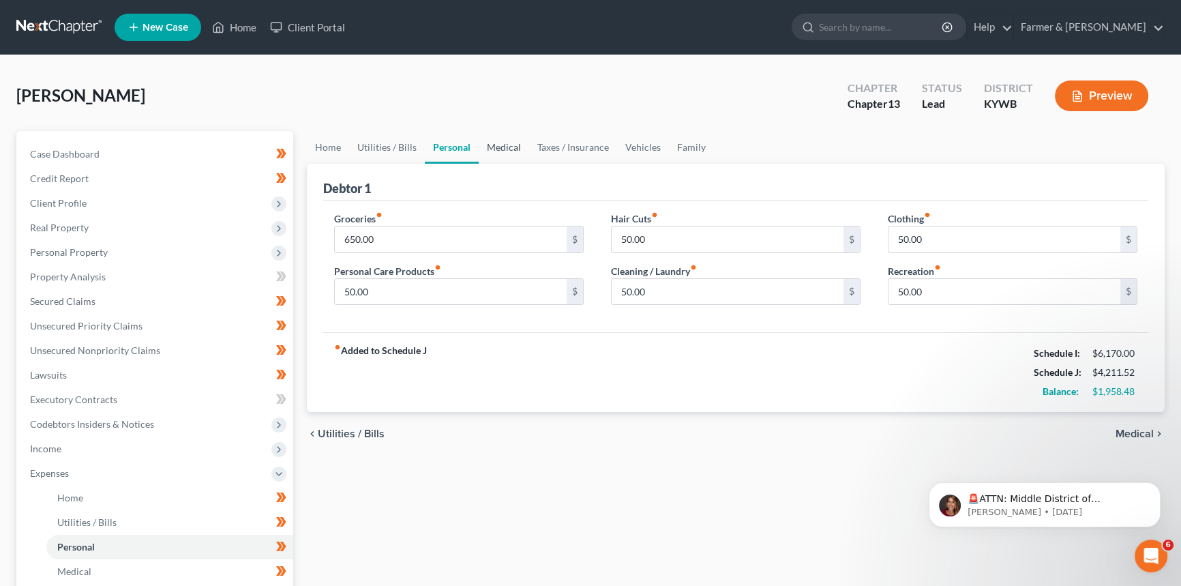
click at [503, 147] on link "Medical" at bounding box center [504, 147] width 50 height 33
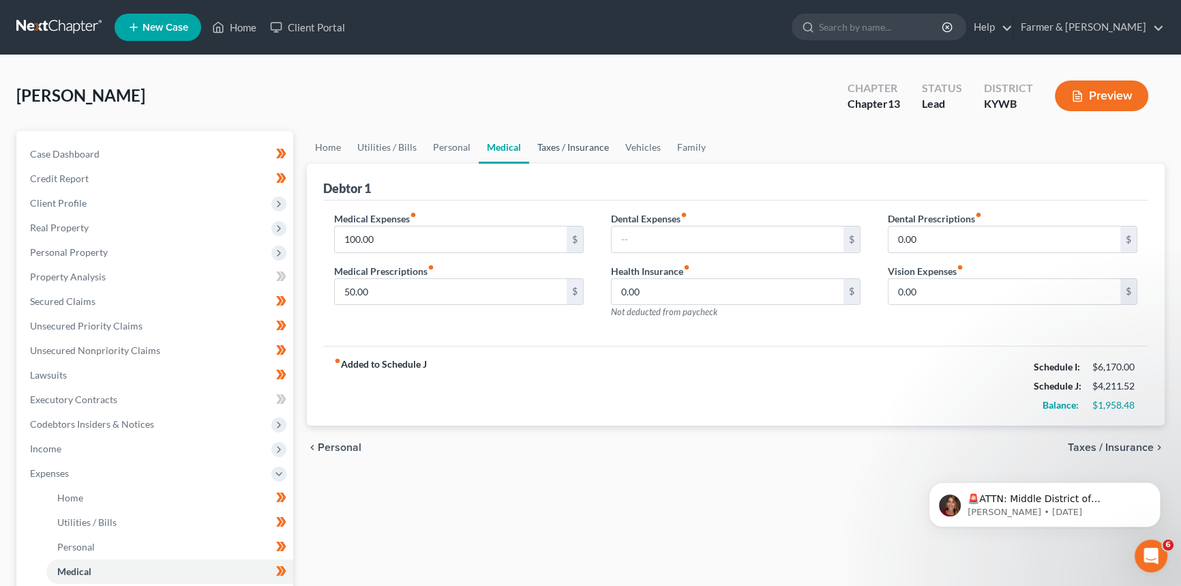
click at [551, 149] on link "Taxes / Insurance" at bounding box center [573, 147] width 88 height 33
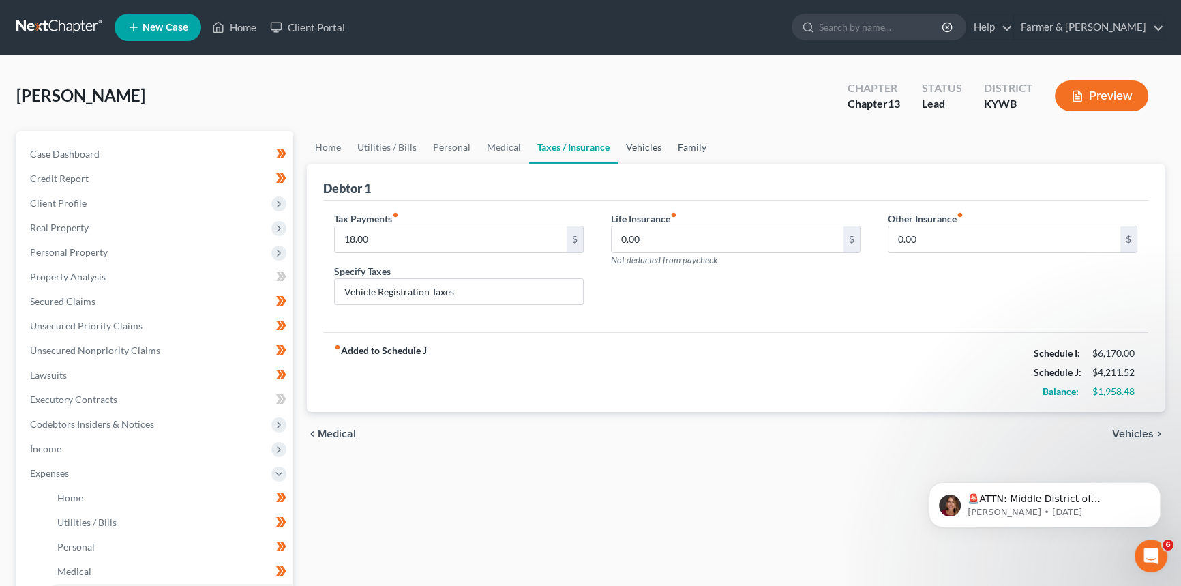
click at [633, 147] on link "Vehicles" at bounding box center [644, 147] width 52 height 33
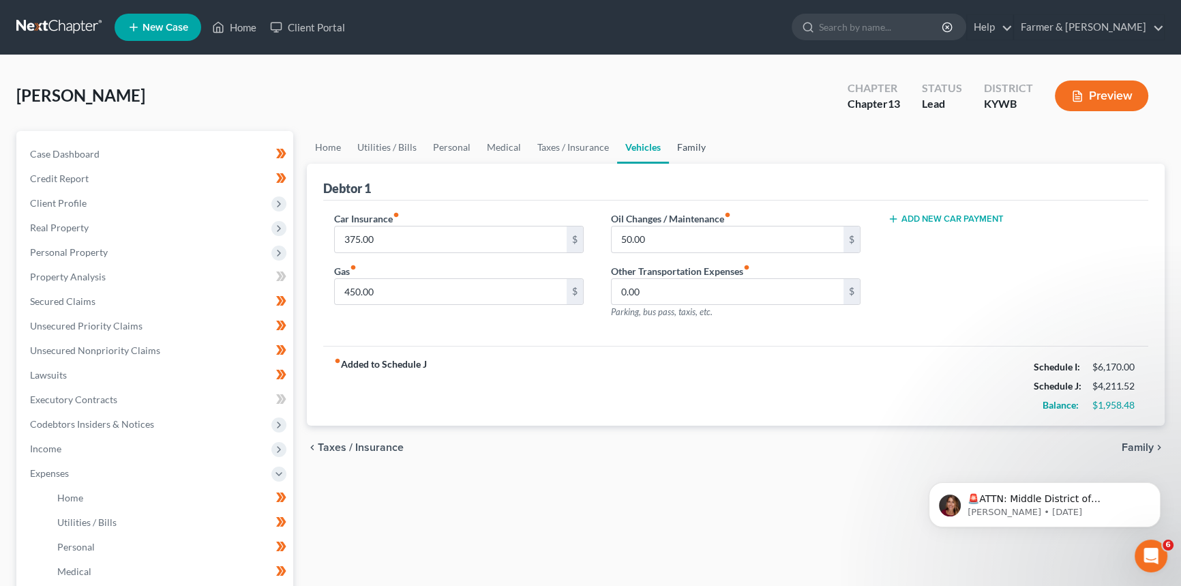
click at [687, 145] on link "Family" at bounding box center [691, 147] width 45 height 33
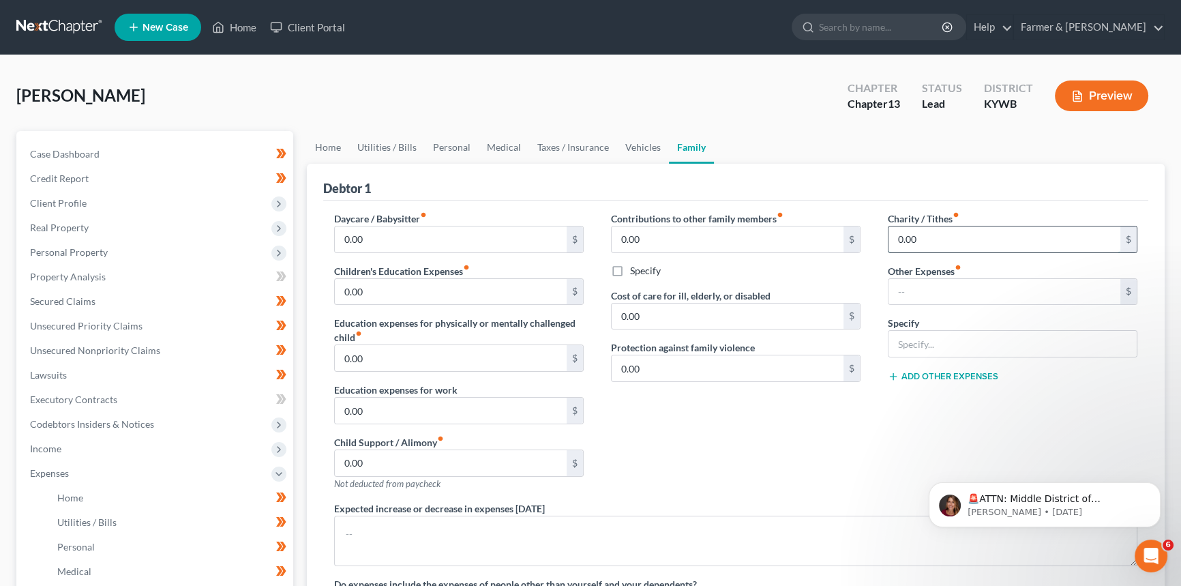
click at [929, 229] on input "0.00" at bounding box center [1004, 239] width 232 height 26
type input "50"
click at [905, 293] on input "text" at bounding box center [1004, 292] width 232 height 26
type input "0"
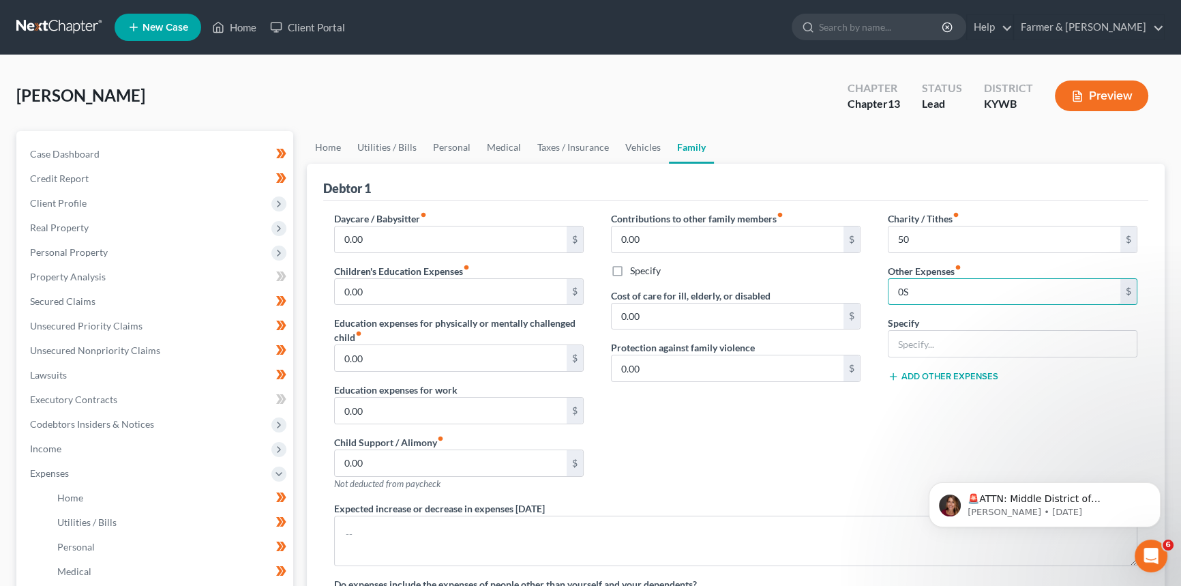
type input "0"
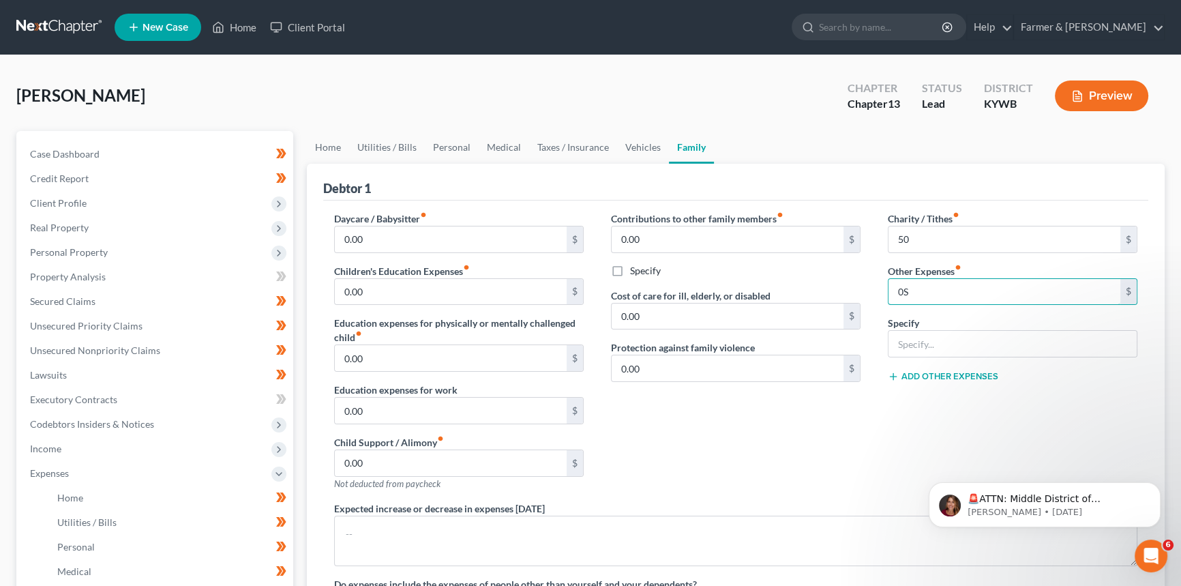
type input "0"
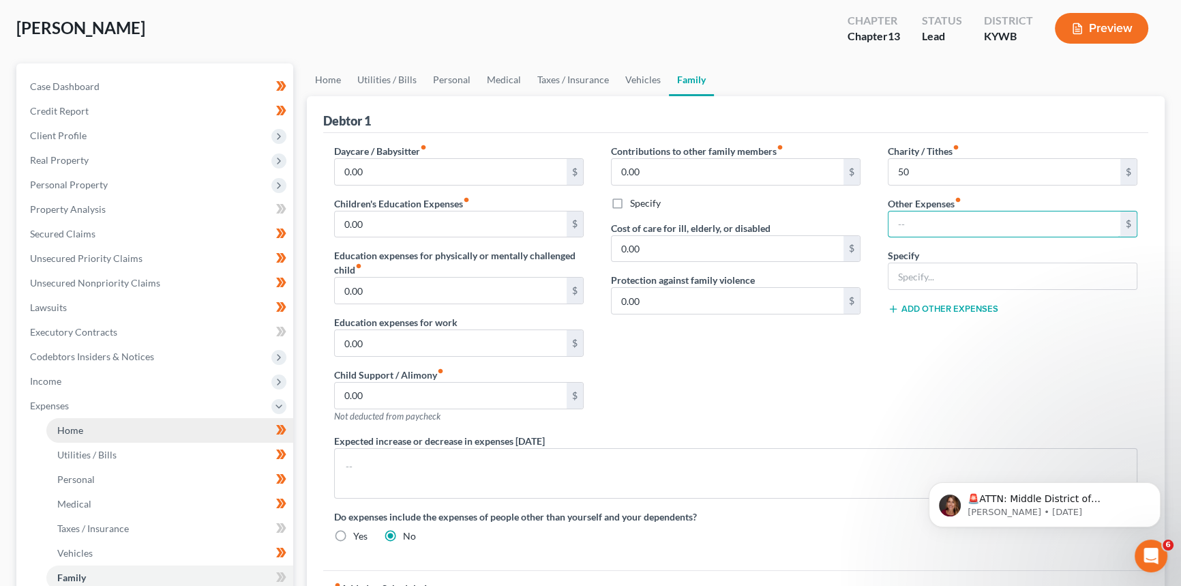
scroll to position [185, 0]
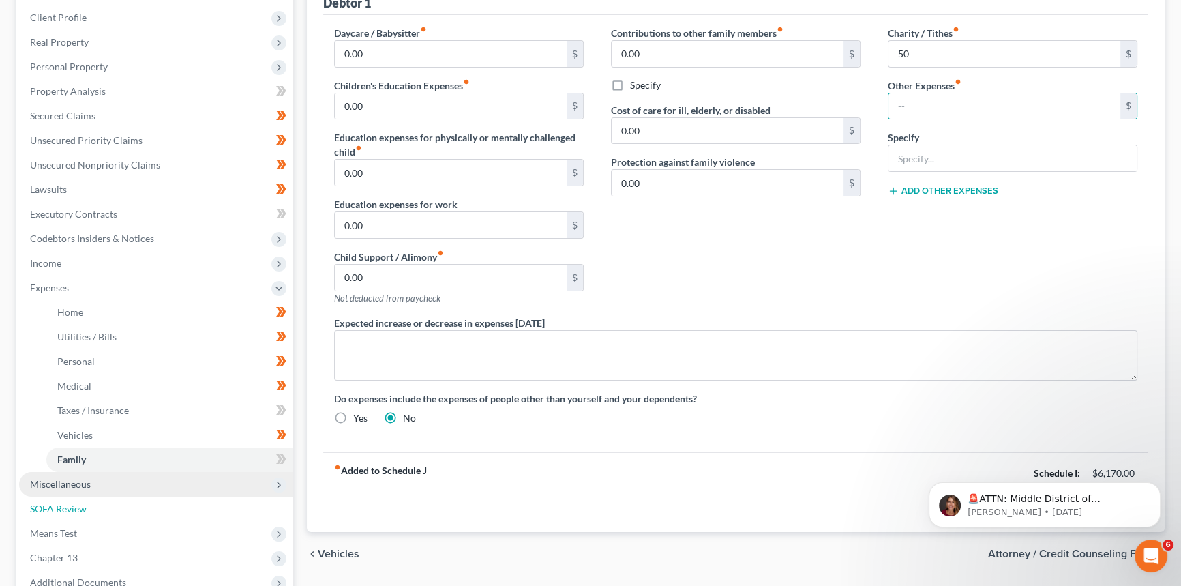
click at [72, 509] on span "SOFA Review" at bounding box center [58, 509] width 57 height 12
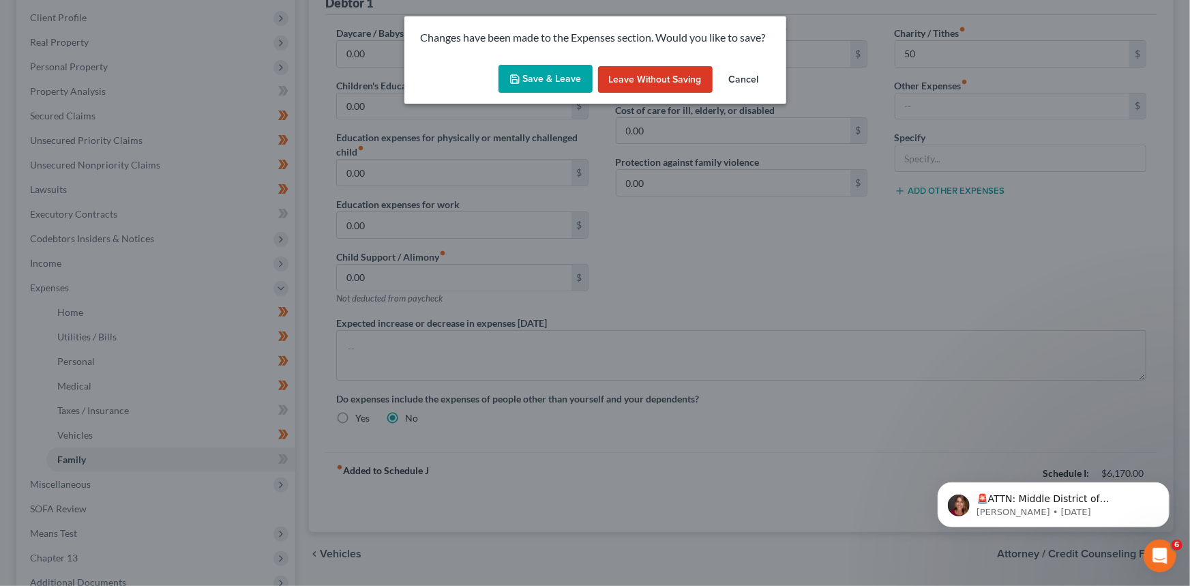
click at [754, 80] on button "Cancel" at bounding box center [744, 79] width 52 height 27
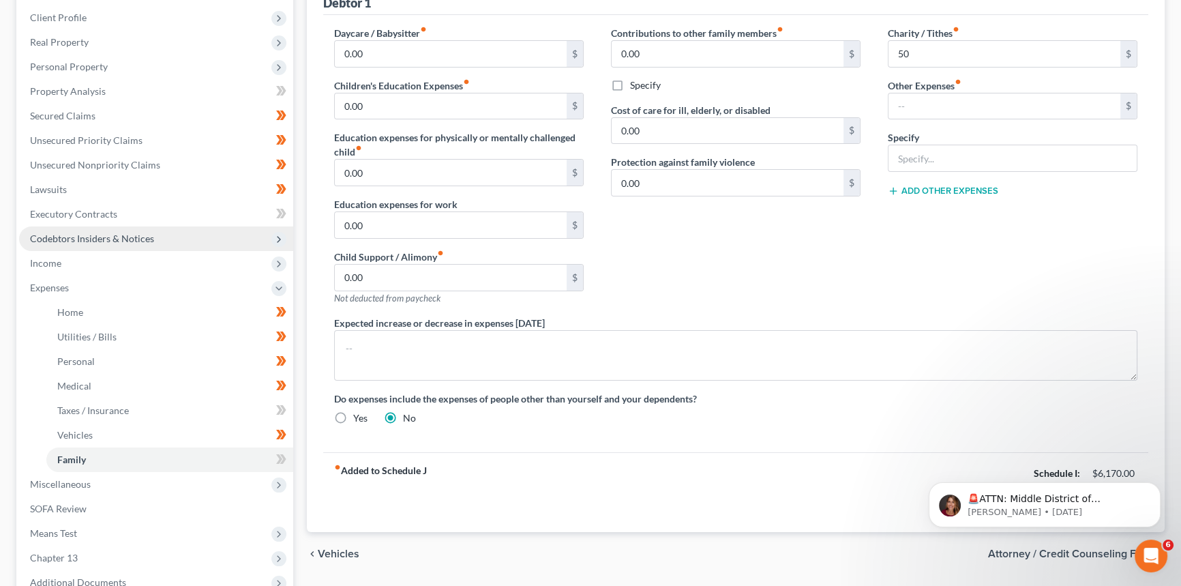
click at [126, 227] on span "Codebtors Insiders & Notices" at bounding box center [156, 238] width 274 height 25
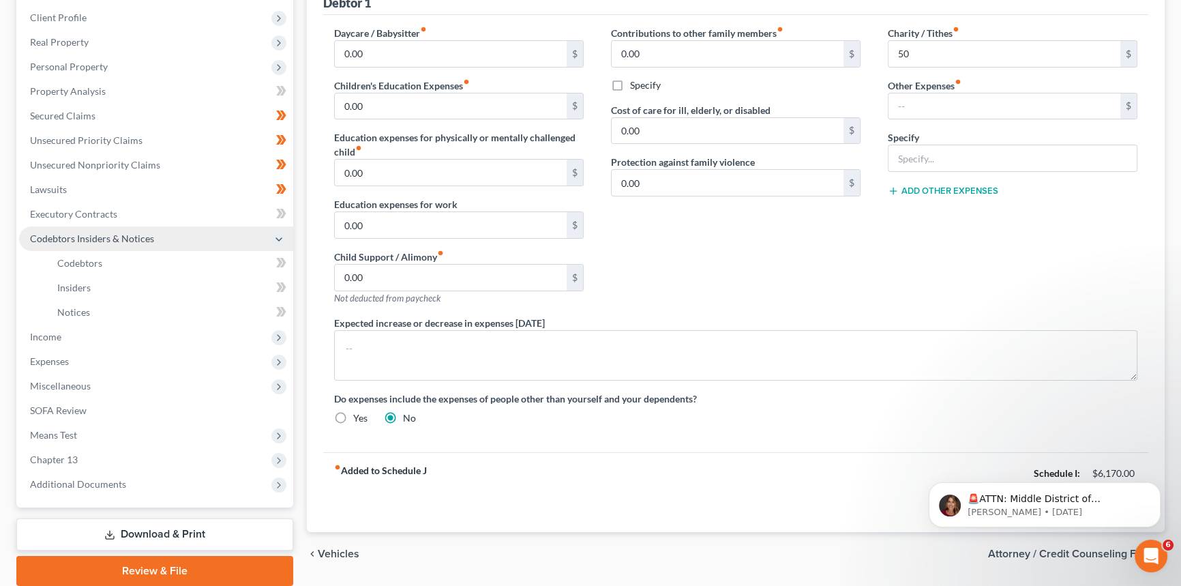
click at [108, 239] on span "Codebtors Insiders & Notices" at bounding box center [92, 239] width 124 height 12
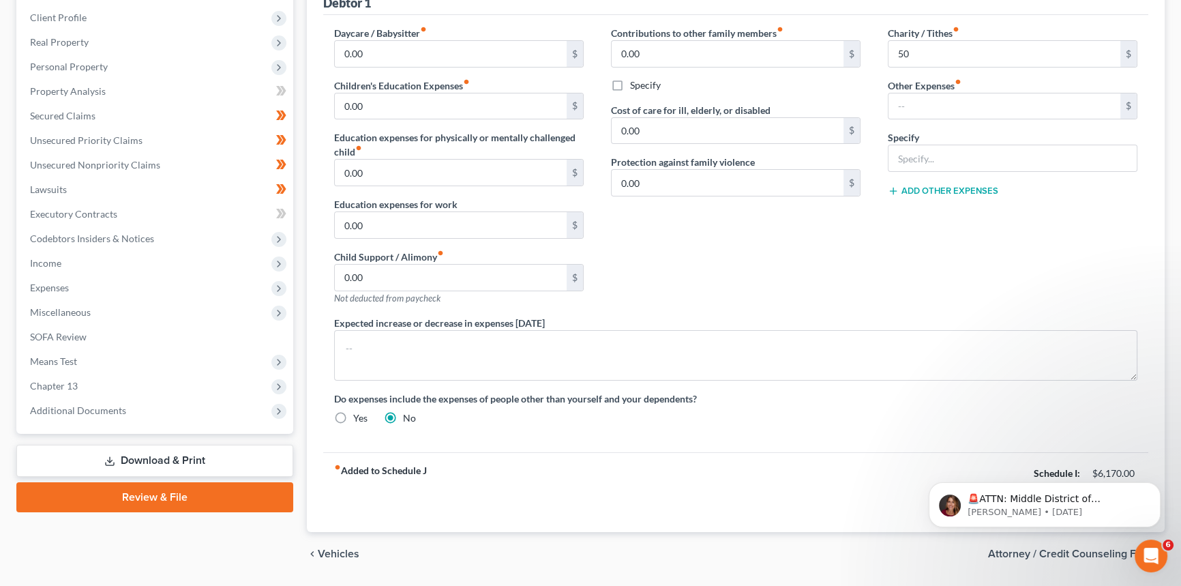
click at [95, 256] on span "Income" at bounding box center [156, 263] width 274 height 25
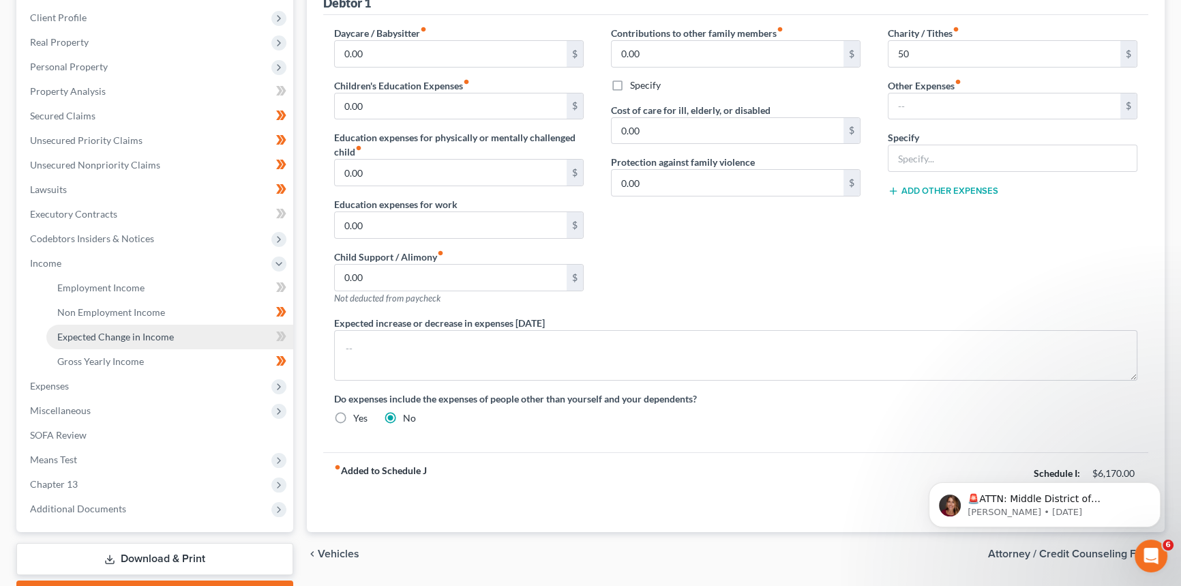
click at [76, 325] on link "Expected Change in Income" at bounding box center [169, 337] width 247 height 25
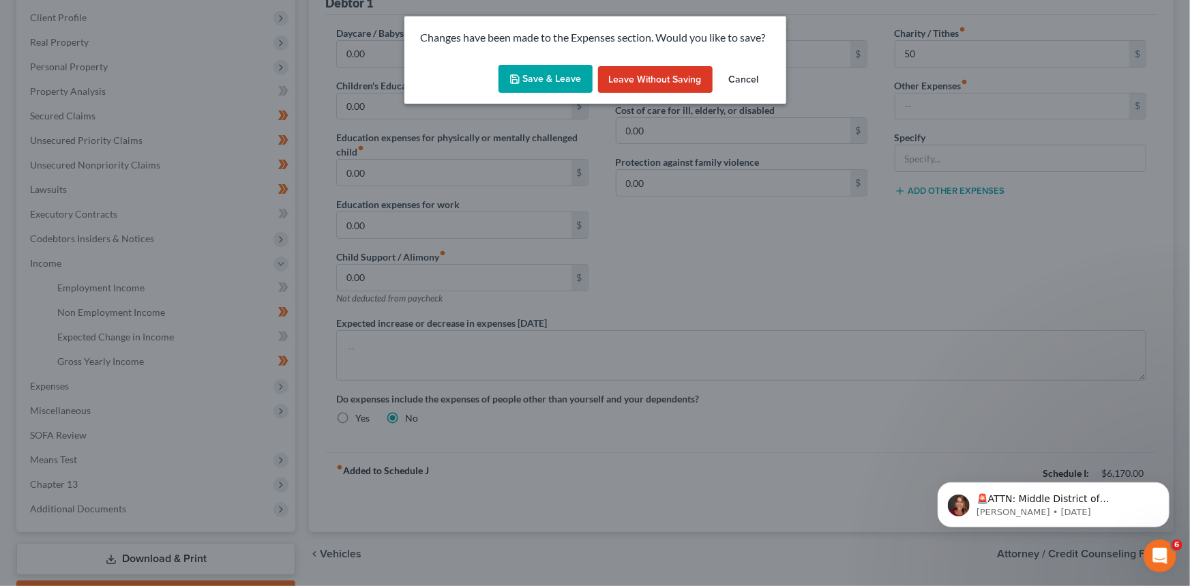
drag, startPoint x: 695, startPoint y: 87, endPoint x: 784, endPoint y: 185, distance: 132.2
click at [695, 88] on button "Leave without Saving" at bounding box center [655, 79] width 115 height 27
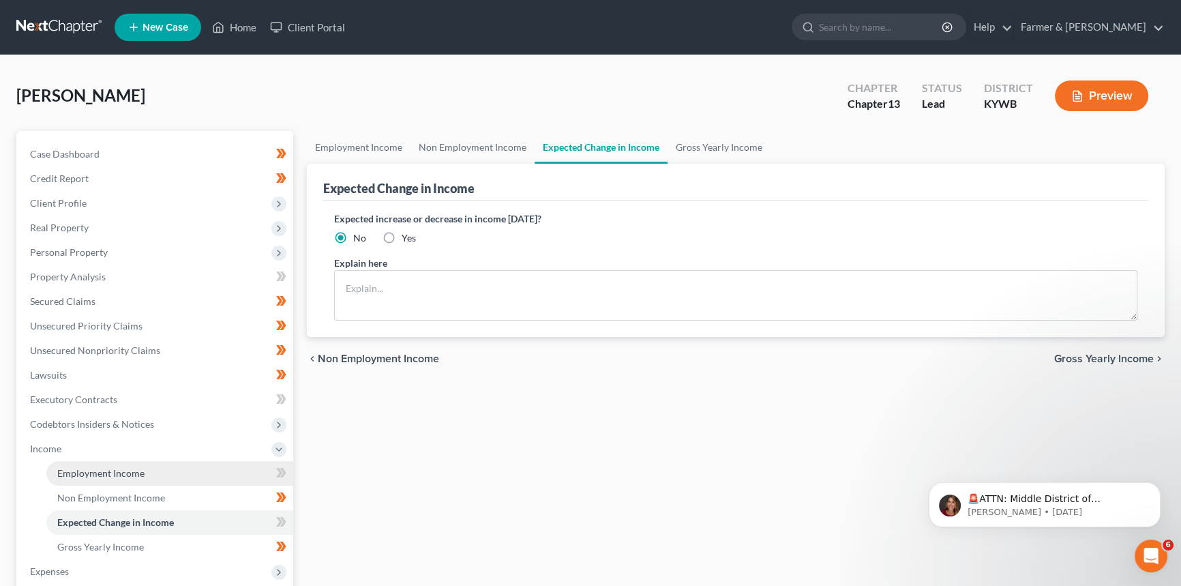
click at [139, 470] on span "Employment Income" at bounding box center [100, 473] width 87 height 12
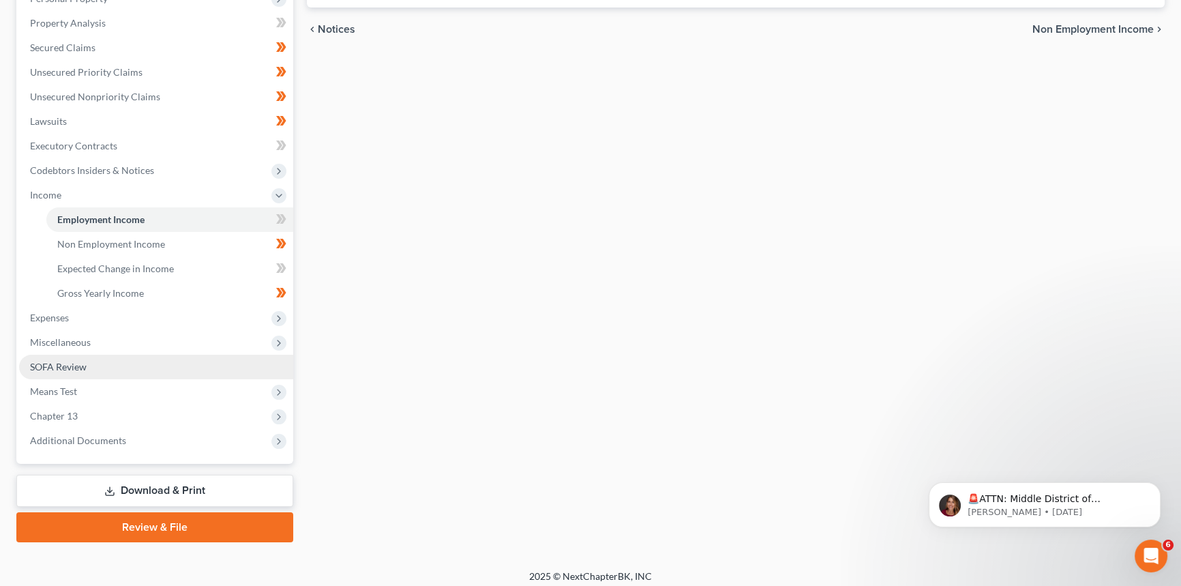
scroll to position [260, 0]
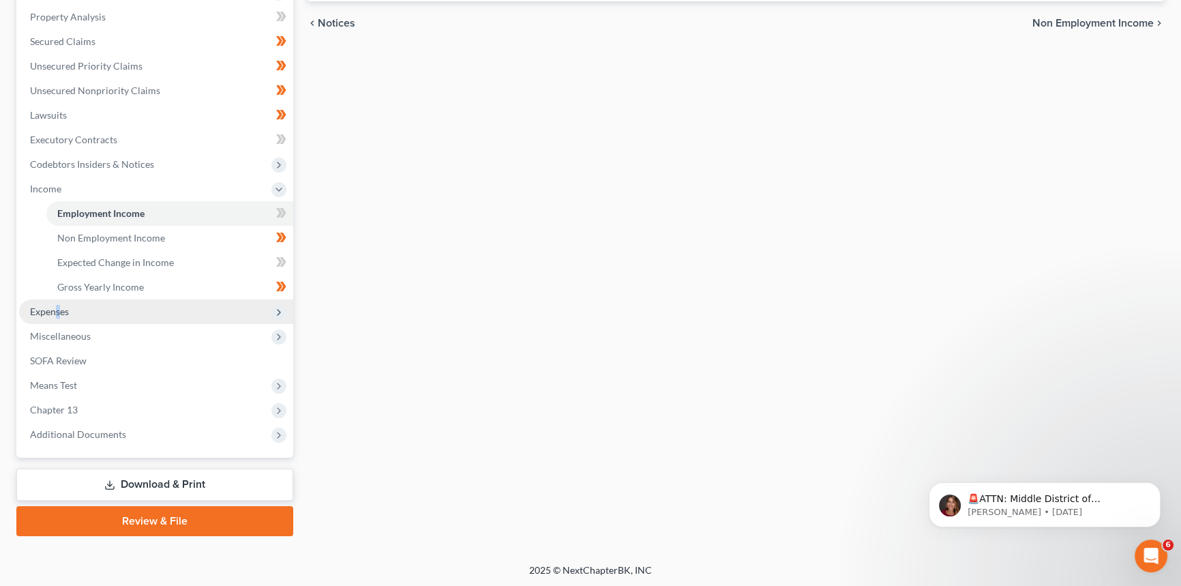
click at [58, 316] on span "Expenses" at bounding box center [156, 311] width 274 height 25
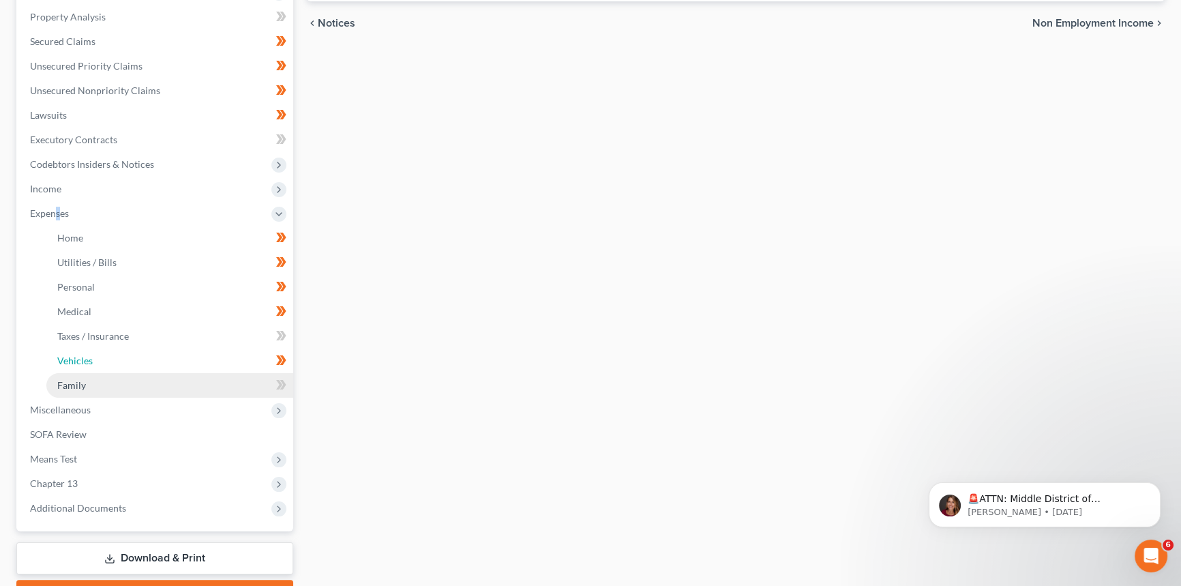
drag, startPoint x: 95, startPoint y: 359, endPoint x: 113, endPoint y: 389, distance: 33.9
click at [96, 359] on link "Vehicles" at bounding box center [169, 360] width 247 height 25
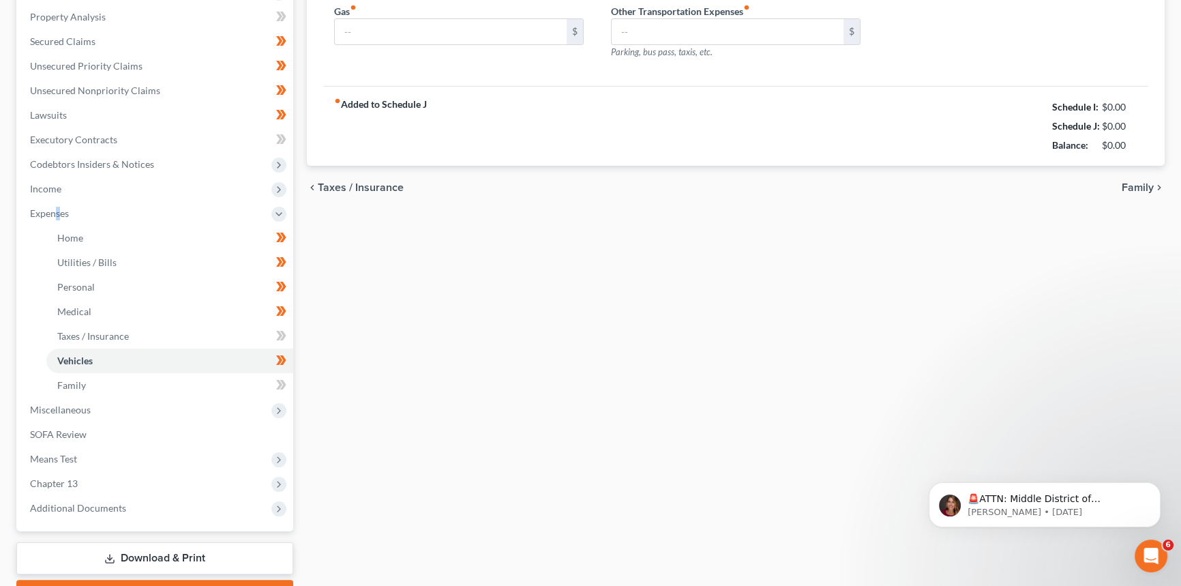
scroll to position [11, 0]
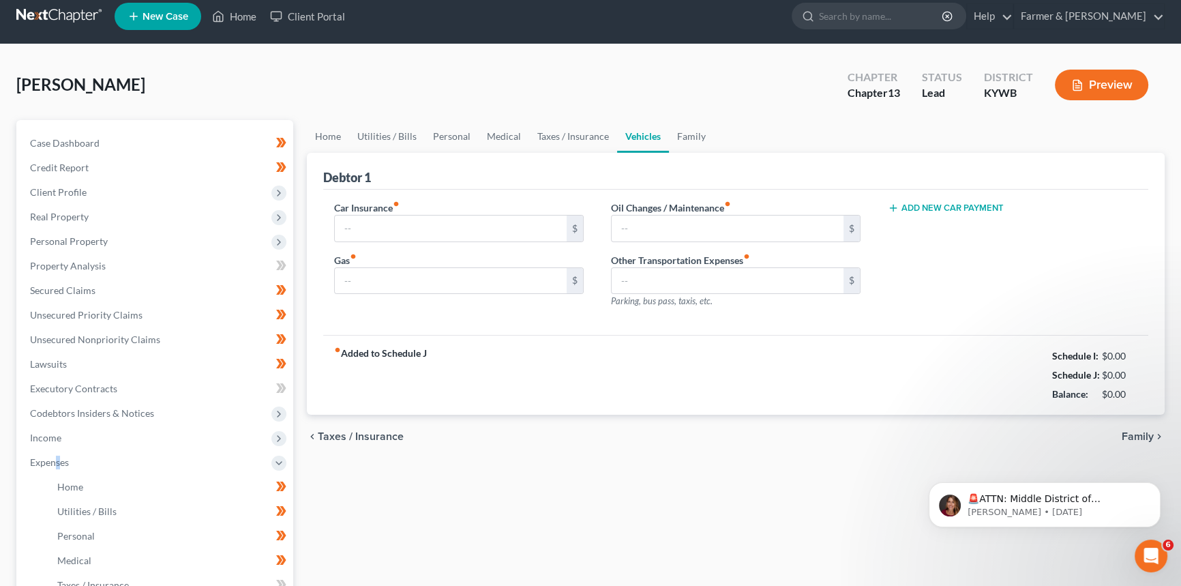
type input "375.00"
type input "600.00"
type input "50.00"
type input "0.00"
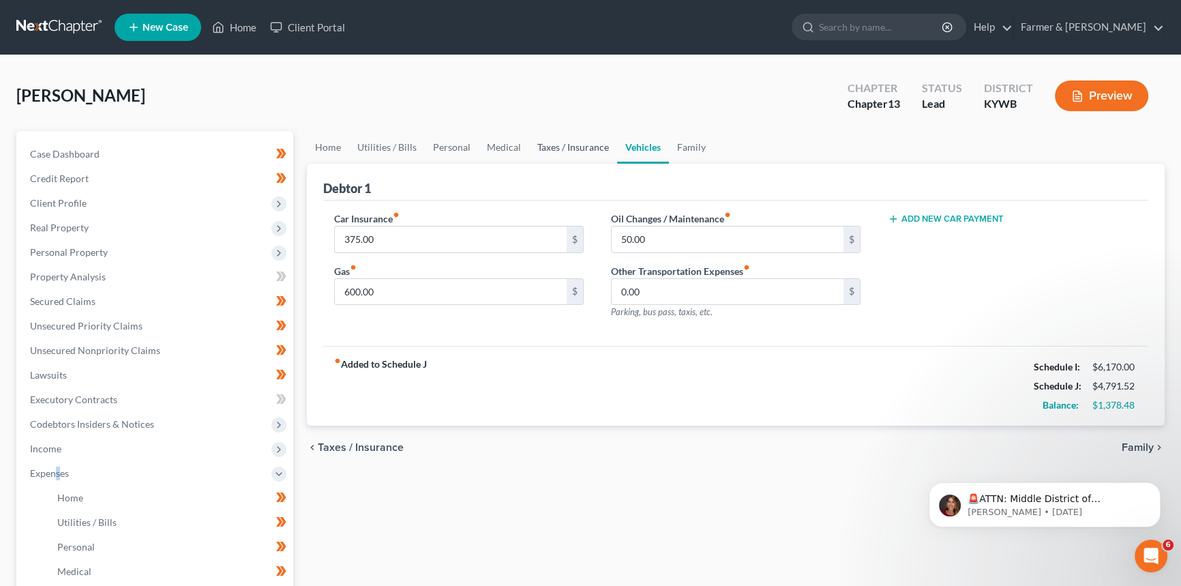
click at [562, 148] on link "Taxes / Insurance" at bounding box center [573, 147] width 88 height 33
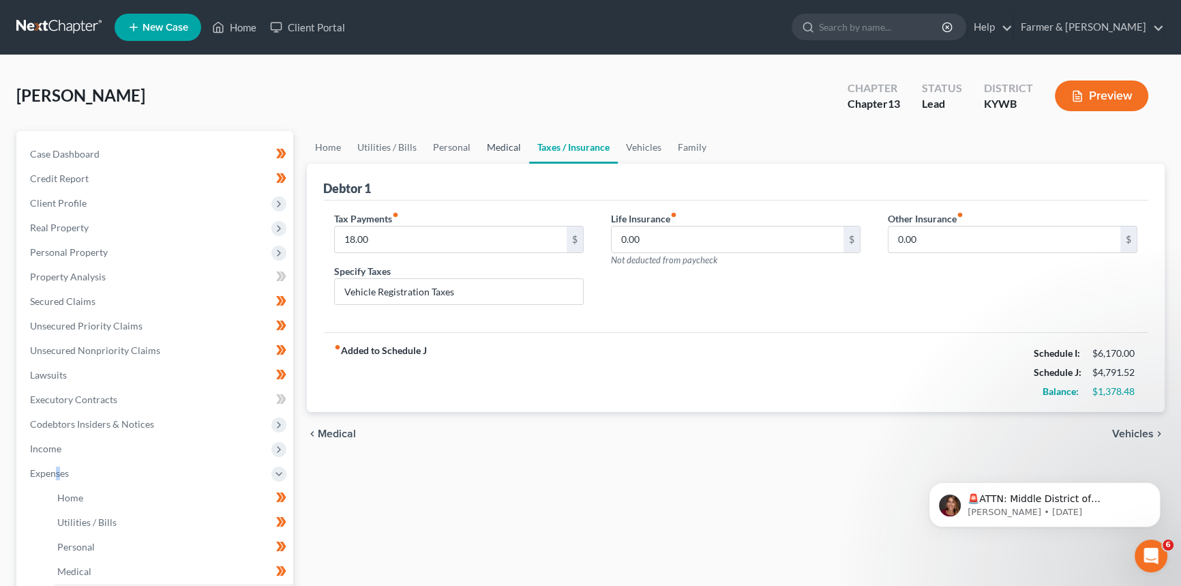
click at [498, 147] on link "Medical" at bounding box center [504, 147] width 50 height 33
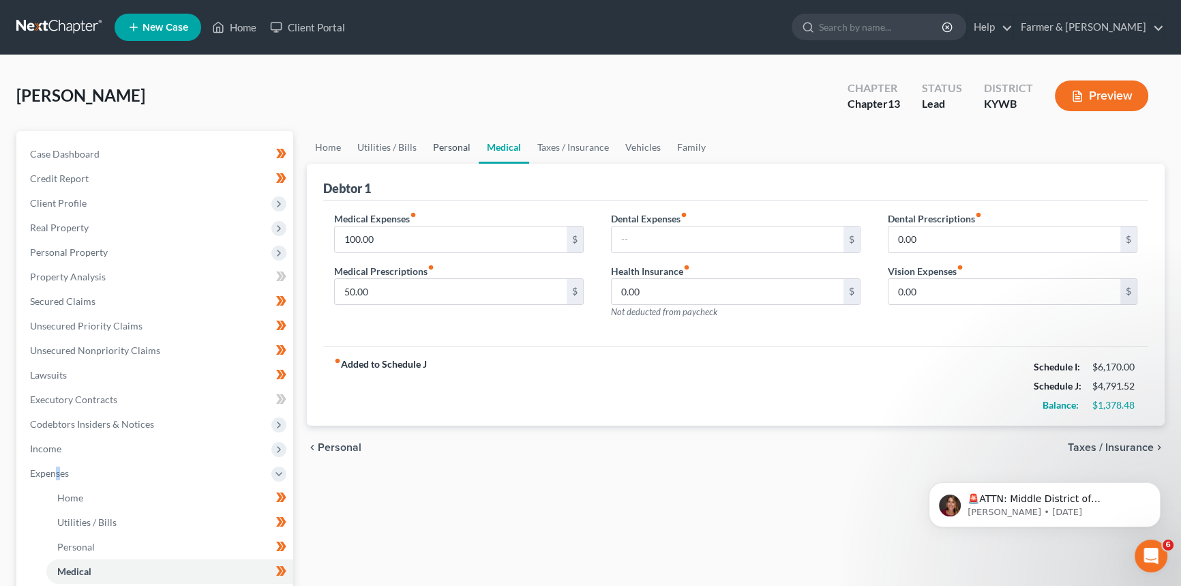
click at [457, 147] on link "Personal" at bounding box center [452, 147] width 54 height 33
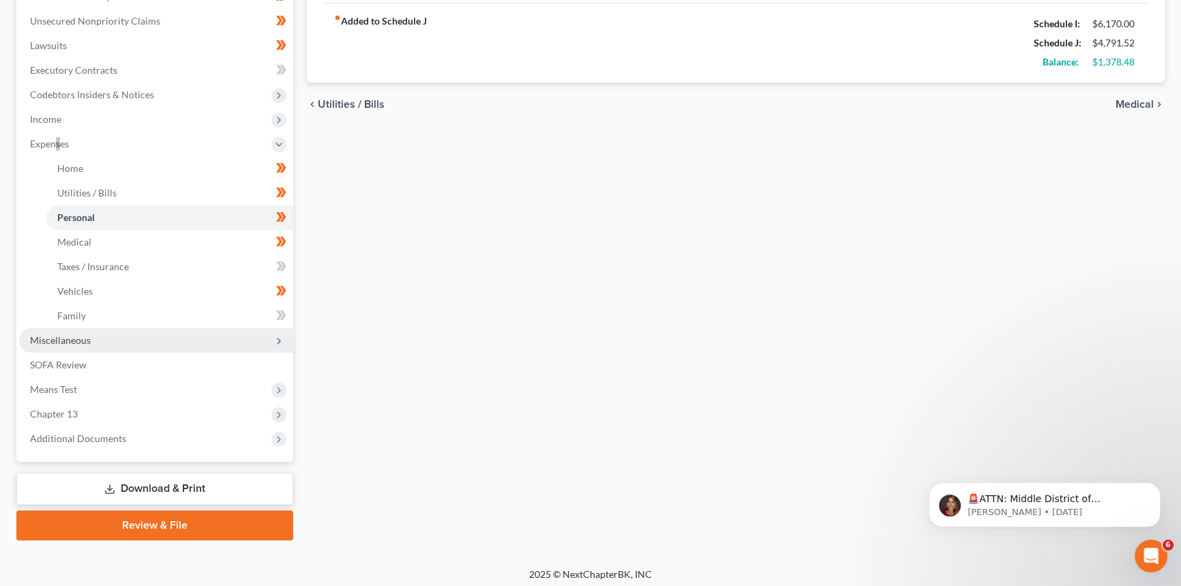
scroll to position [334, 0]
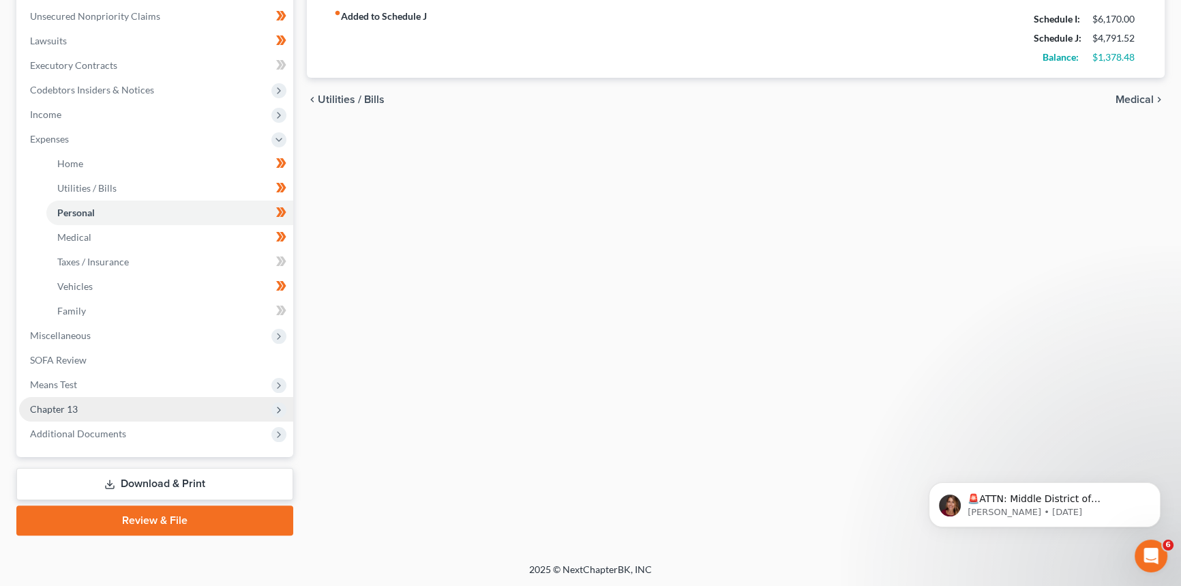
click at [175, 410] on span "Chapter 13" at bounding box center [156, 409] width 274 height 25
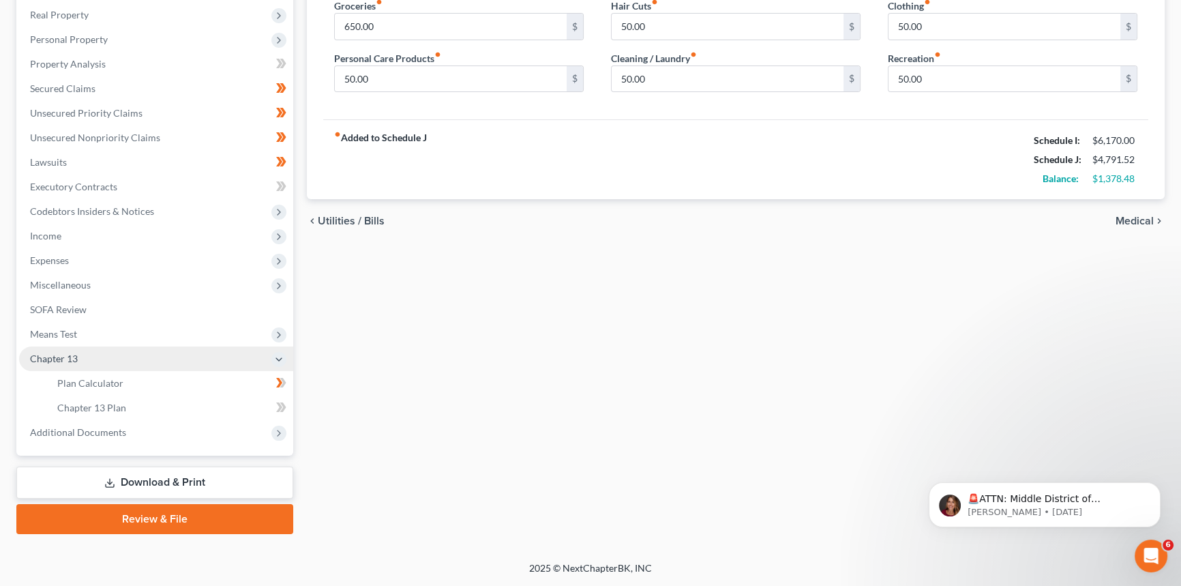
scroll to position [211, 0]
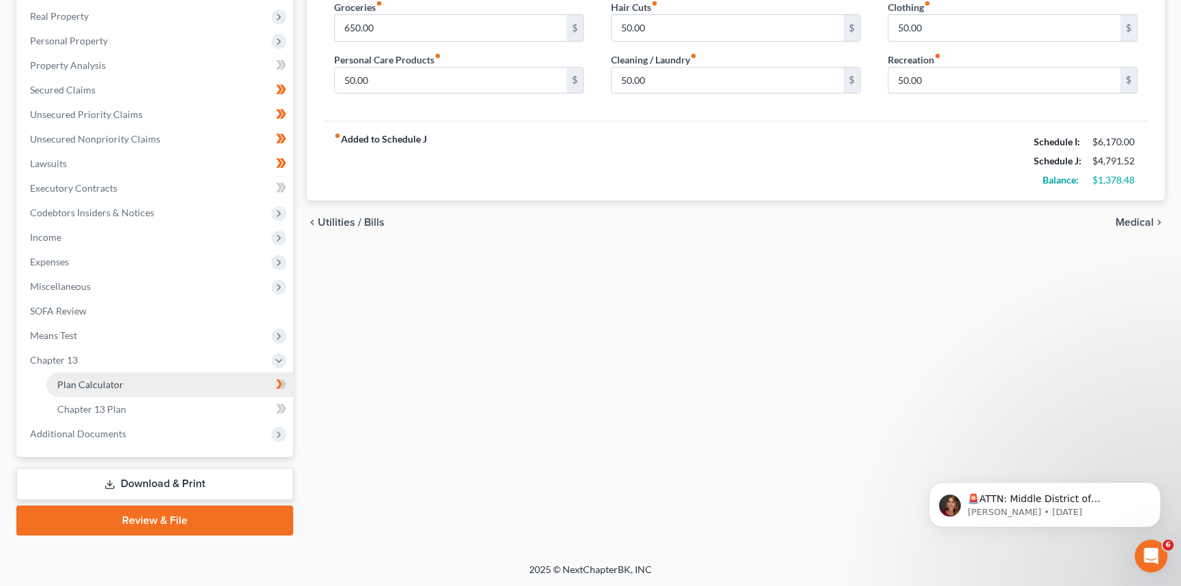
click at [101, 380] on span "Plan Calculator" at bounding box center [90, 384] width 66 height 12
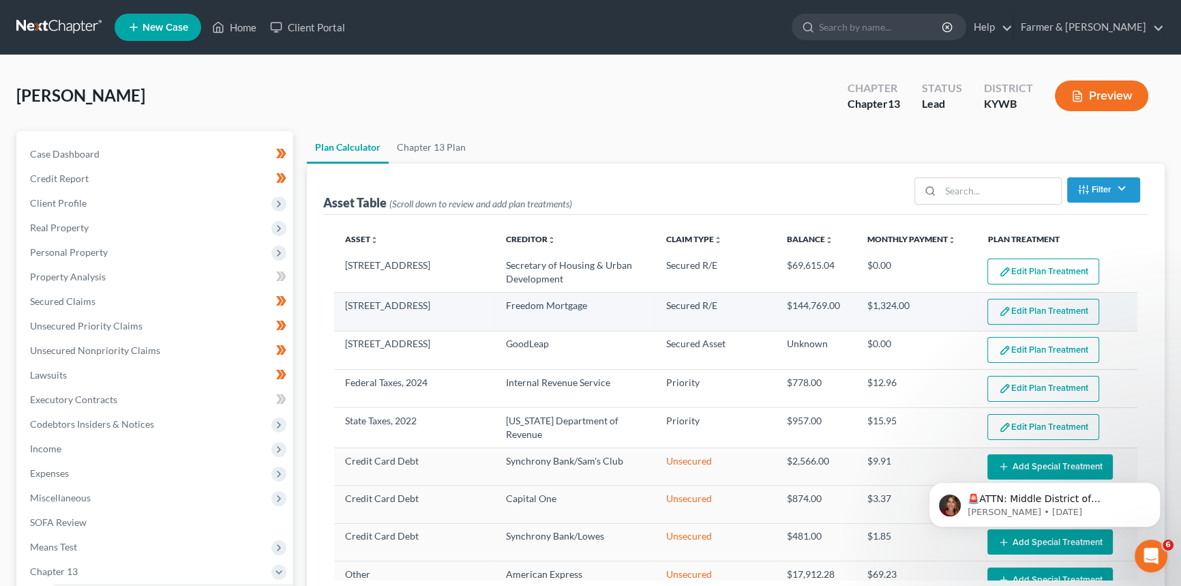
select select "59"
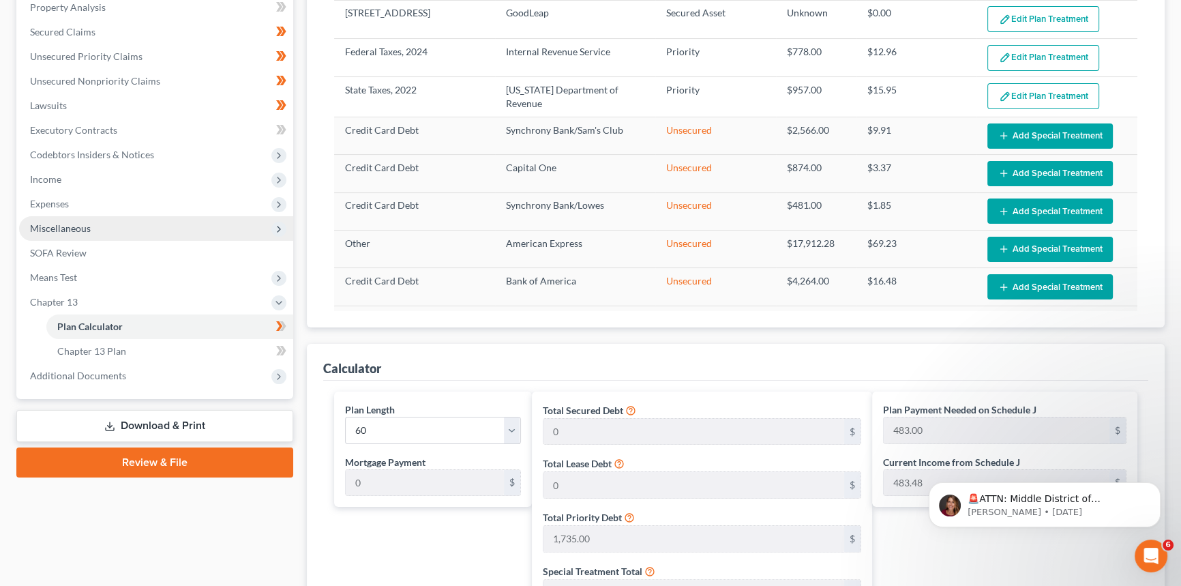
scroll to position [248, 0]
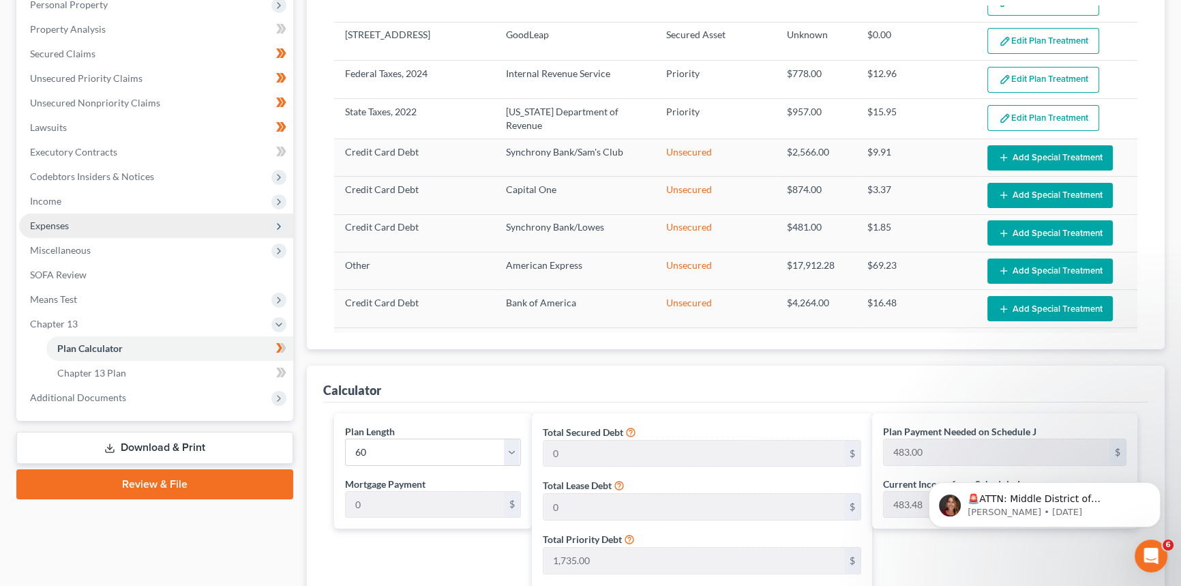
click at [133, 222] on span "Expenses" at bounding box center [156, 225] width 274 height 25
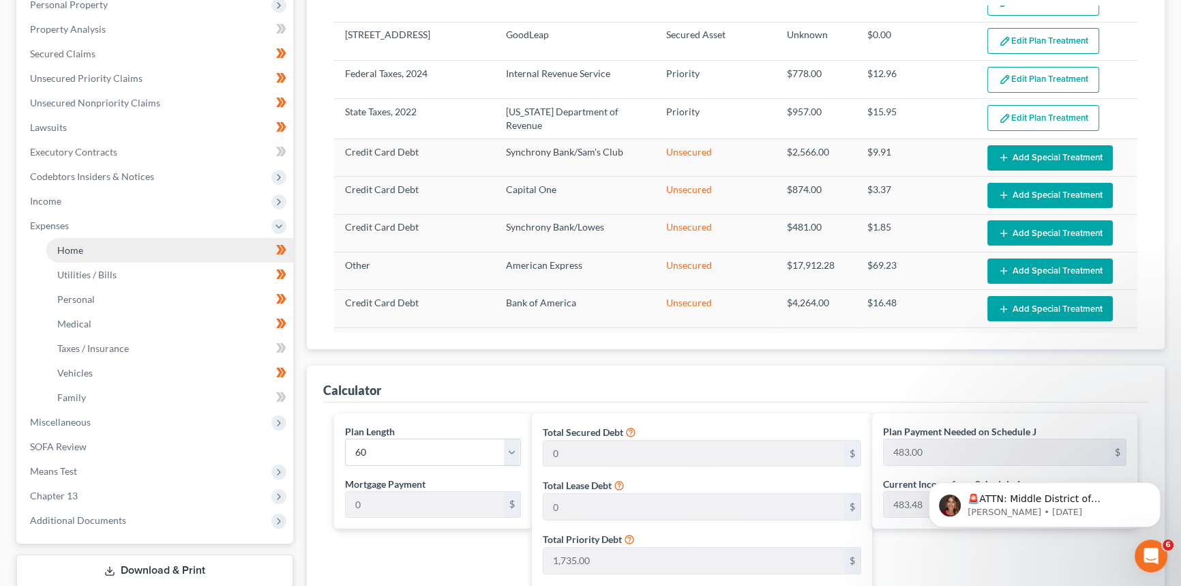
click at [120, 241] on link "Home" at bounding box center [169, 250] width 247 height 25
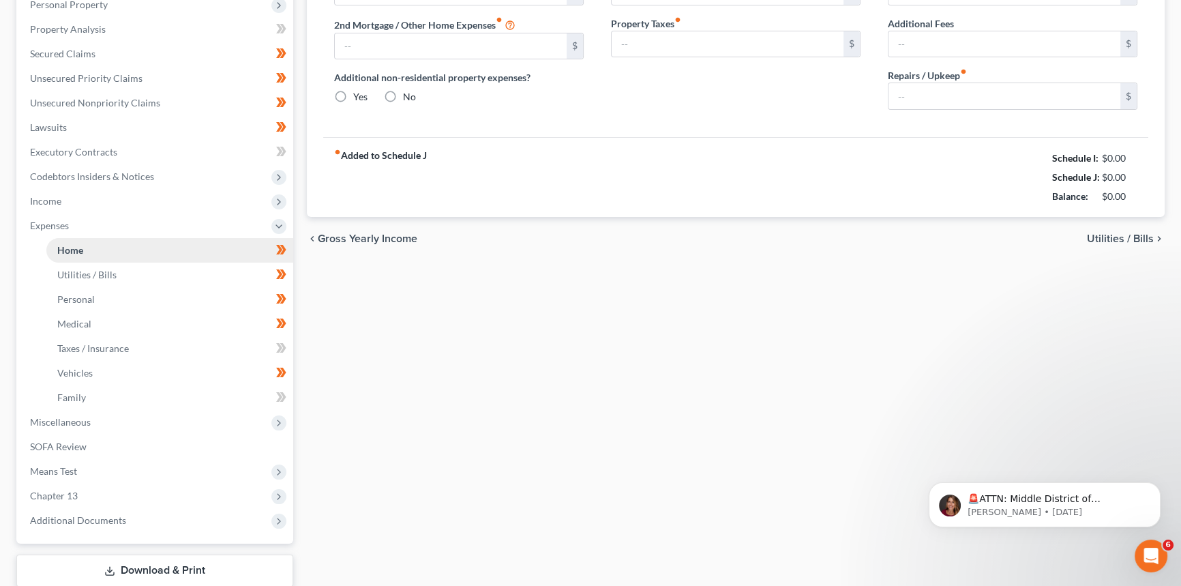
scroll to position [104, 0]
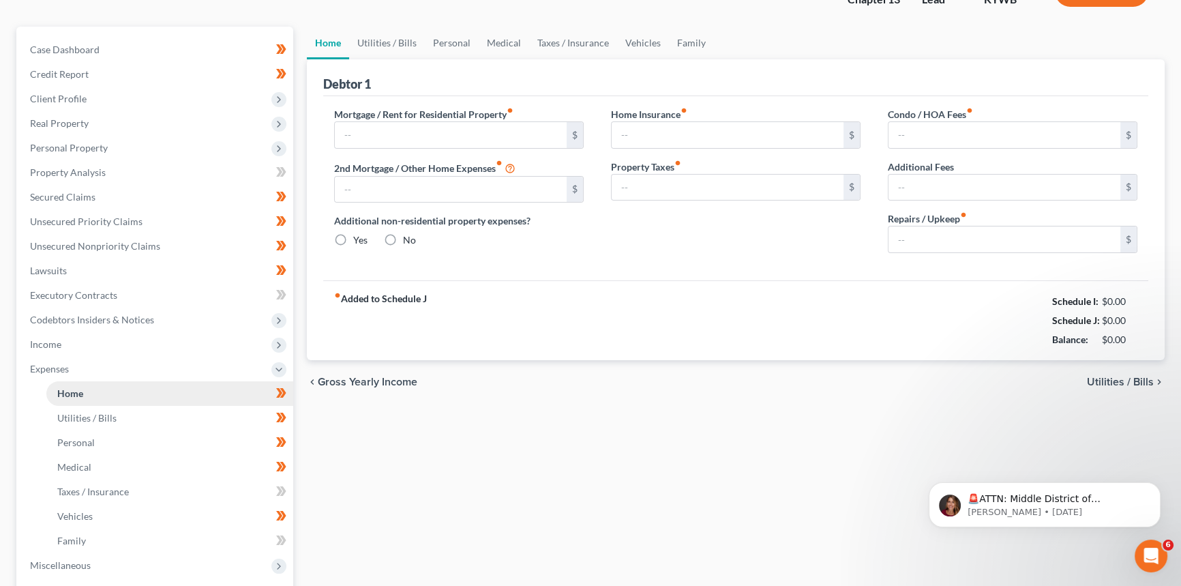
type input "1,324.02"
type input "0.00"
radio input "true"
type input "0.00"
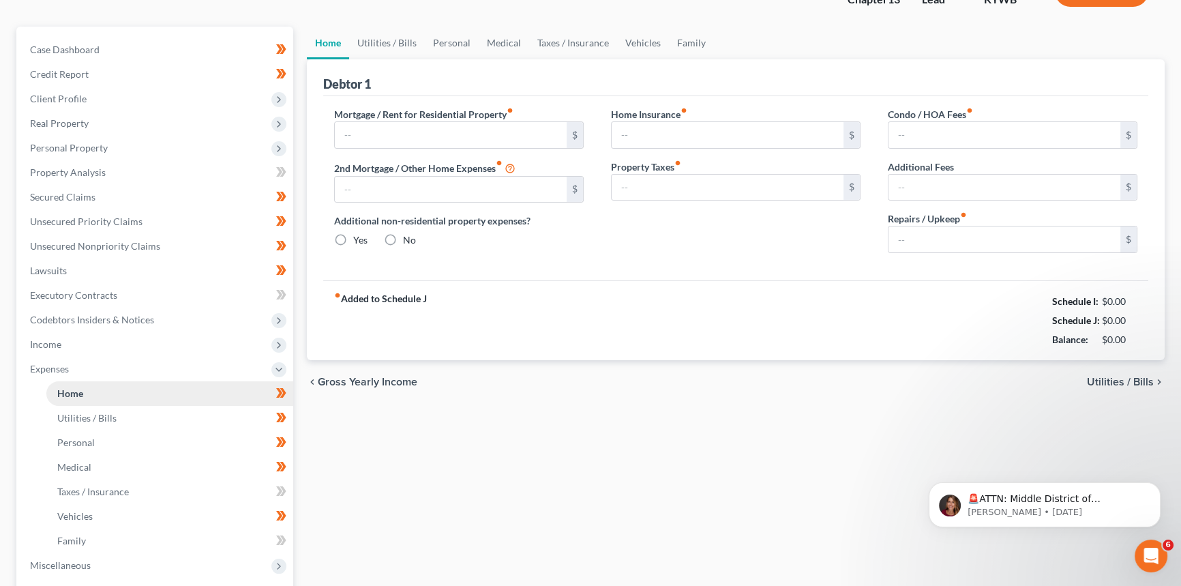
type input "0.00"
type input "150.00"
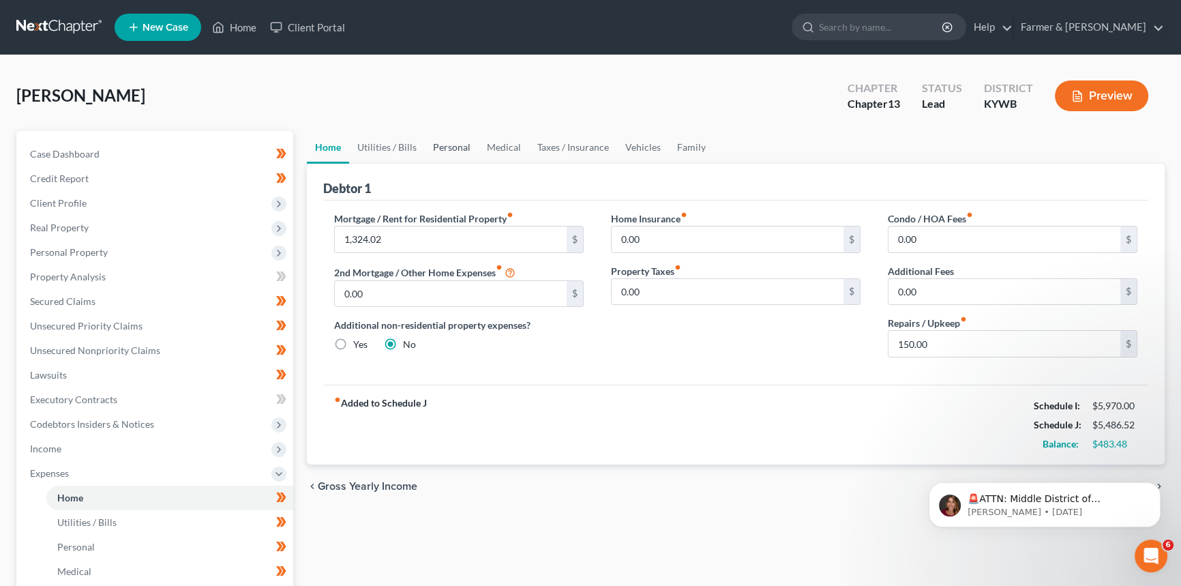
click at [451, 151] on link "Personal" at bounding box center [452, 147] width 54 height 33
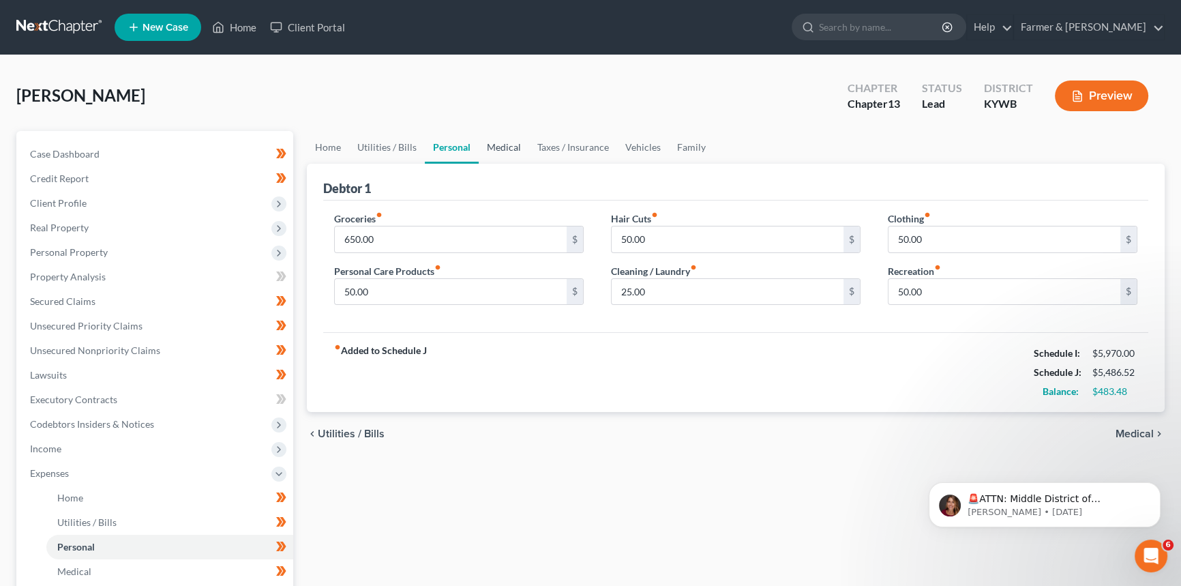
click at [503, 151] on link "Medical" at bounding box center [504, 147] width 50 height 33
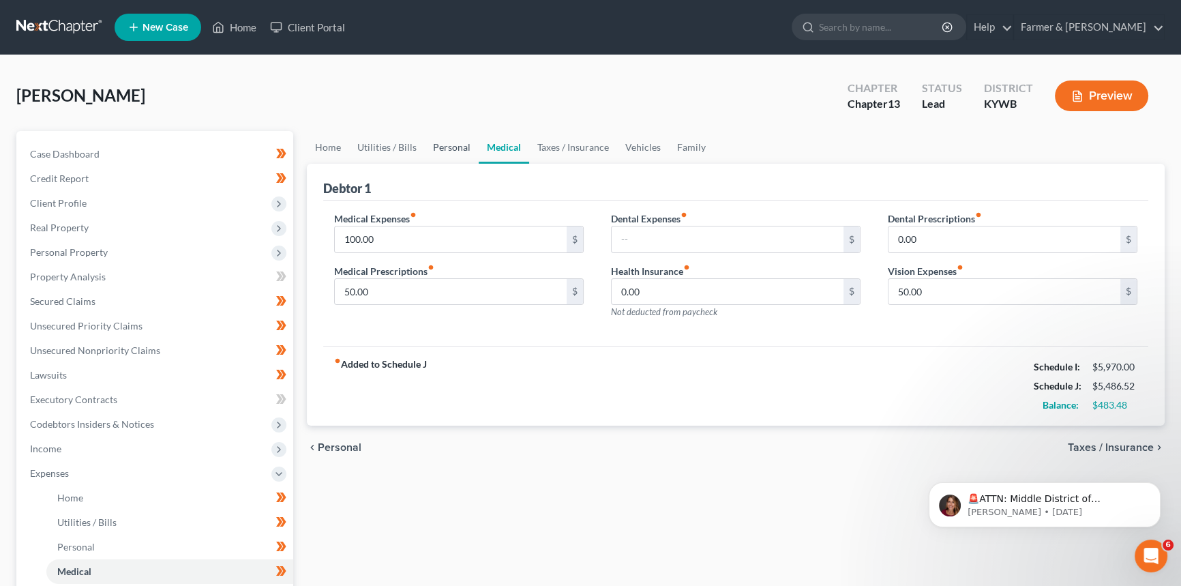
click at [430, 150] on link "Personal" at bounding box center [452, 147] width 54 height 33
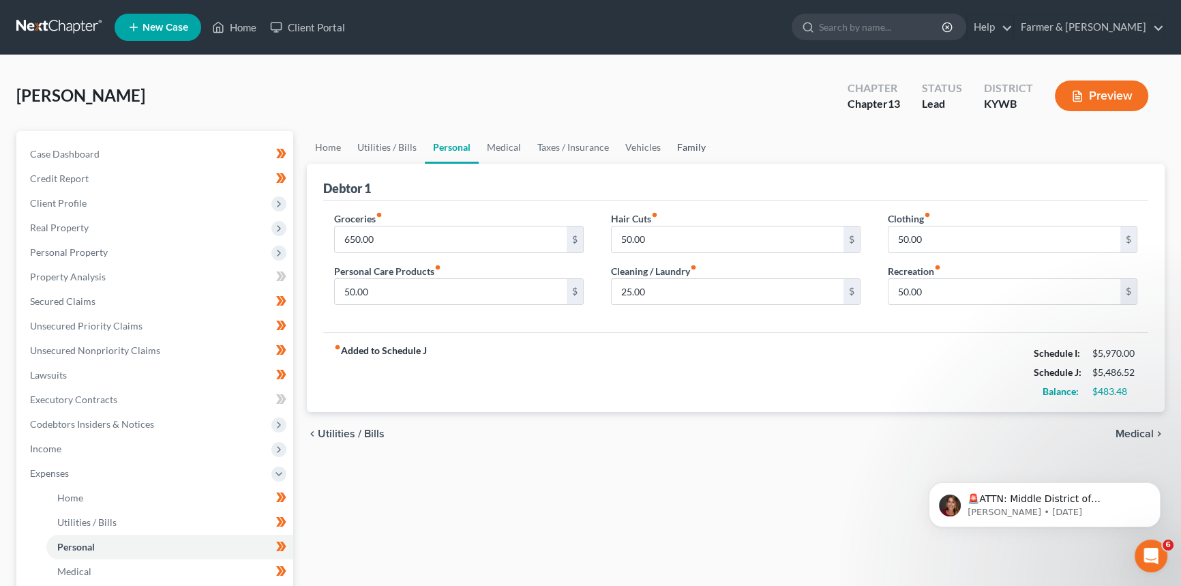
click at [680, 145] on link "Family" at bounding box center [691, 147] width 45 height 33
